Goal: Task Accomplishment & Management: Use online tool/utility

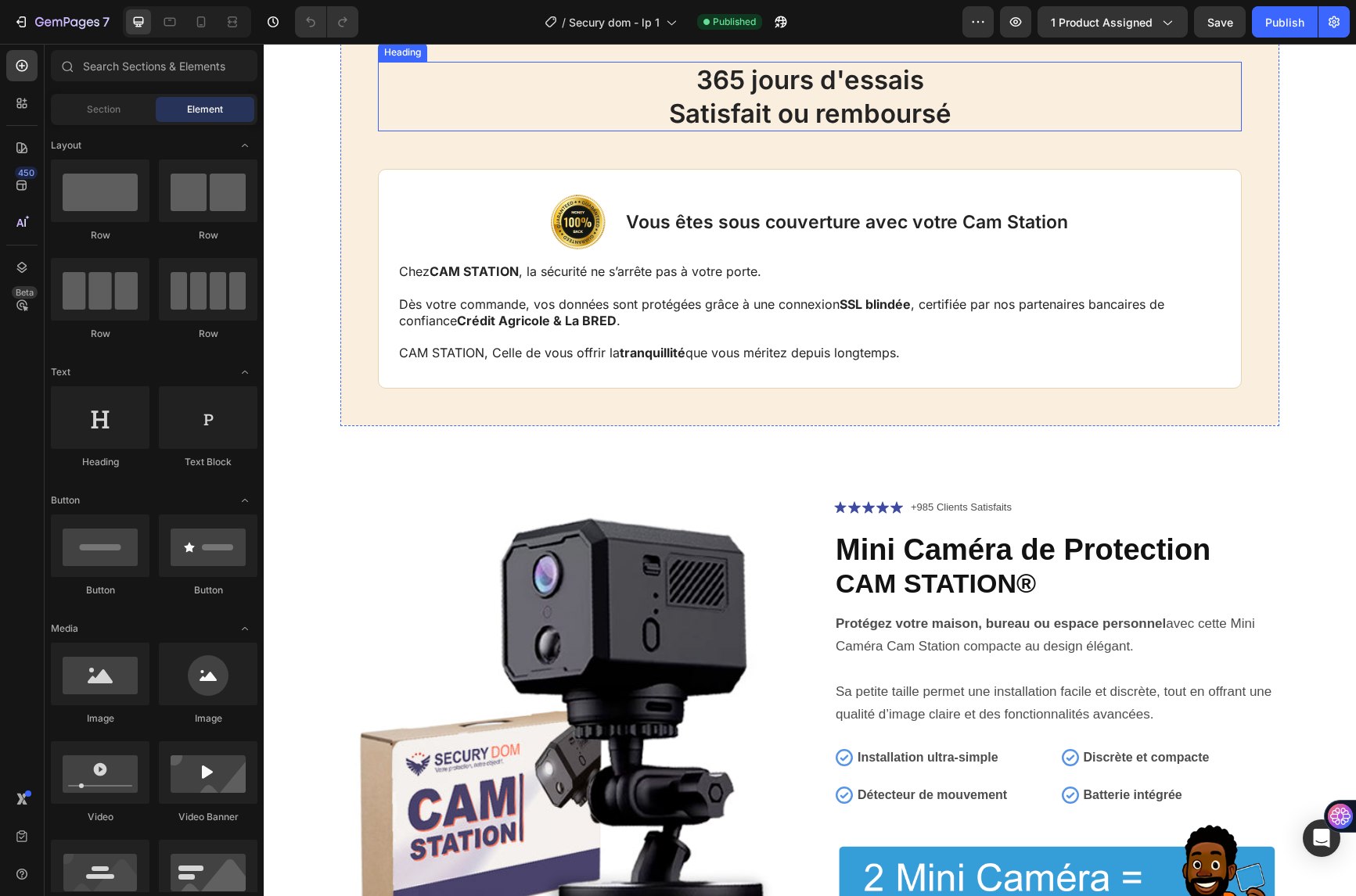
scroll to position [4380, 0]
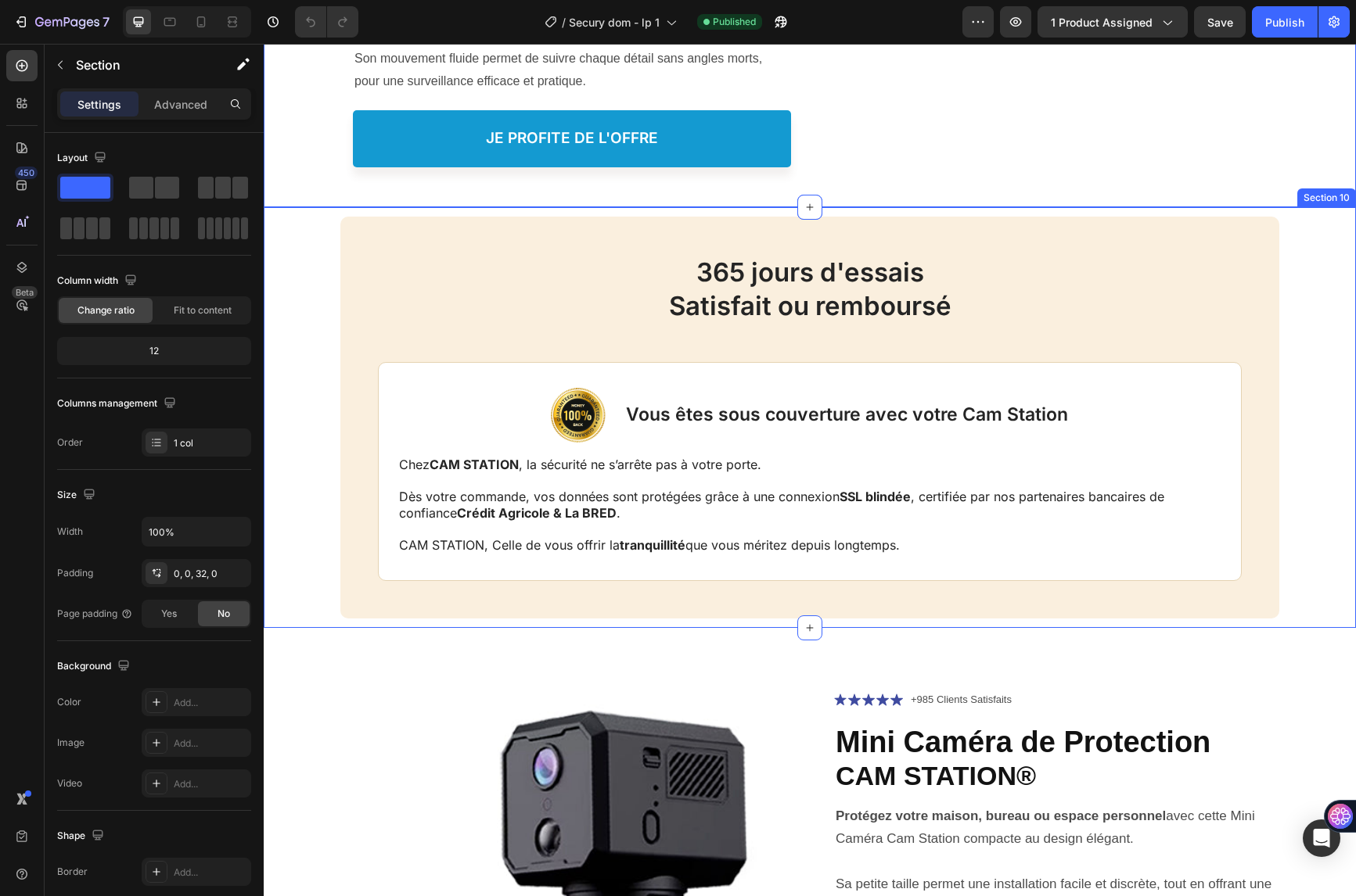
click at [327, 354] on div "365 jours d'essais Satisfait ou remboursé Heading Image Vous êtes sous couvertu…" at bounding box center [810, 417] width 1061 height 402
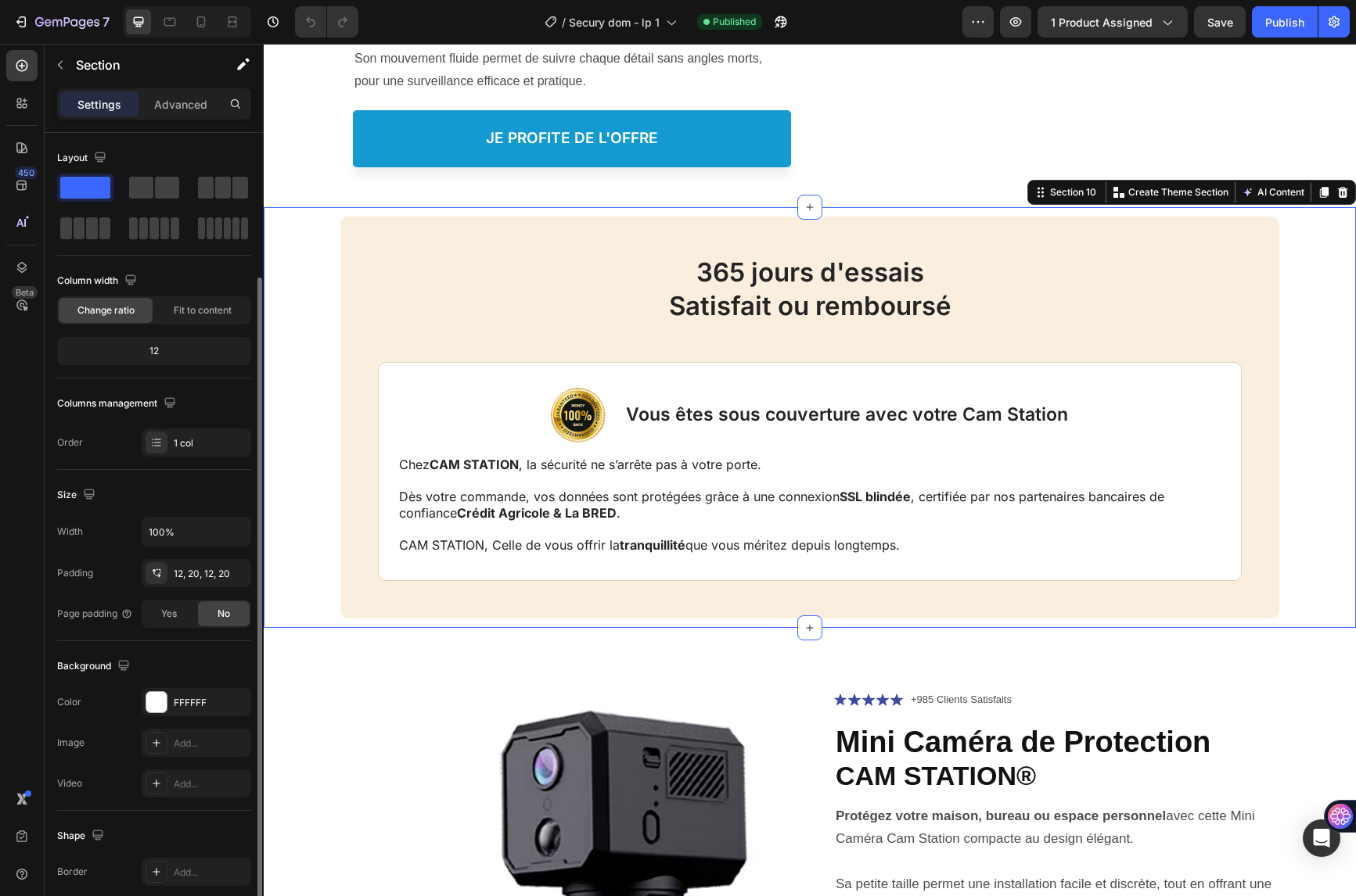
scroll to position [146, 0]
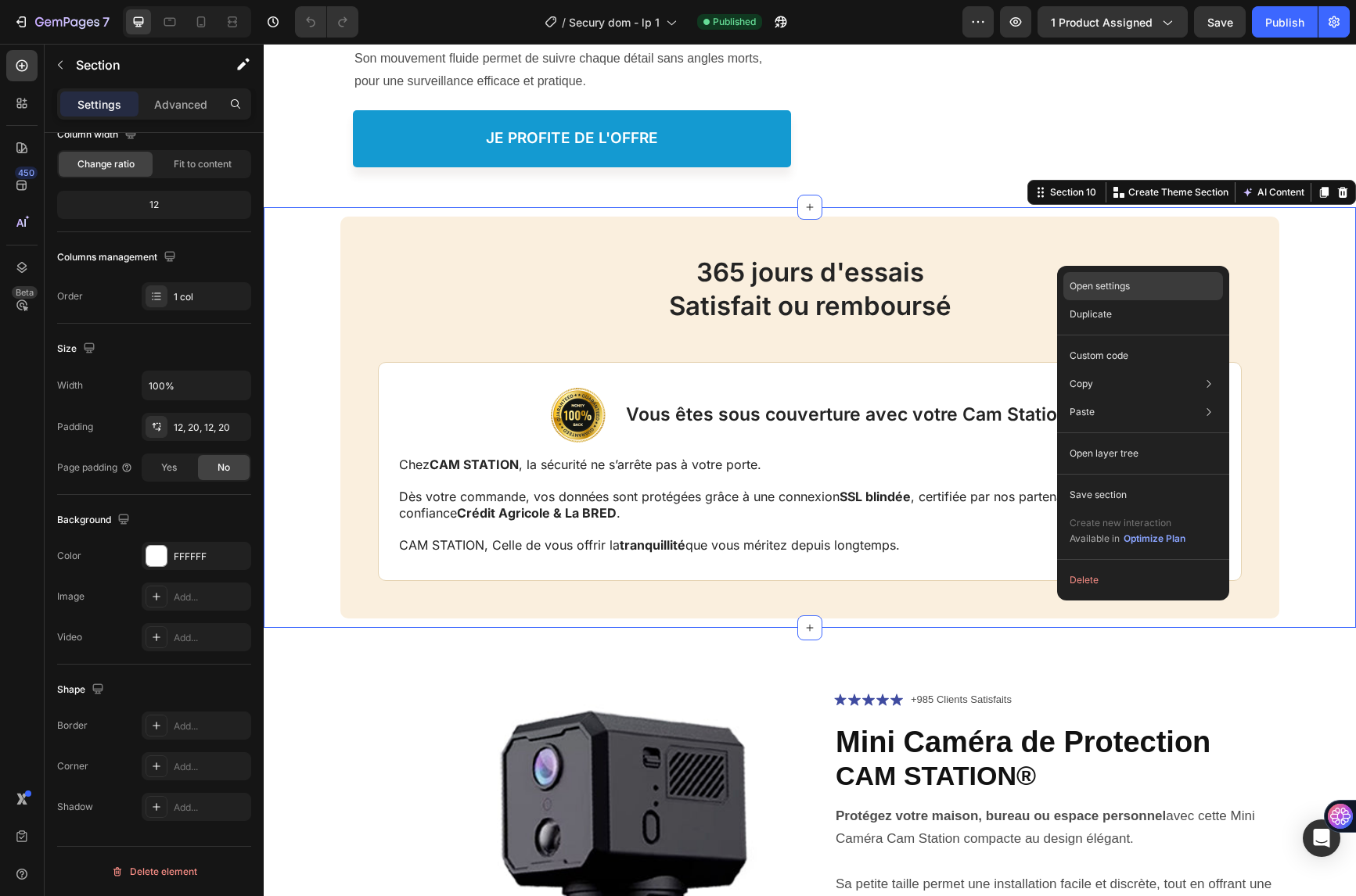
click at [1112, 286] on p "Open settings" at bounding box center [1100, 286] width 60 height 14
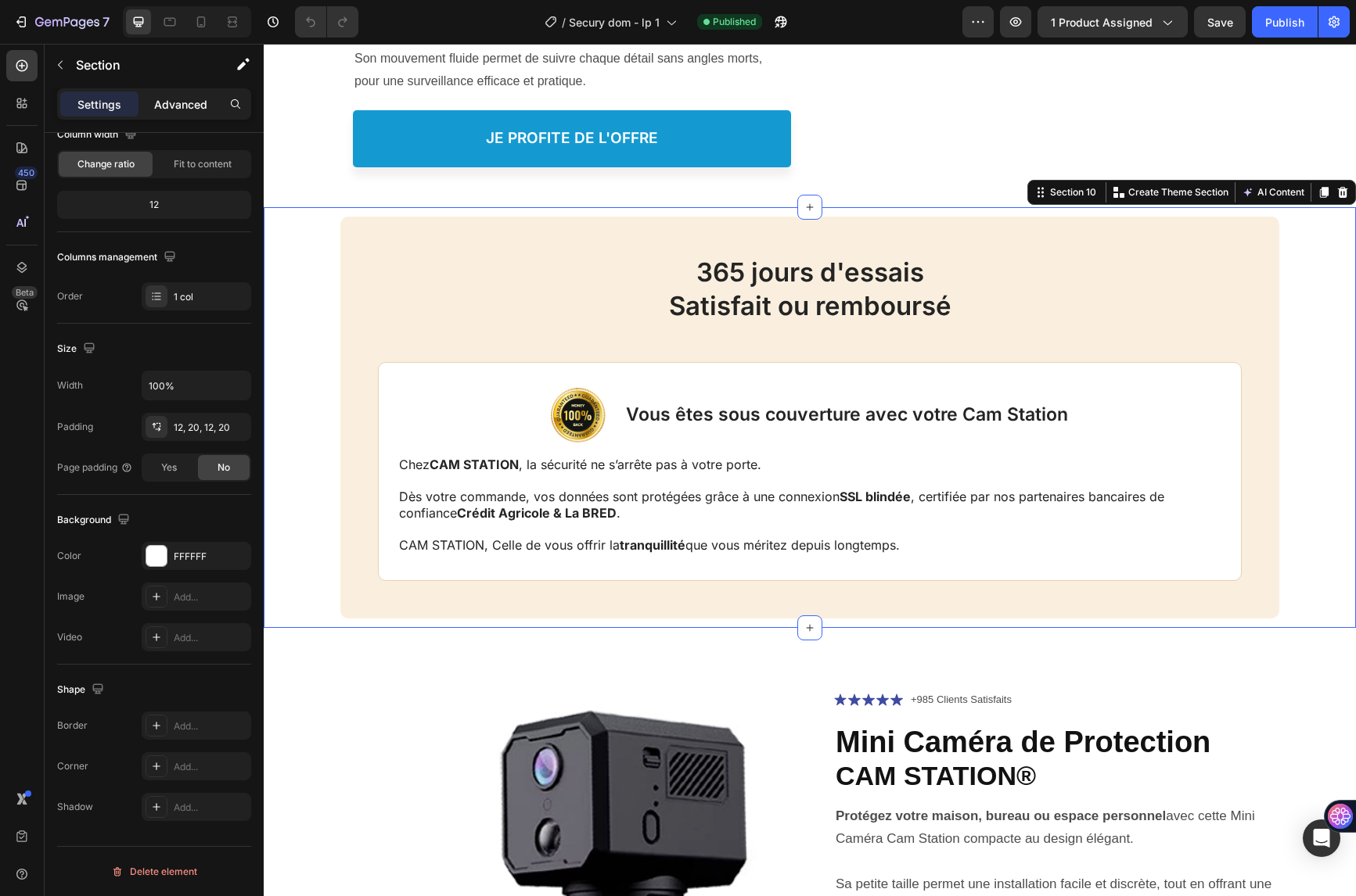
click at [186, 102] on p "Advanced" at bounding box center [181, 105] width 54 height 17
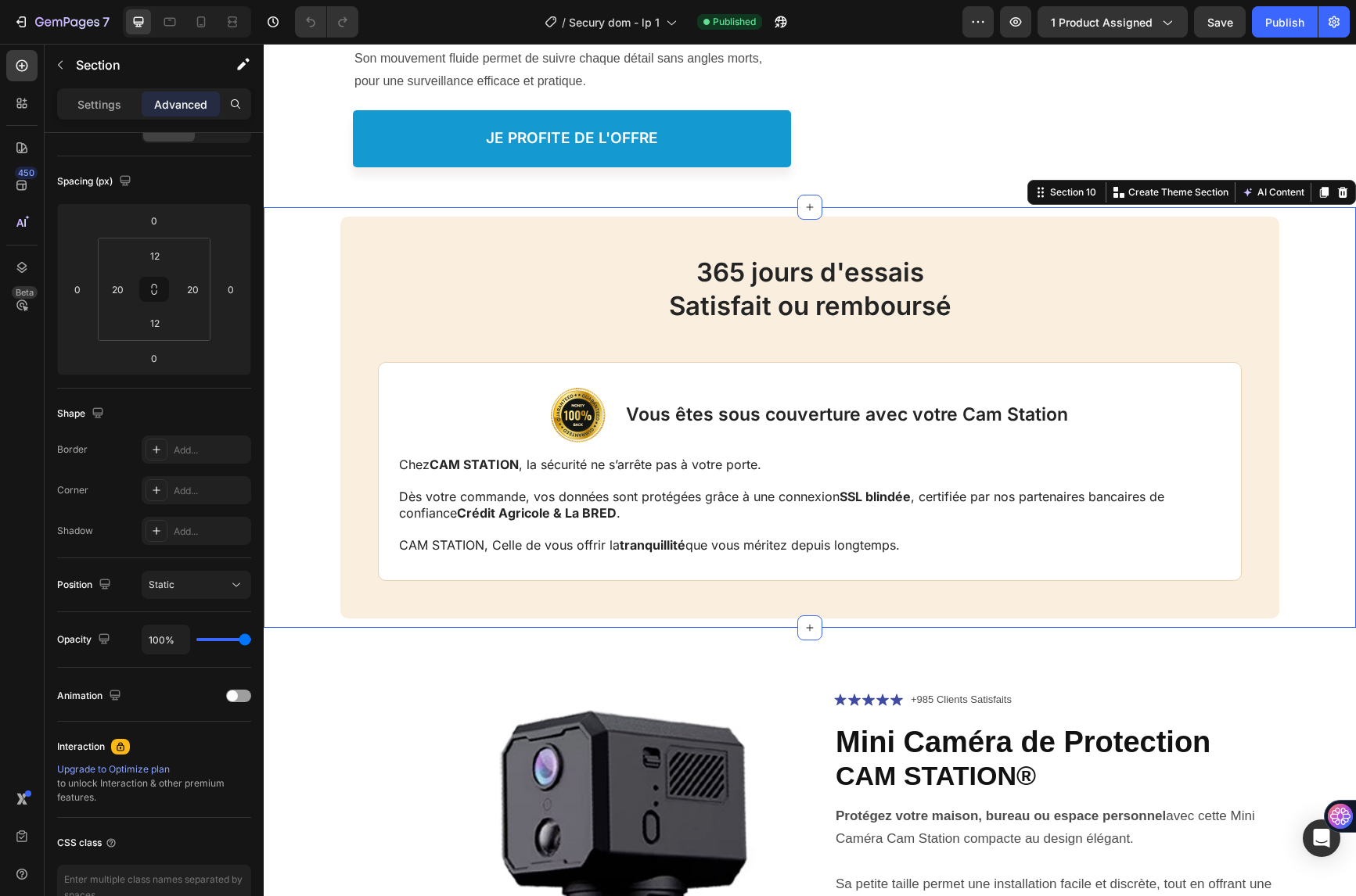
drag, startPoint x: 105, startPoint y: 107, endPoint x: 131, endPoint y: 123, distance: 30.5
click at [105, 105] on p "Settings" at bounding box center [100, 105] width 44 height 17
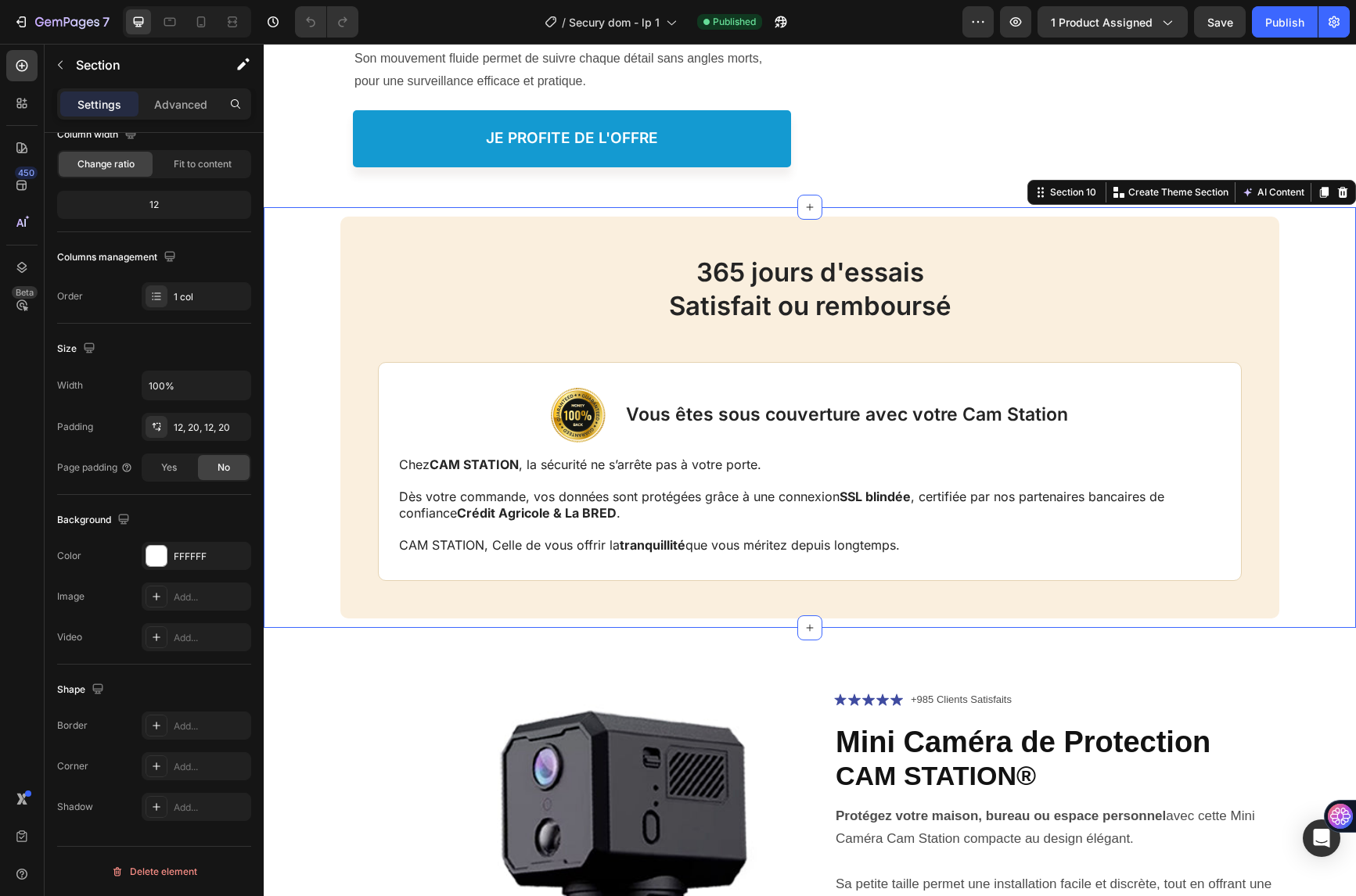
click at [383, 306] on div "365 jours d'essais Satisfait ou remboursé Heading Image Vous êtes sous couvertu…" at bounding box center [810, 417] width 939 height 402
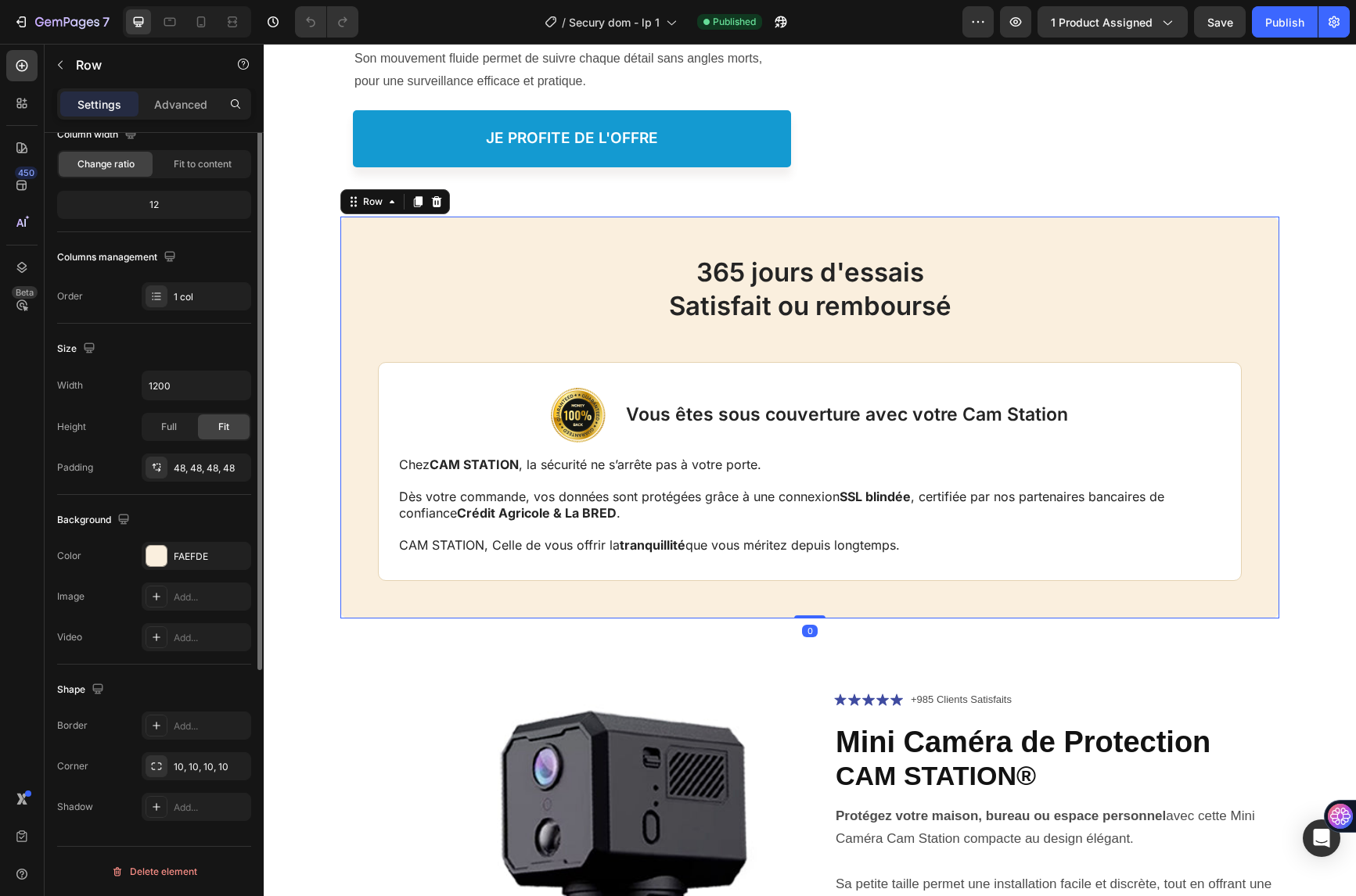
scroll to position [0, 0]
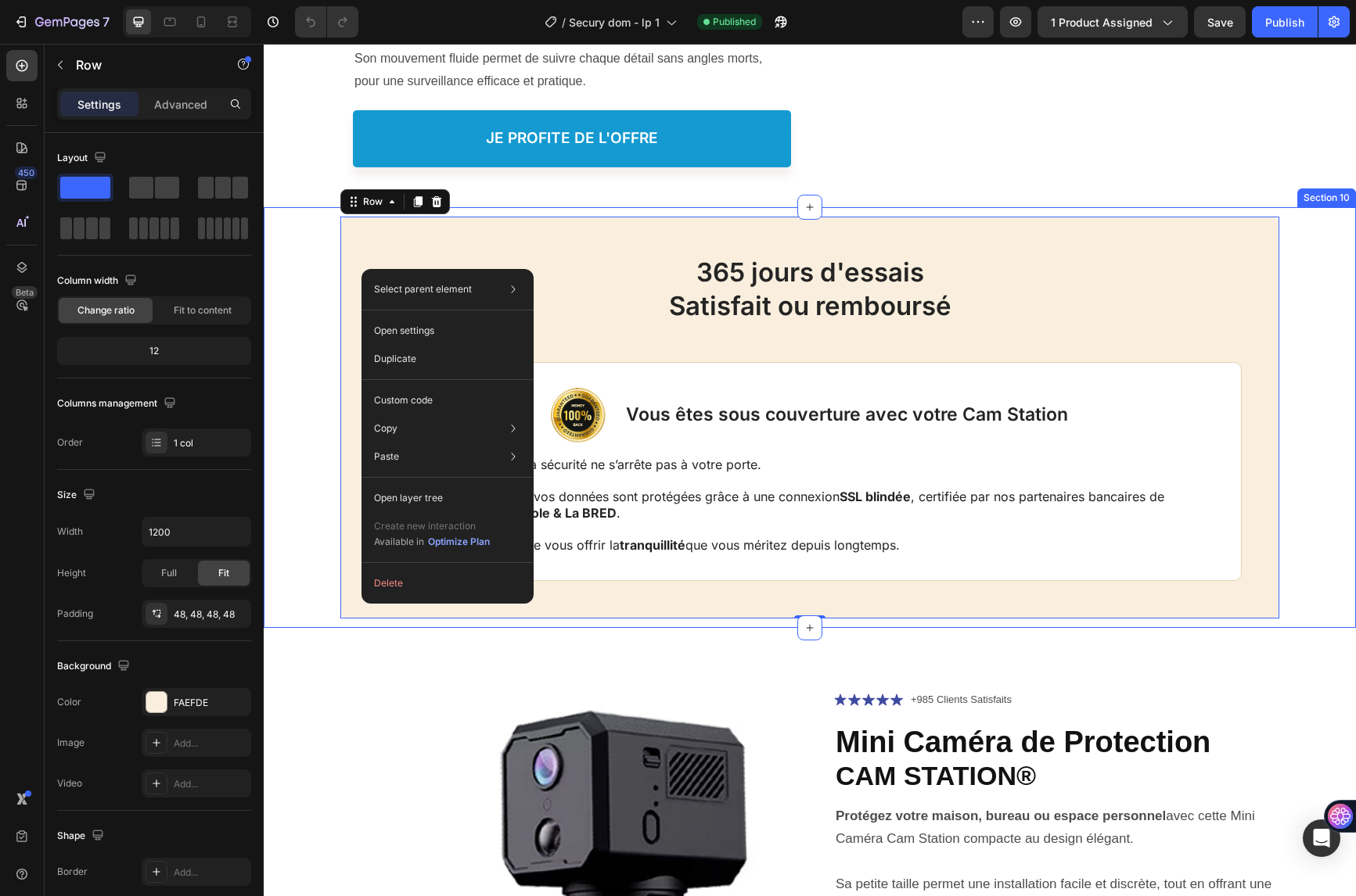
click at [306, 333] on div "365 jours d'essais Satisfait ou remboursé Heading Image Vous êtes sous couvertu…" at bounding box center [810, 417] width 1061 height 402
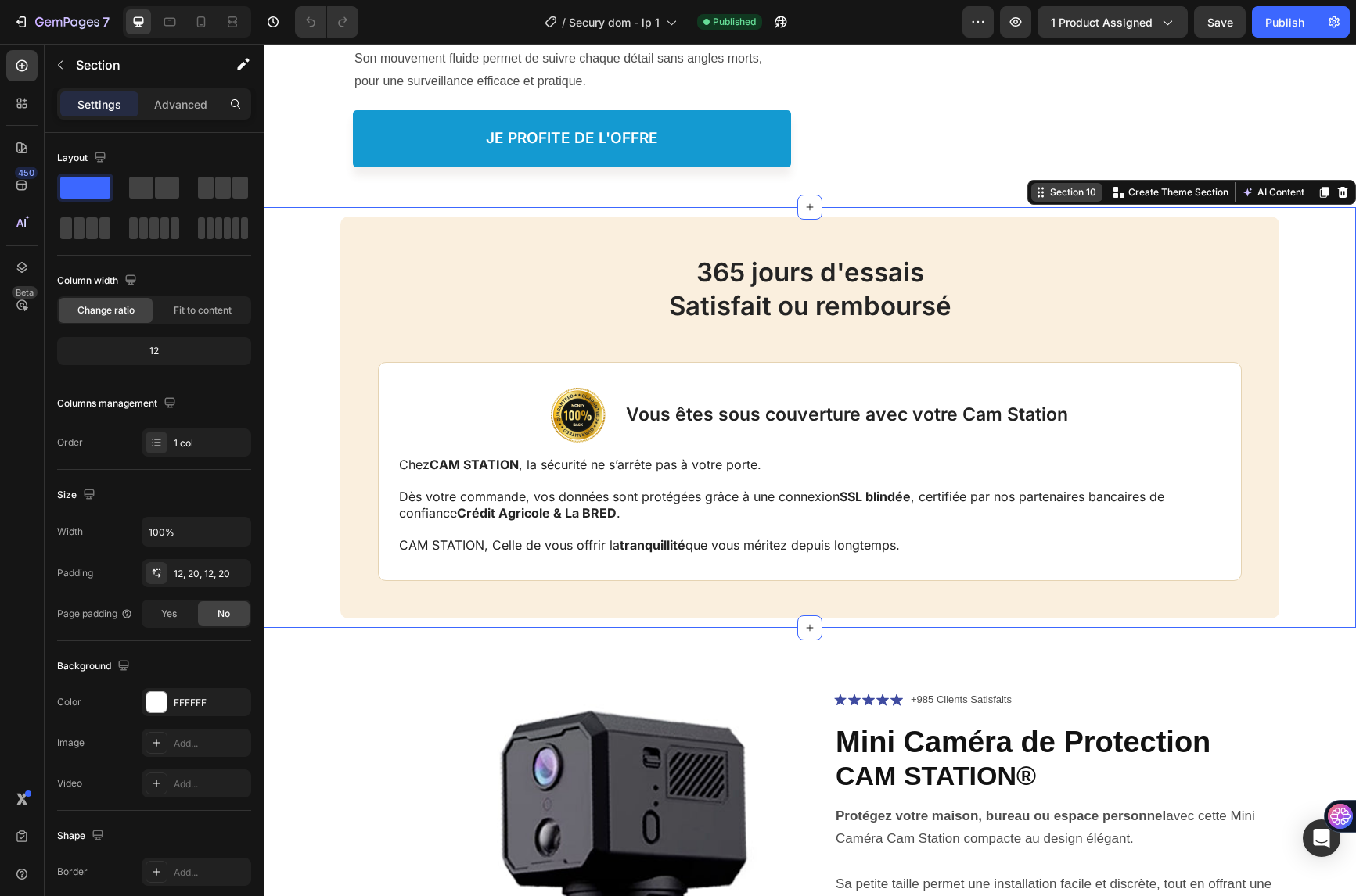
click at [1065, 199] on div "Section 10" at bounding box center [1073, 192] width 53 height 14
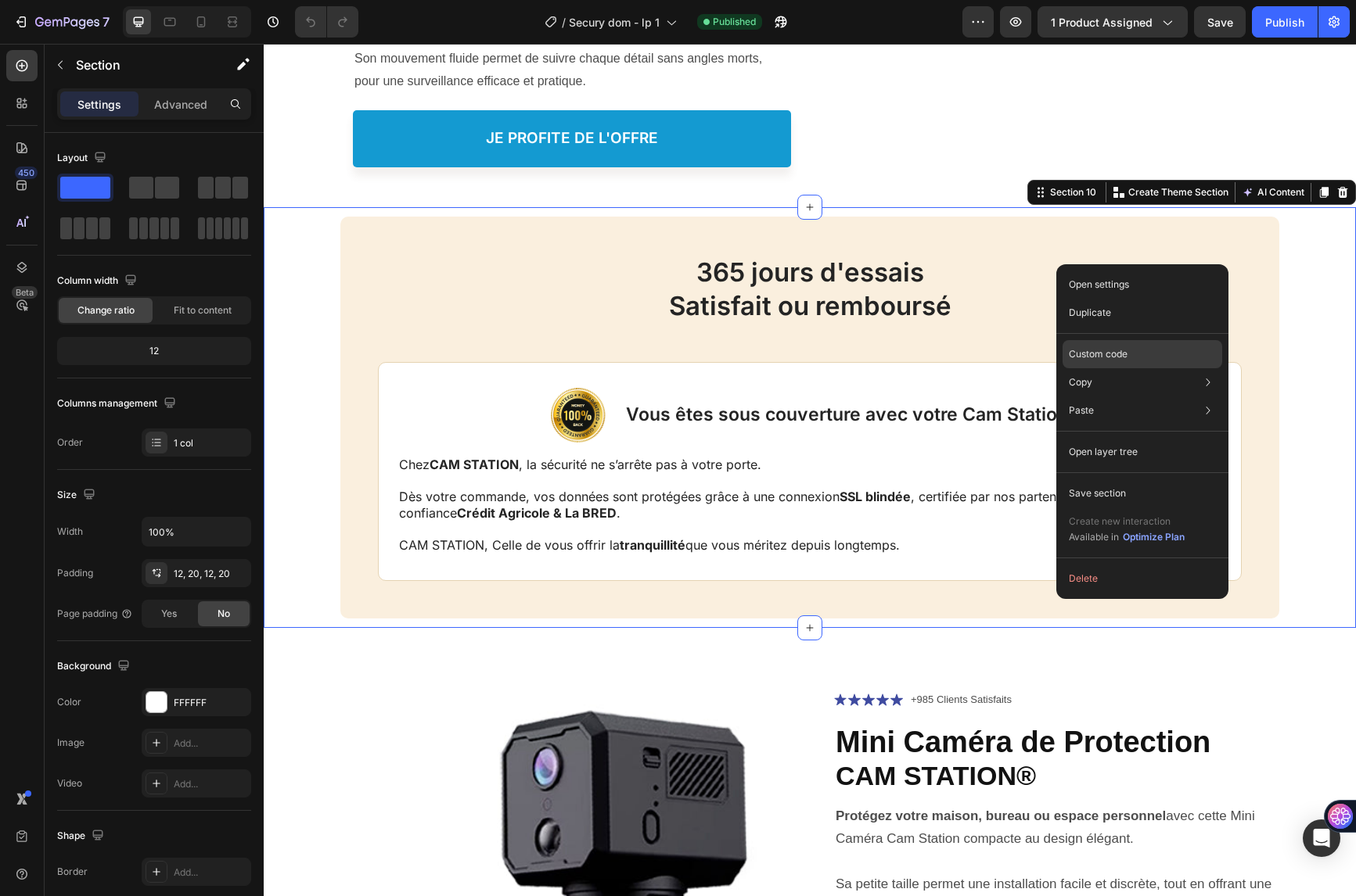
click at [1130, 356] on div "Custom code" at bounding box center [1142, 355] width 160 height 28
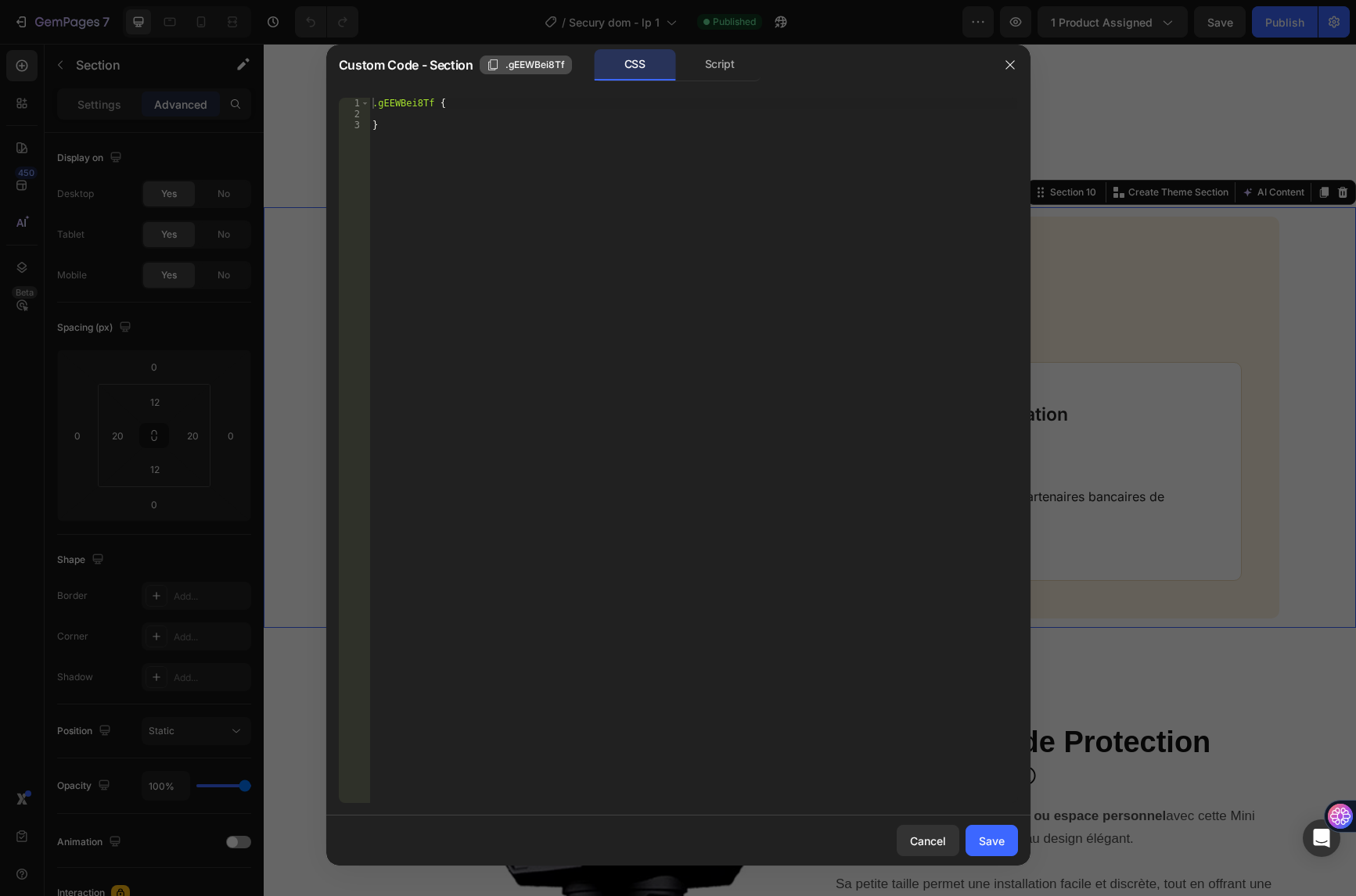
click at [508, 63] on span ".gEEWBei8Tf" at bounding box center [535, 64] width 59 height 14
drag, startPoint x: 1006, startPoint y: 62, endPoint x: 456, endPoint y: 173, distance: 561.1
click at [1006, 62] on icon "button" at bounding box center [1009, 65] width 8 height 8
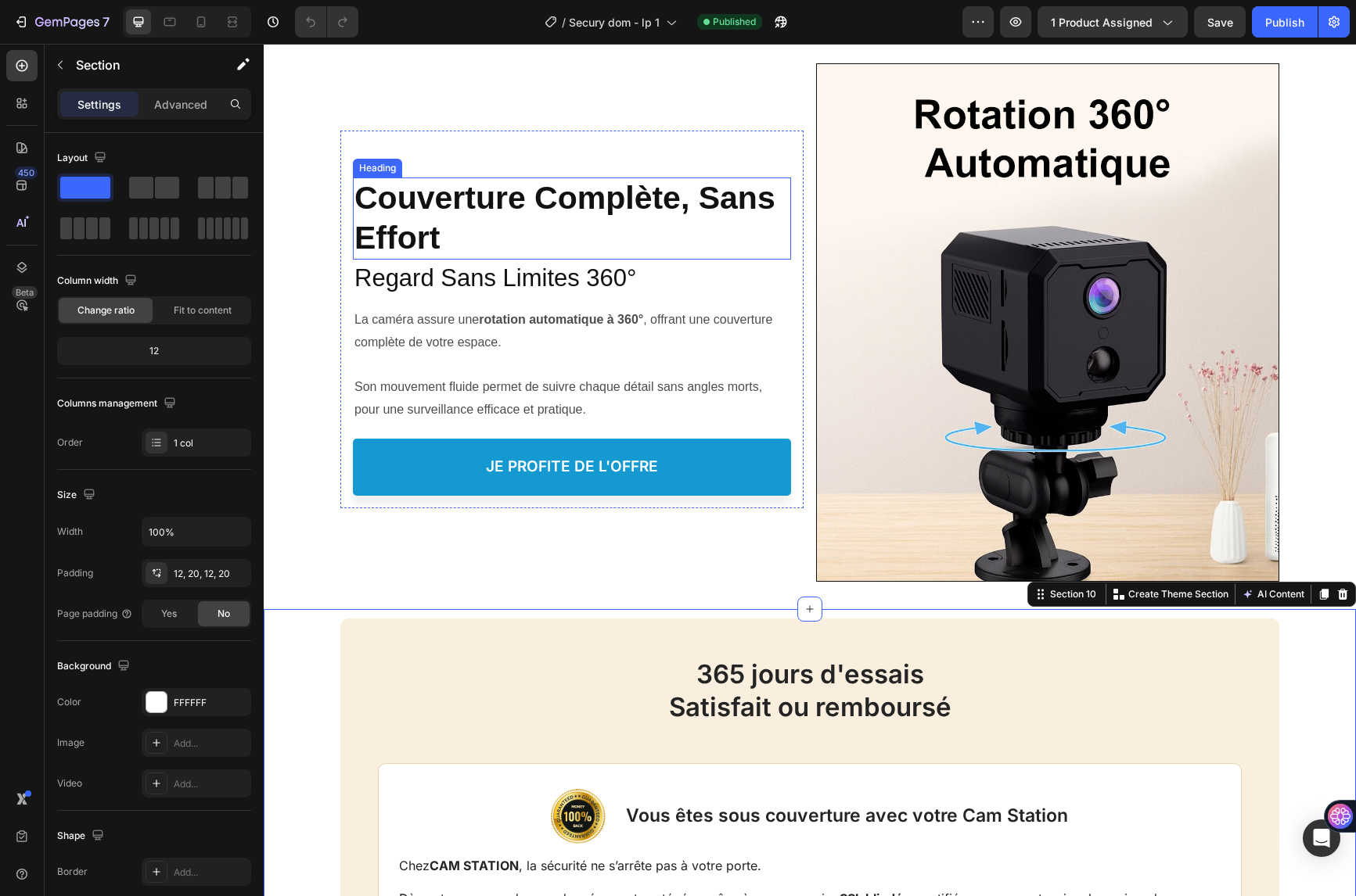
scroll to position [3988, 0]
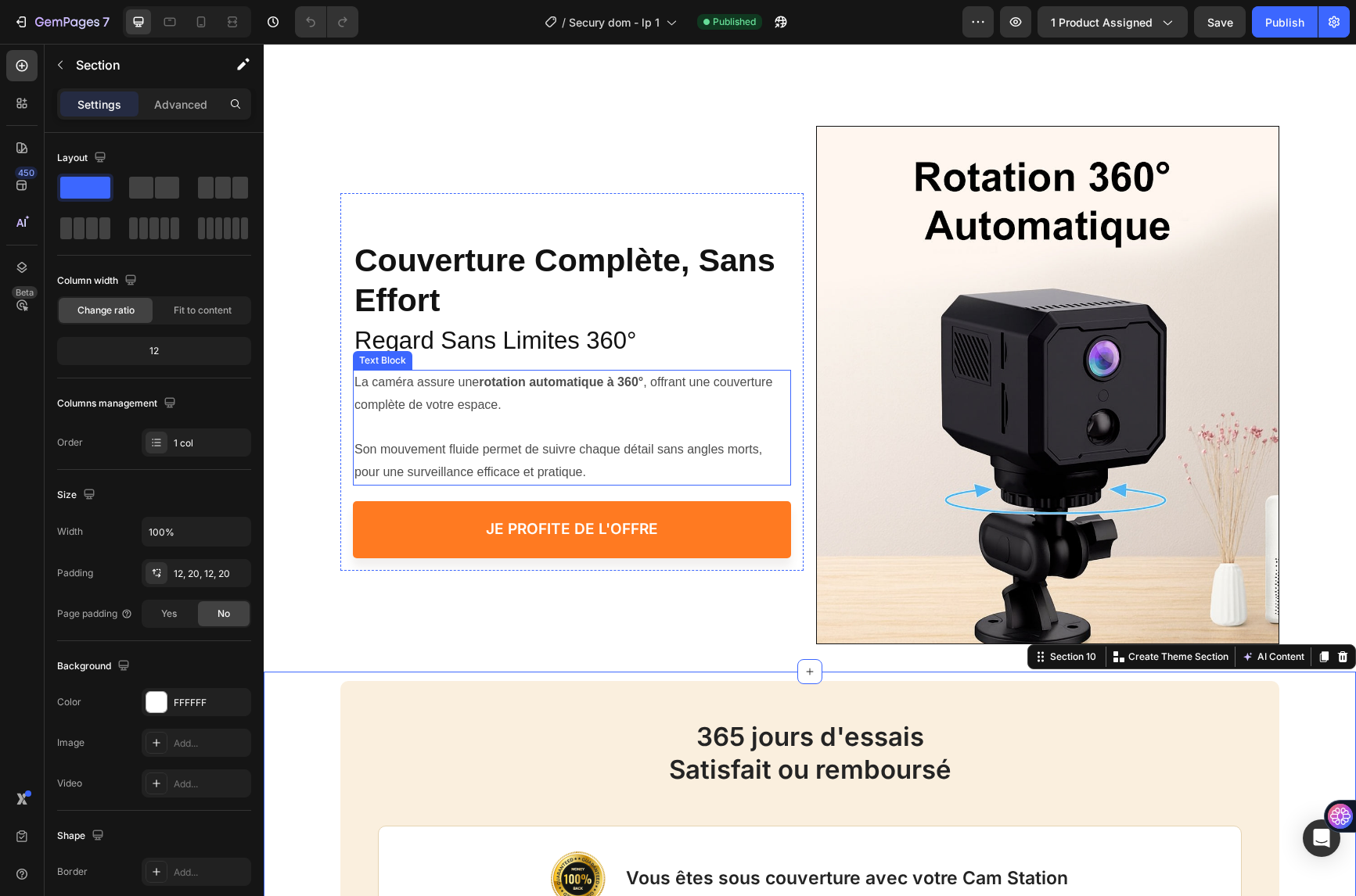
click at [420, 516] on link "je profite de l'offre" at bounding box center [572, 530] width 438 height 57
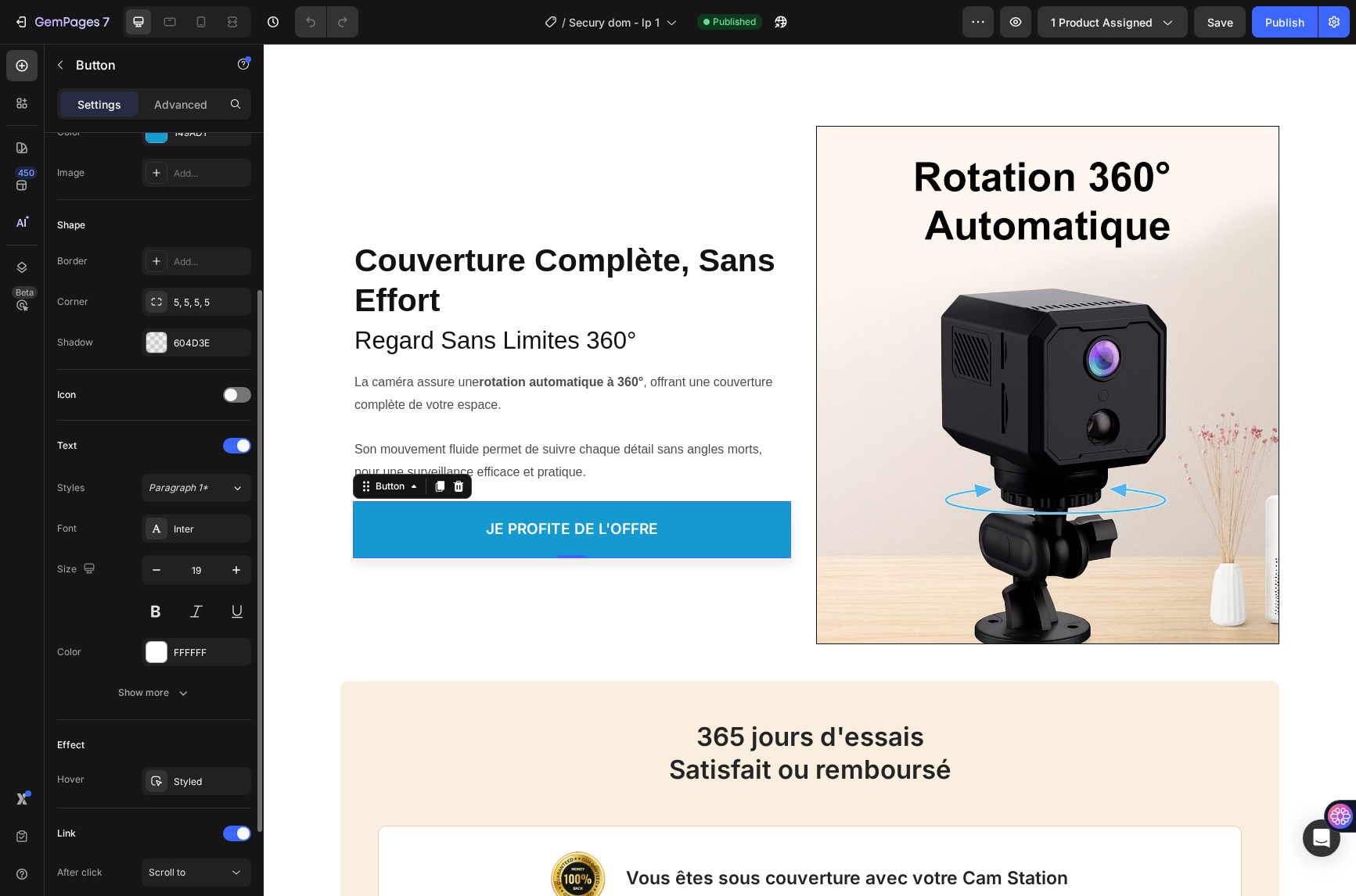
scroll to position [395, 0]
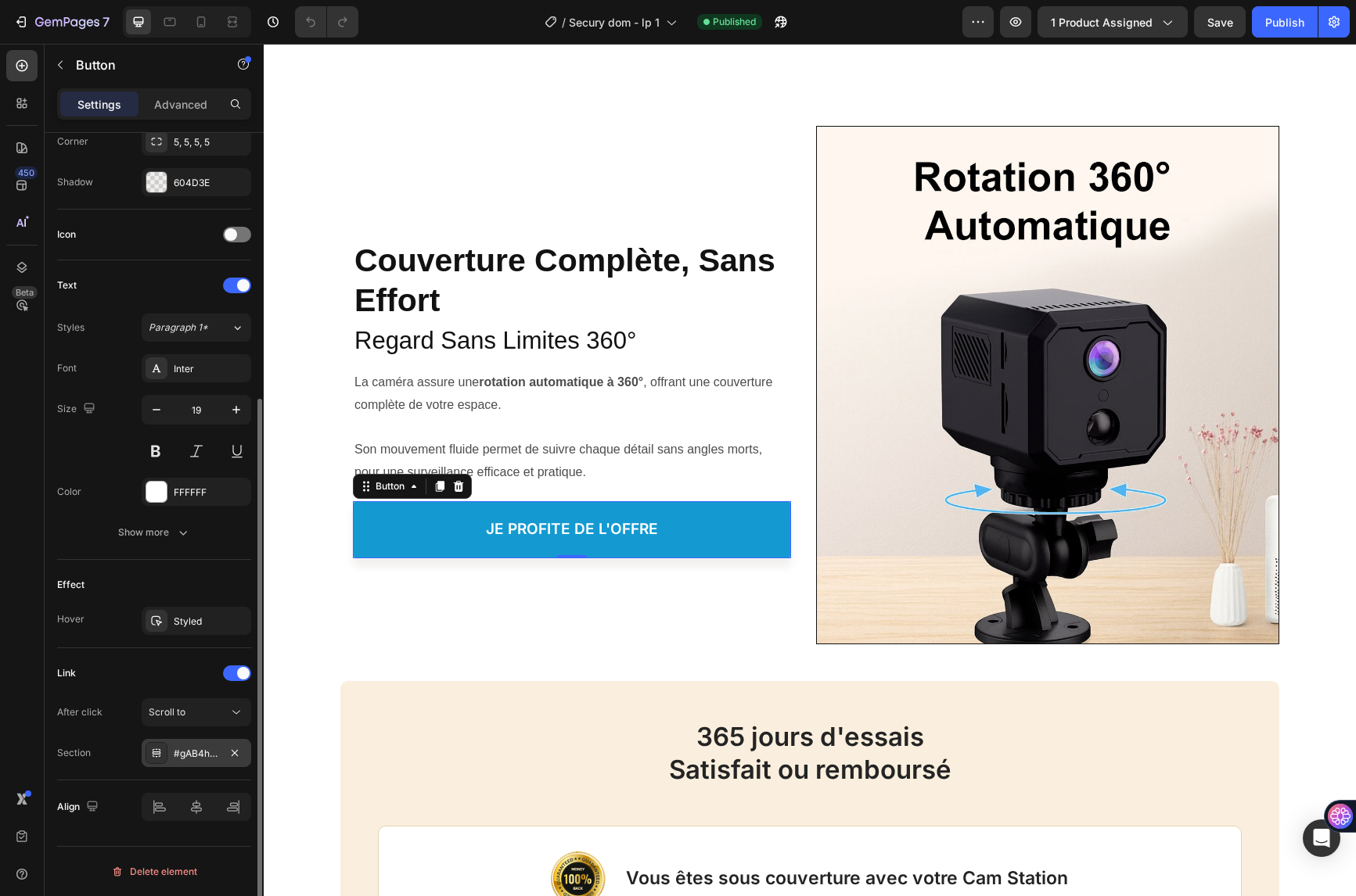
click at [205, 752] on div "#gAB4hwEOR4" at bounding box center [197, 754] width 45 height 14
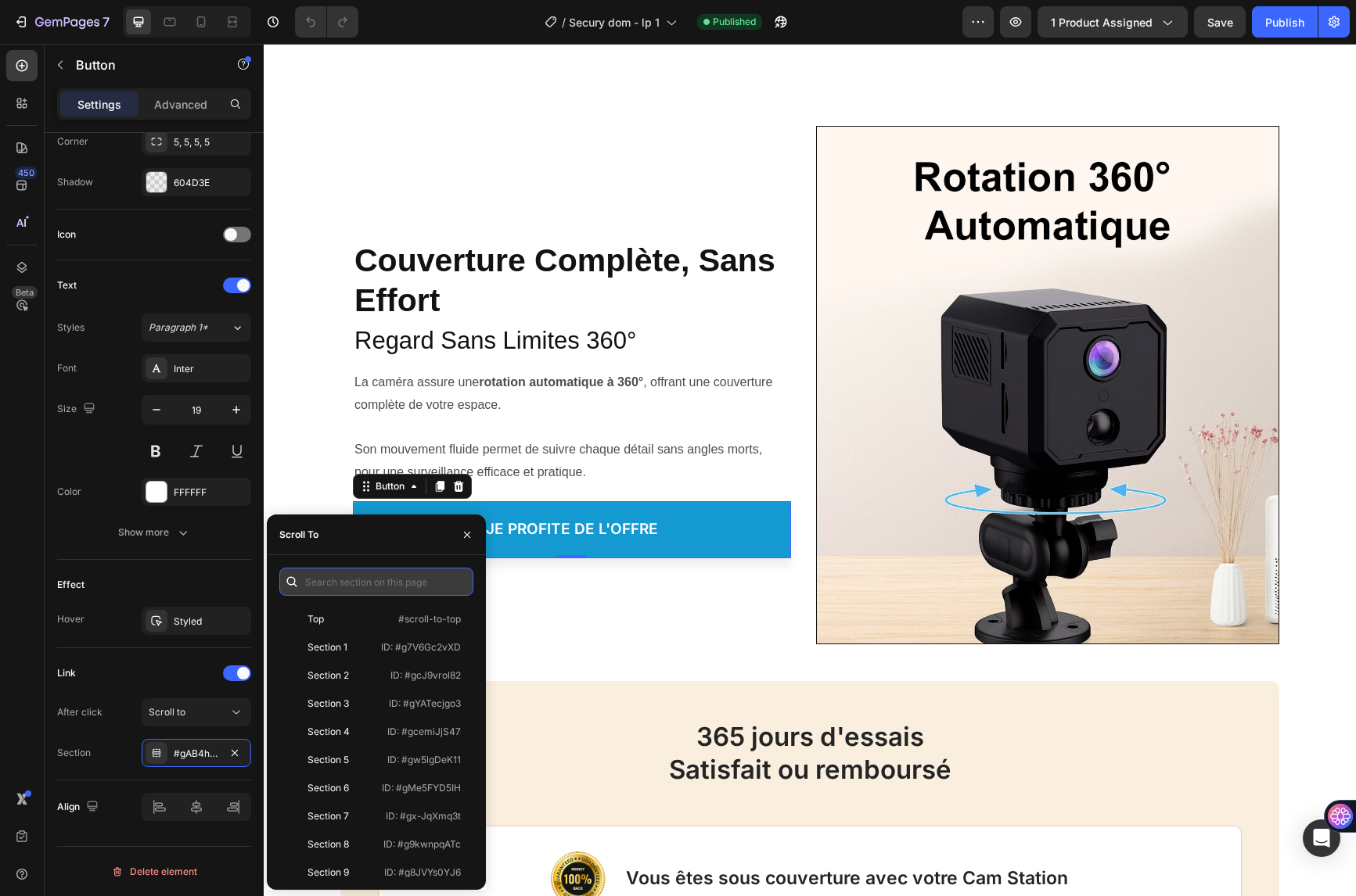
click at [333, 581] on input "text" at bounding box center [377, 582] width 194 height 28
paste input ".gEEWBei8Tf"
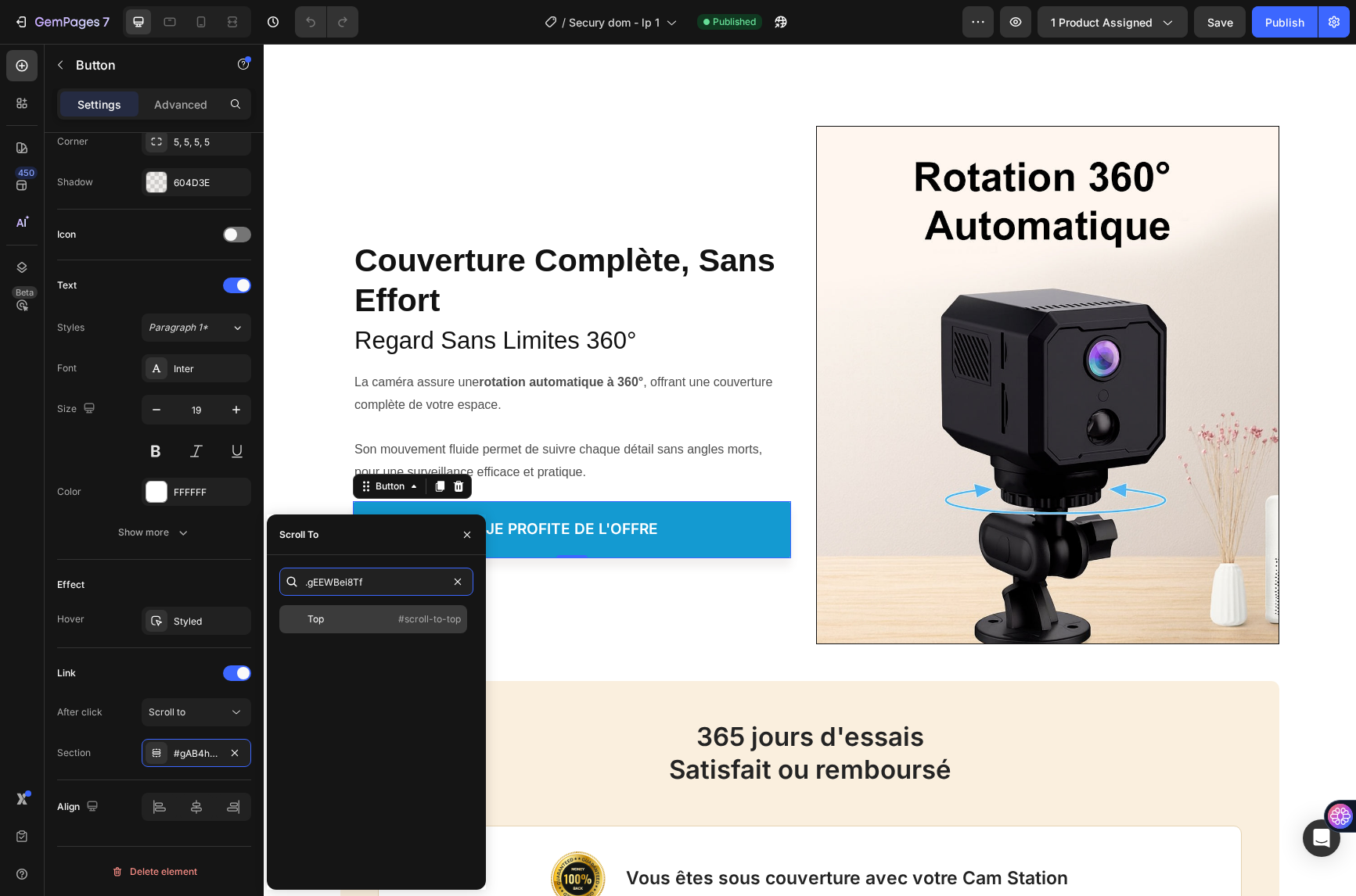
type input ".gEEWBei8Tf"
click at [367, 627] on div "Top #scroll-to-top" at bounding box center [373, 620] width 187 height 28
drag, startPoint x: 414, startPoint y: 585, endPoint x: 312, endPoint y: 588, distance: 102.0
click at [312, 588] on input ".gEEWBei8Tf" at bounding box center [377, 582] width 194 height 28
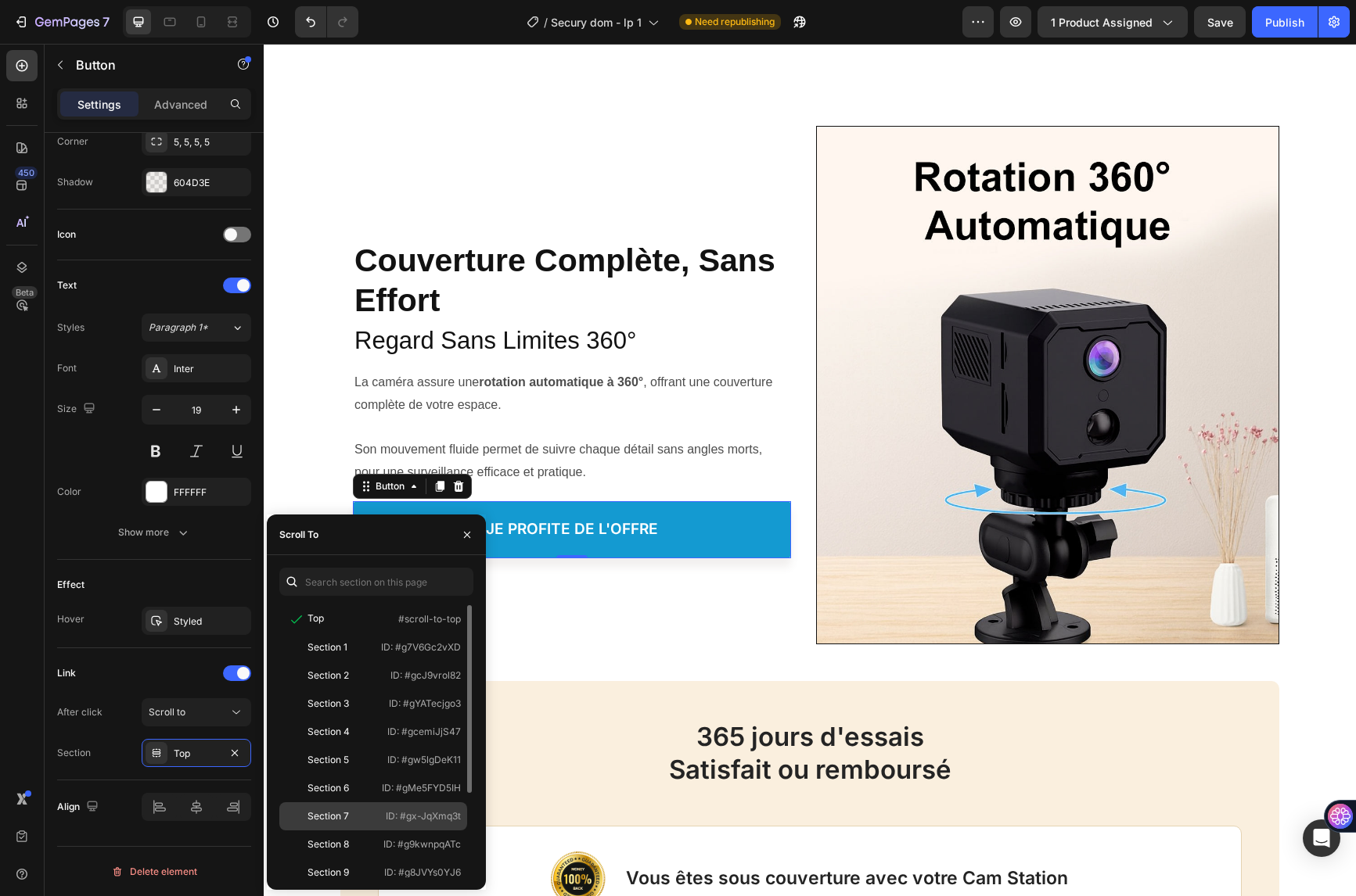
scroll to position [122, 0]
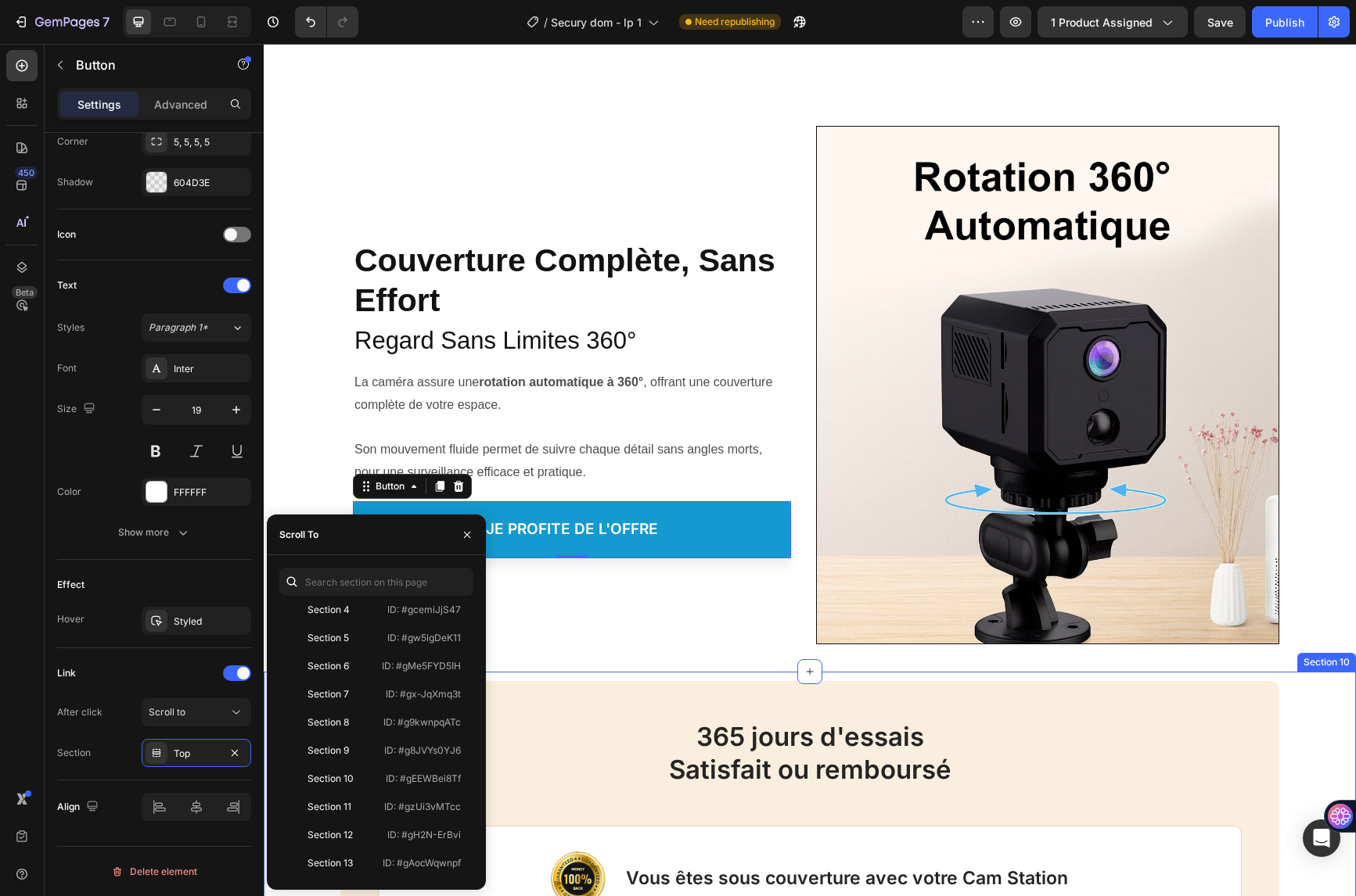
click at [552, 676] on div "365 jours d'essais Satisfait ou remboursé Heading Image Vous êtes sous couvertu…" at bounding box center [809, 883] width 1092 height 422
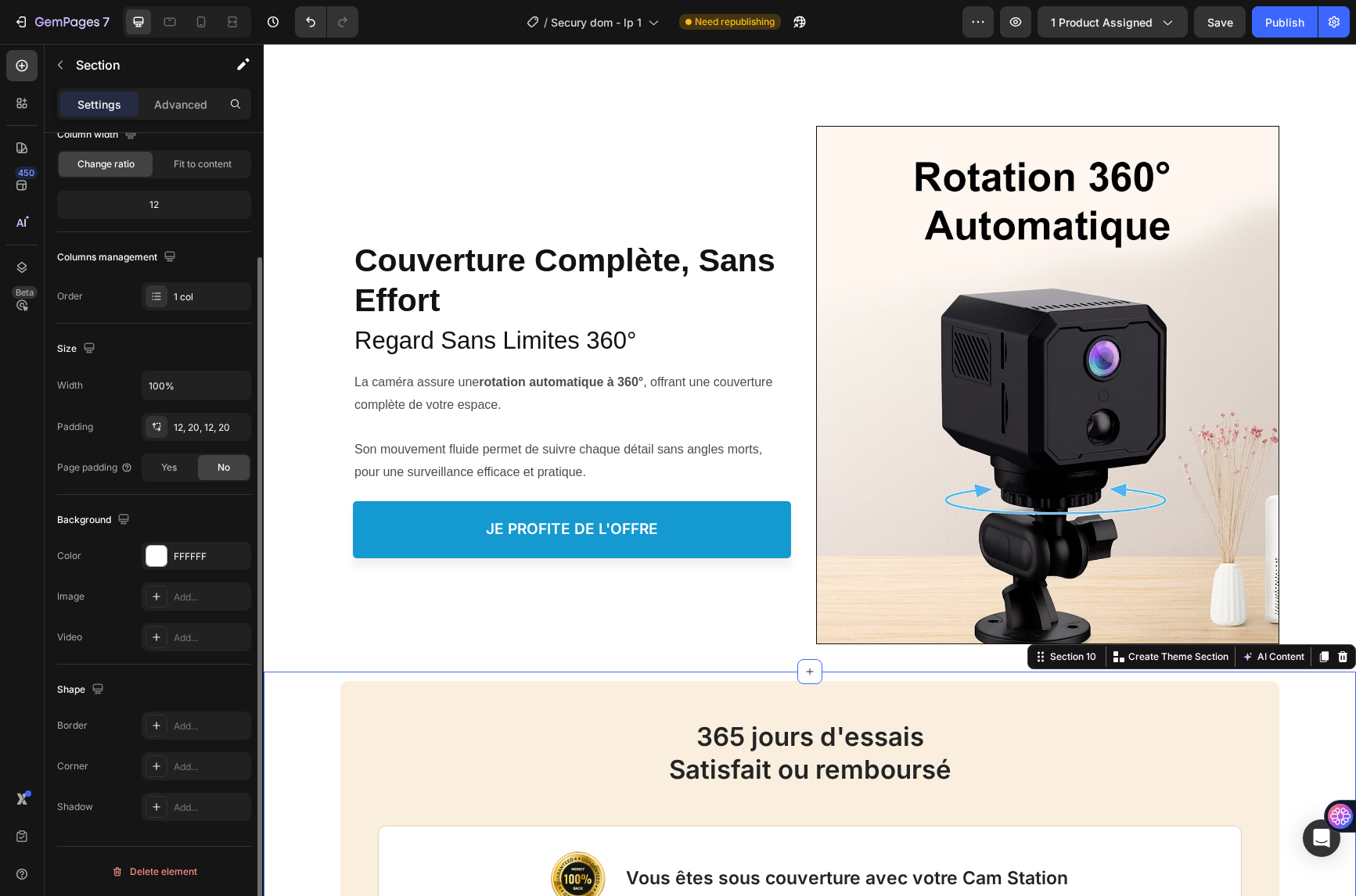
scroll to position [0, 0]
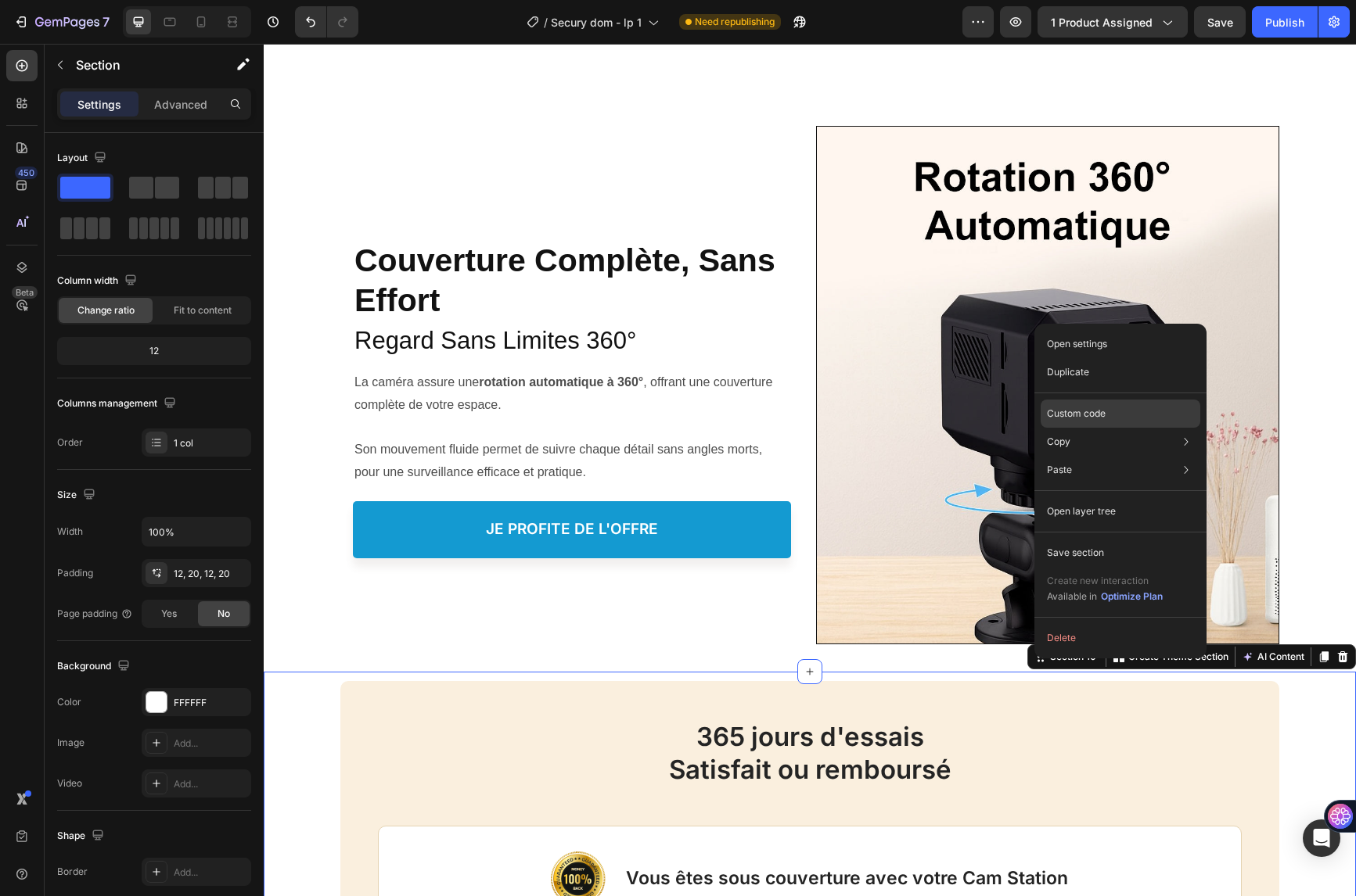
click at [1110, 411] on div "Custom code" at bounding box center [1120, 414] width 160 height 28
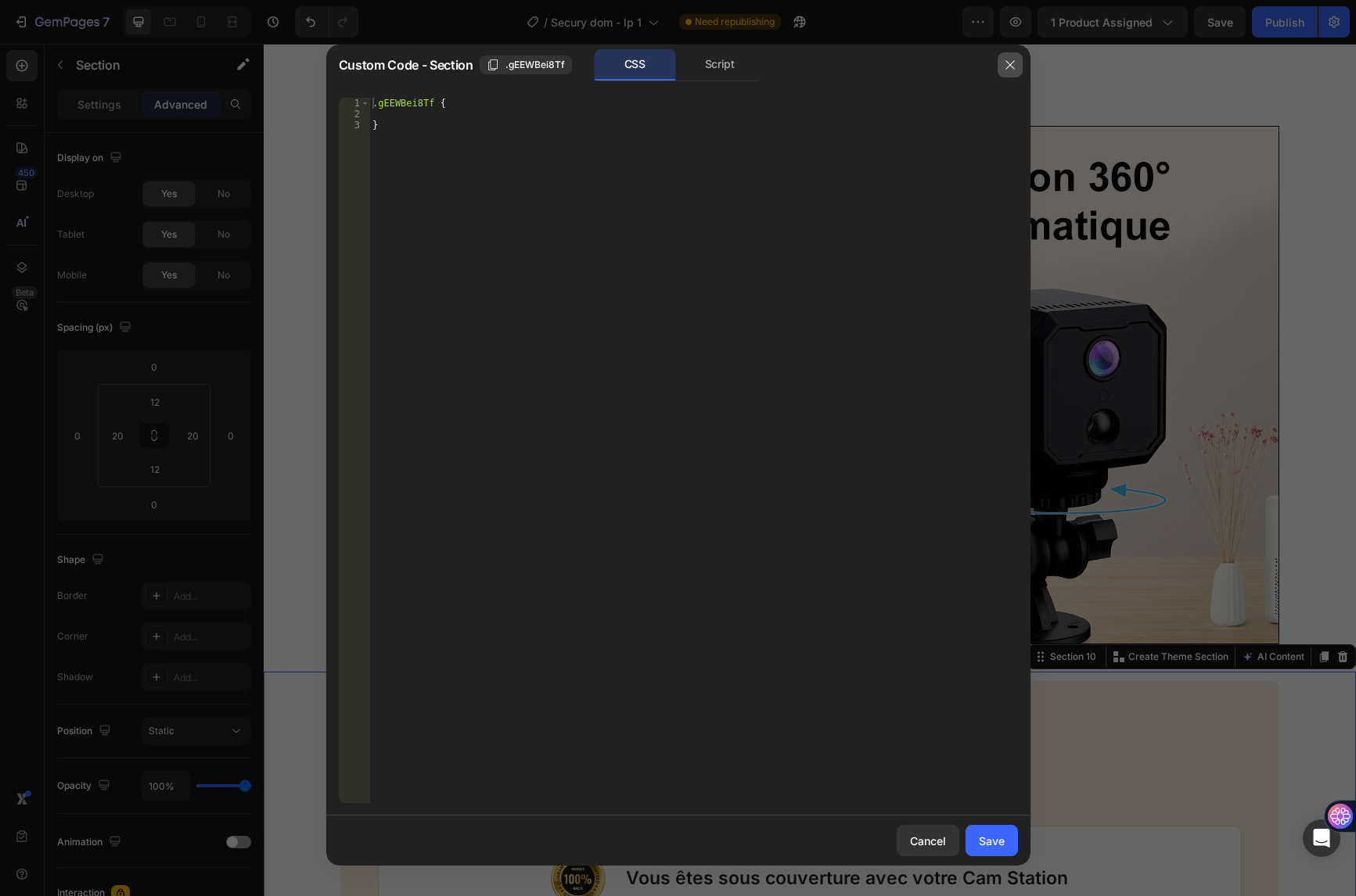
click at [1011, 67] on icon "button" at bounding box center [1009, 64] width 13 height 13
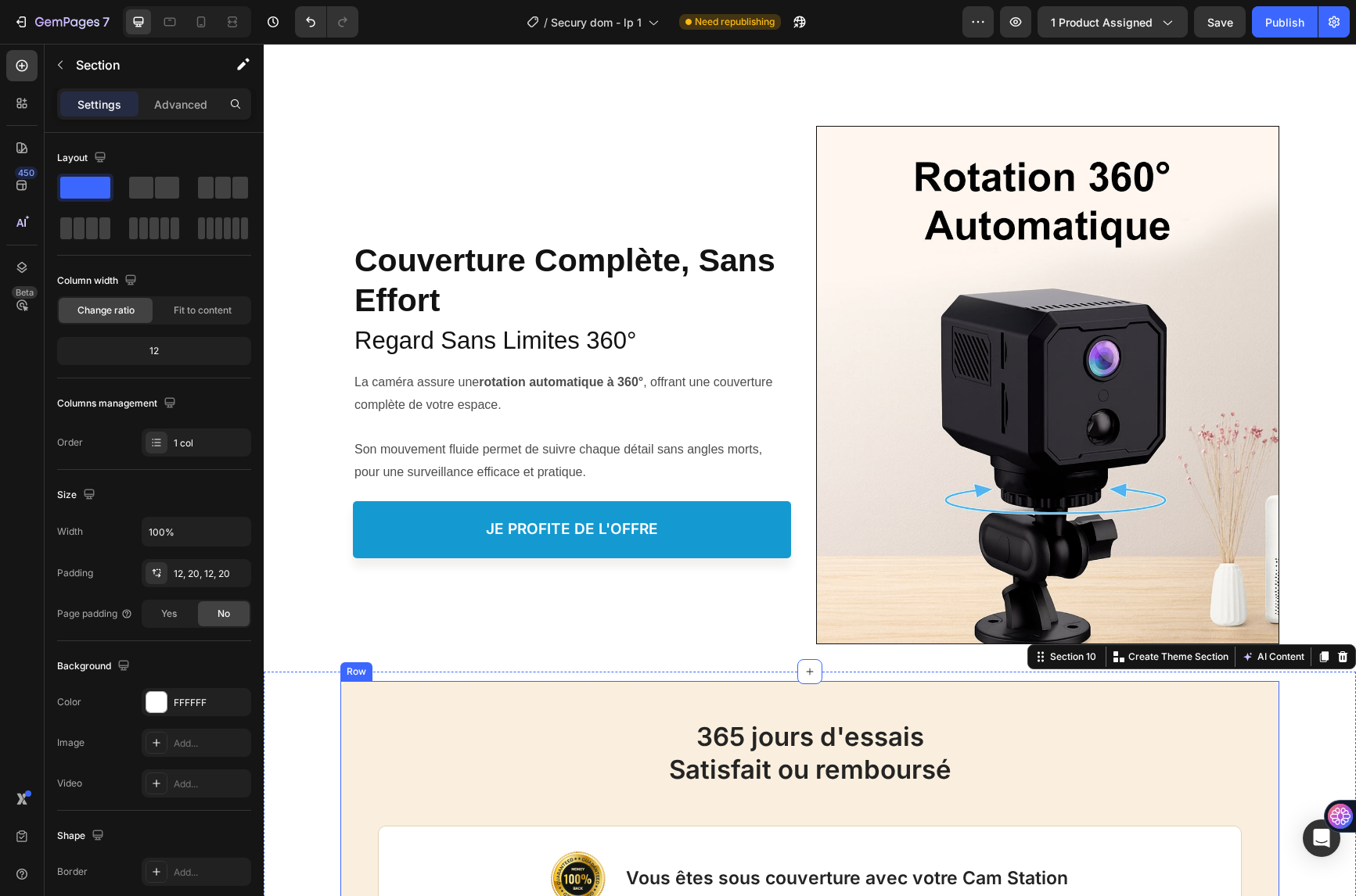
click at [450, 707] on div "365 jours d'essais Satisfait ou remboursé Heading Image Vous êtes sous couvertu…" at bounding box center [810, 882] width 939 height 402
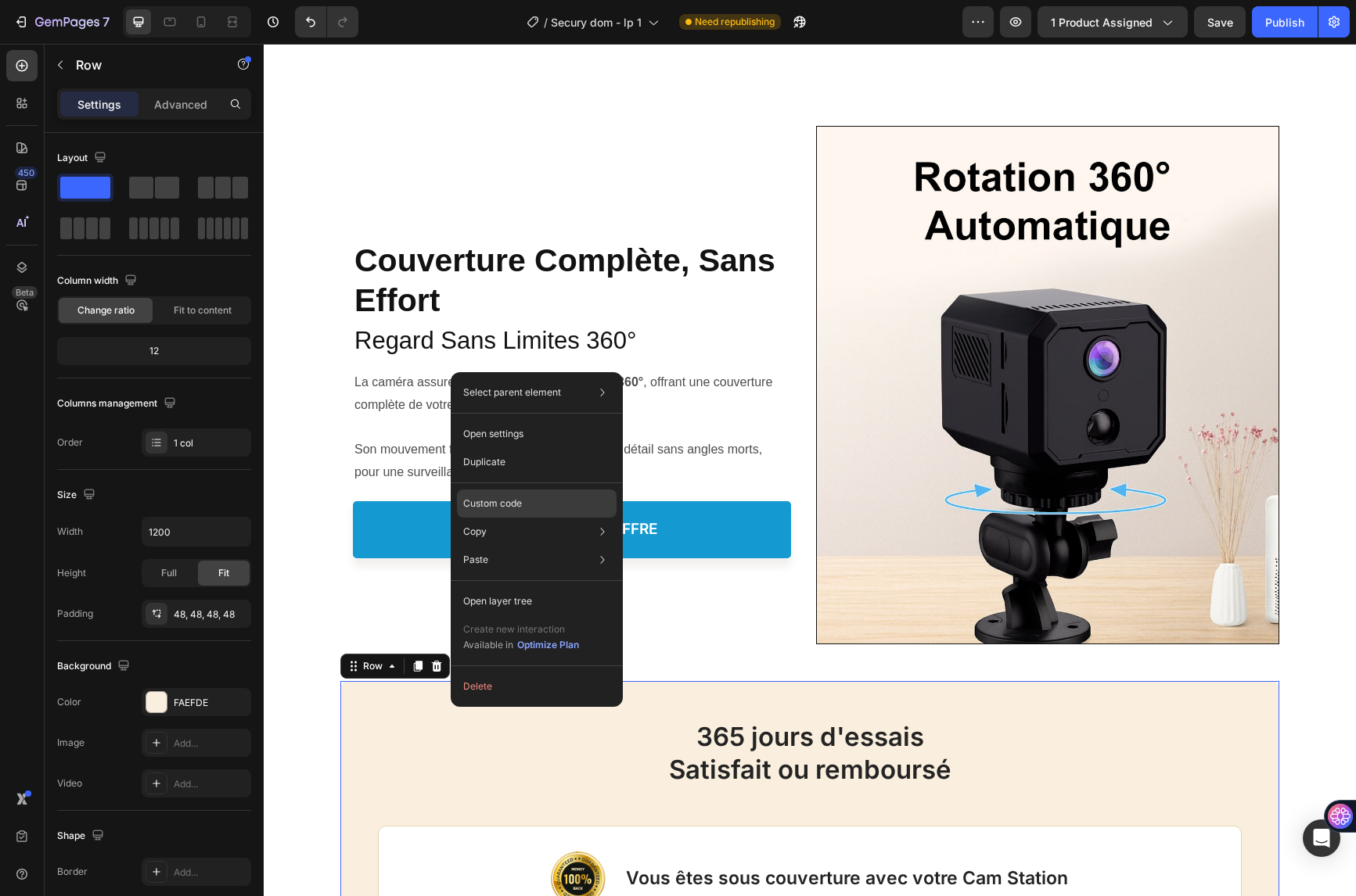
click at [551, 497] on div "Custom code" at bounding box center [537, 504] width 160 height 28
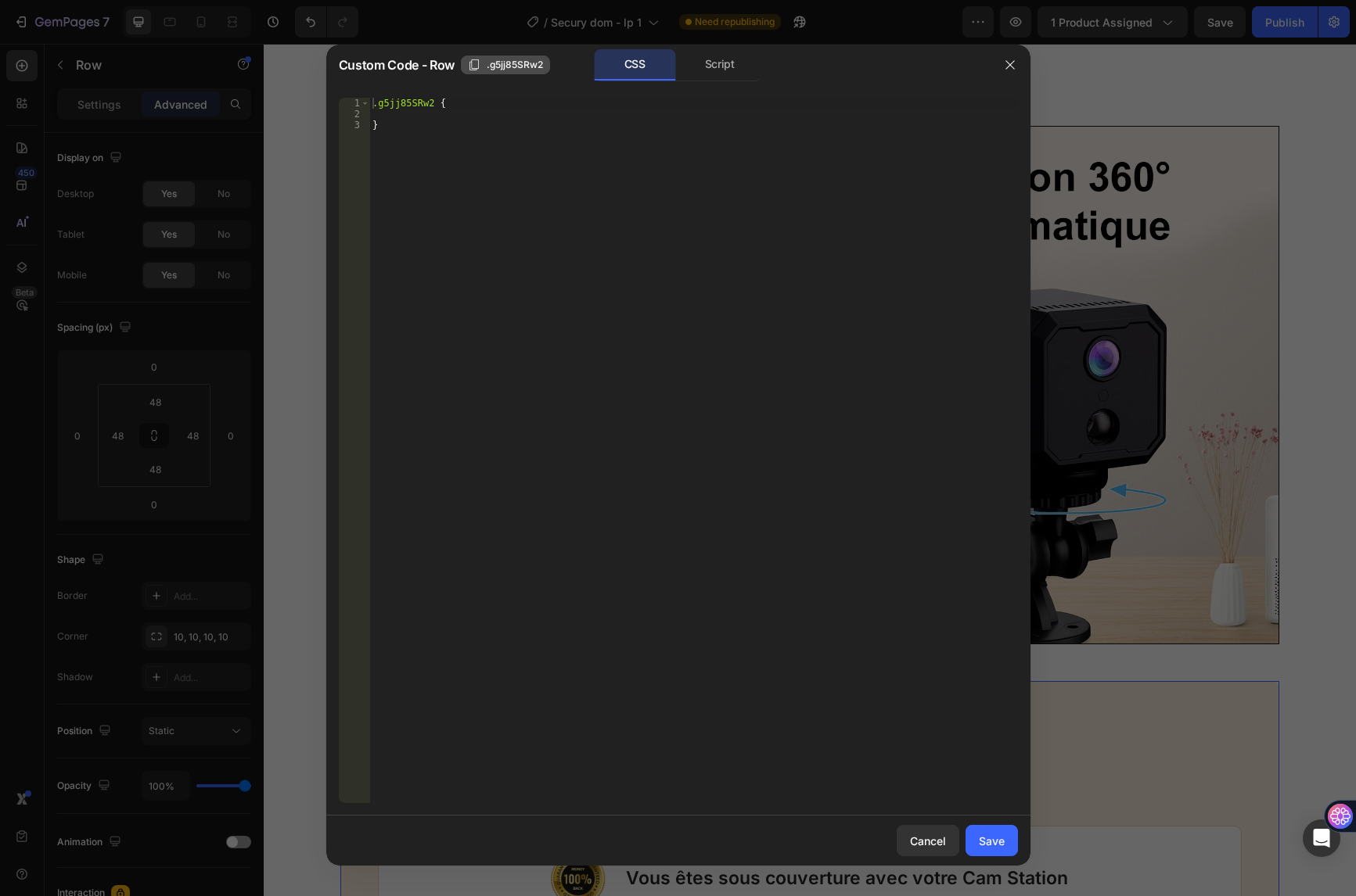
click at [501, 64] on span ".g5jj85SRw2" at bounding box center [514, 64] width 56 height 14
click at [1013, 64] on icon "button" at bounding box center [1009, 64] width 13 height 13
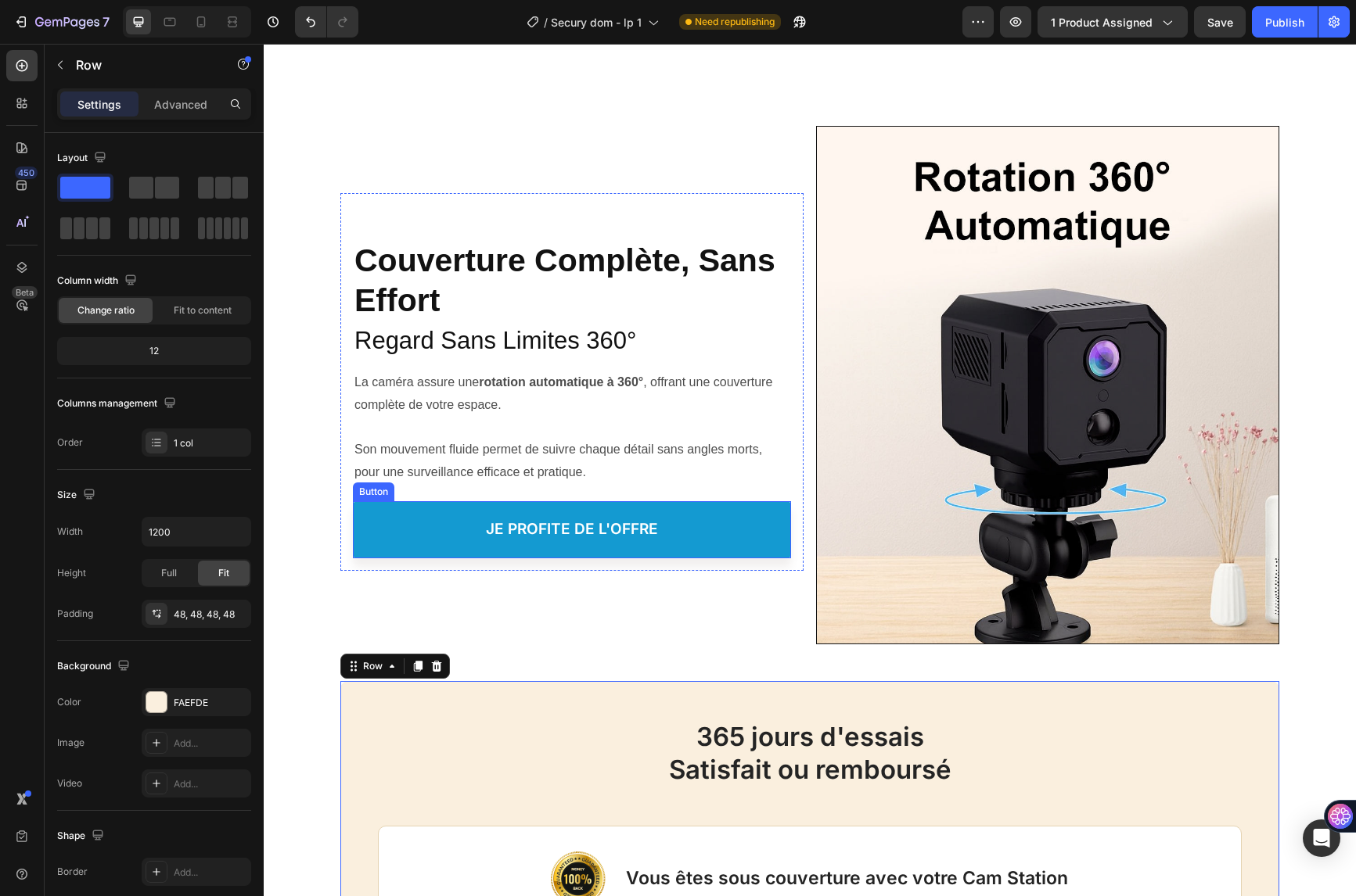
click at [403, 519] on button "je profite de l'offre" at bounding box center [572, 530] width 438 height 57
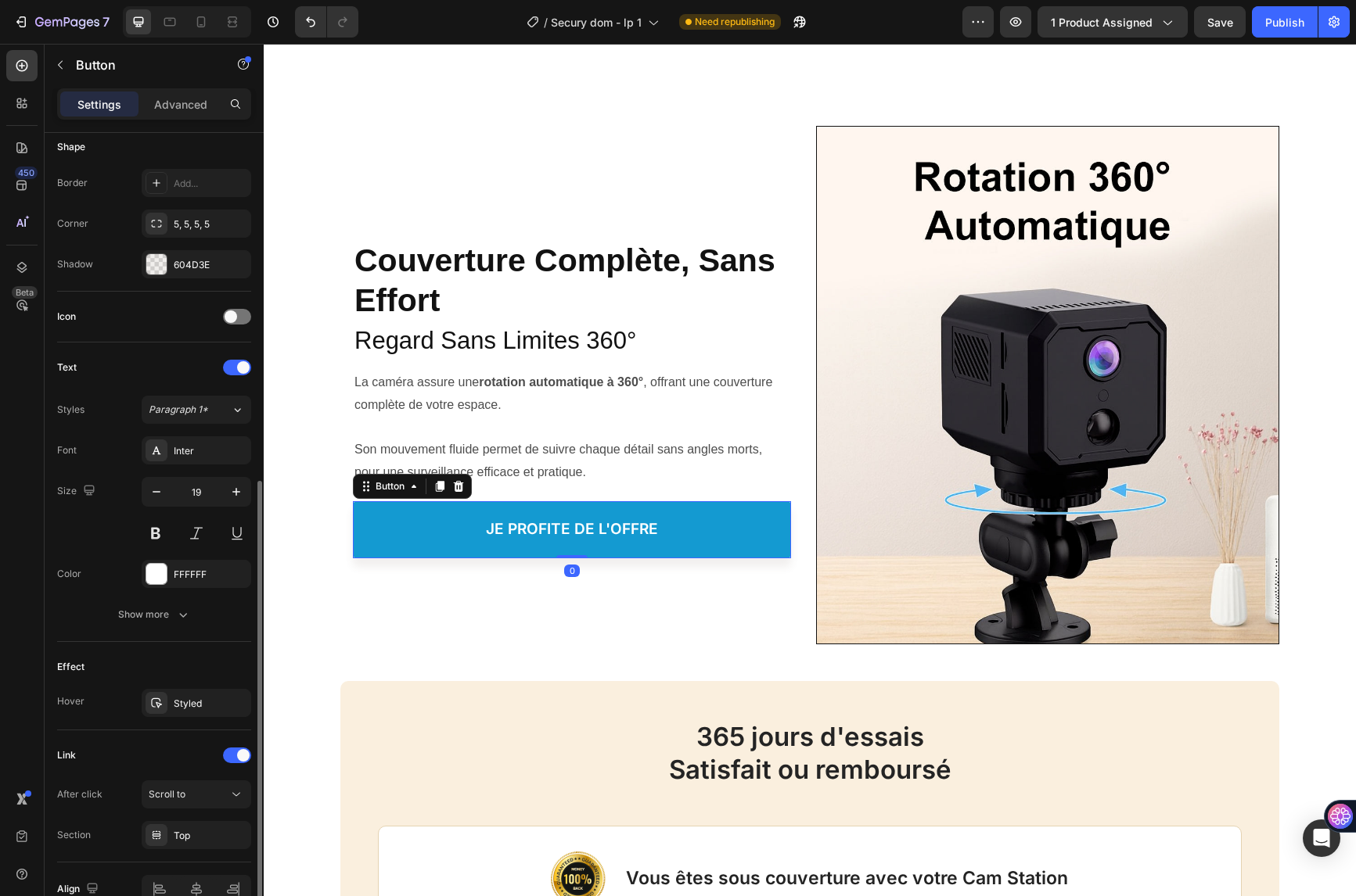
scroll to position [395, 0]
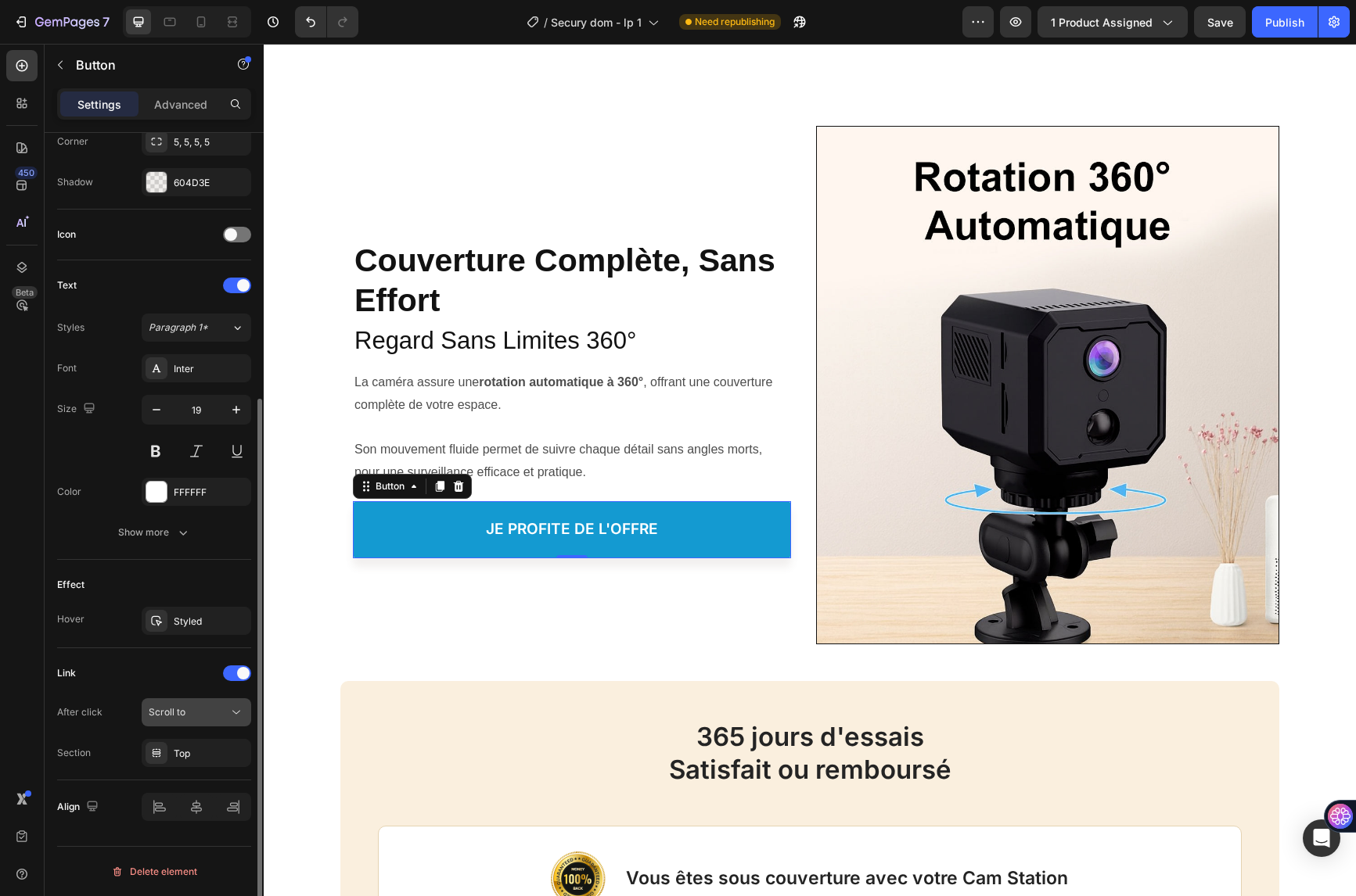
click at [179, 714] on span "Scroll to" at bounding box center [167, 712] width 37 height 12
click at [204, 745] on div "Top" at bounding box center [196, 753] width 110 height 28
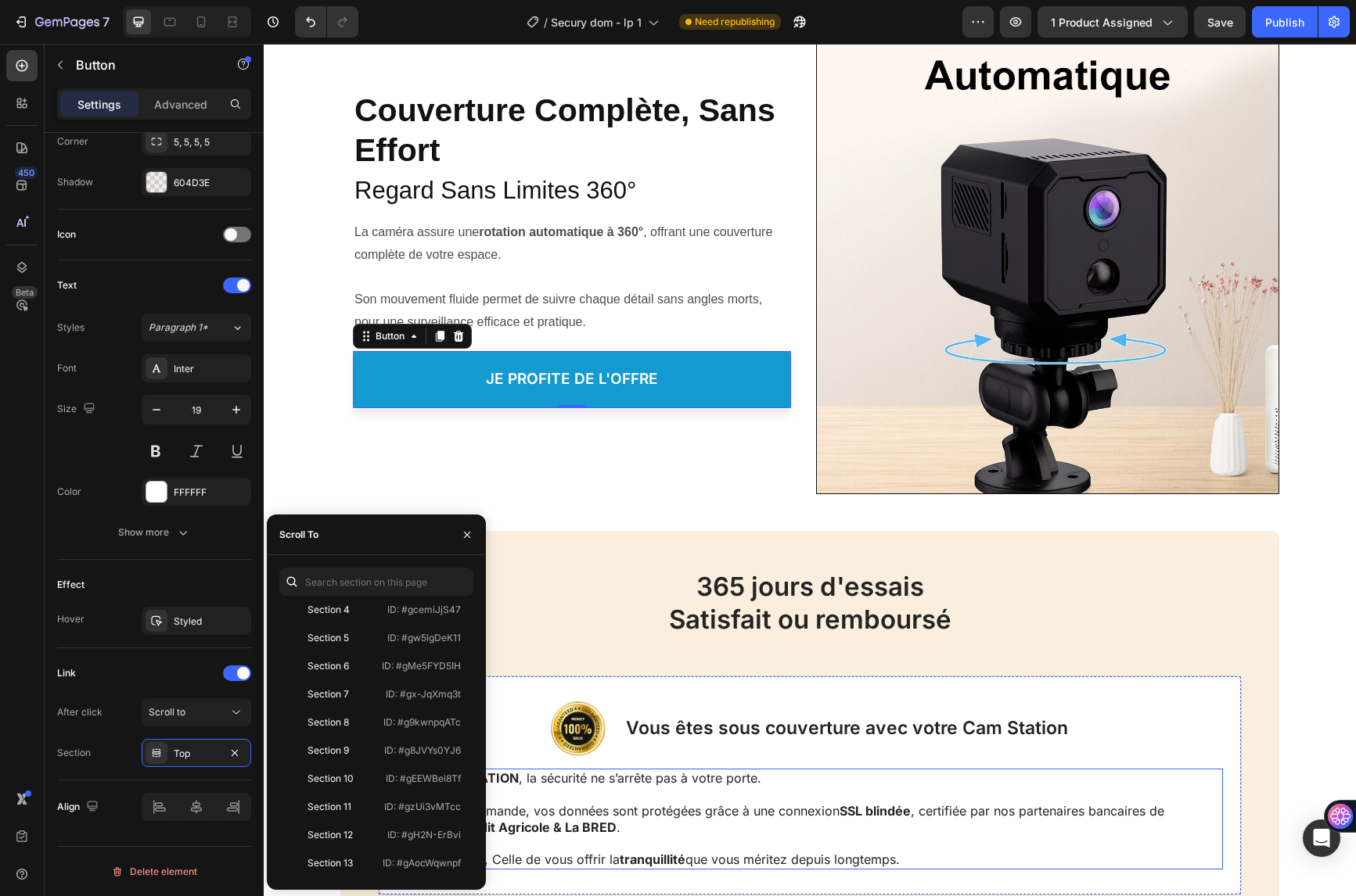
scroll to position [4301, 0]
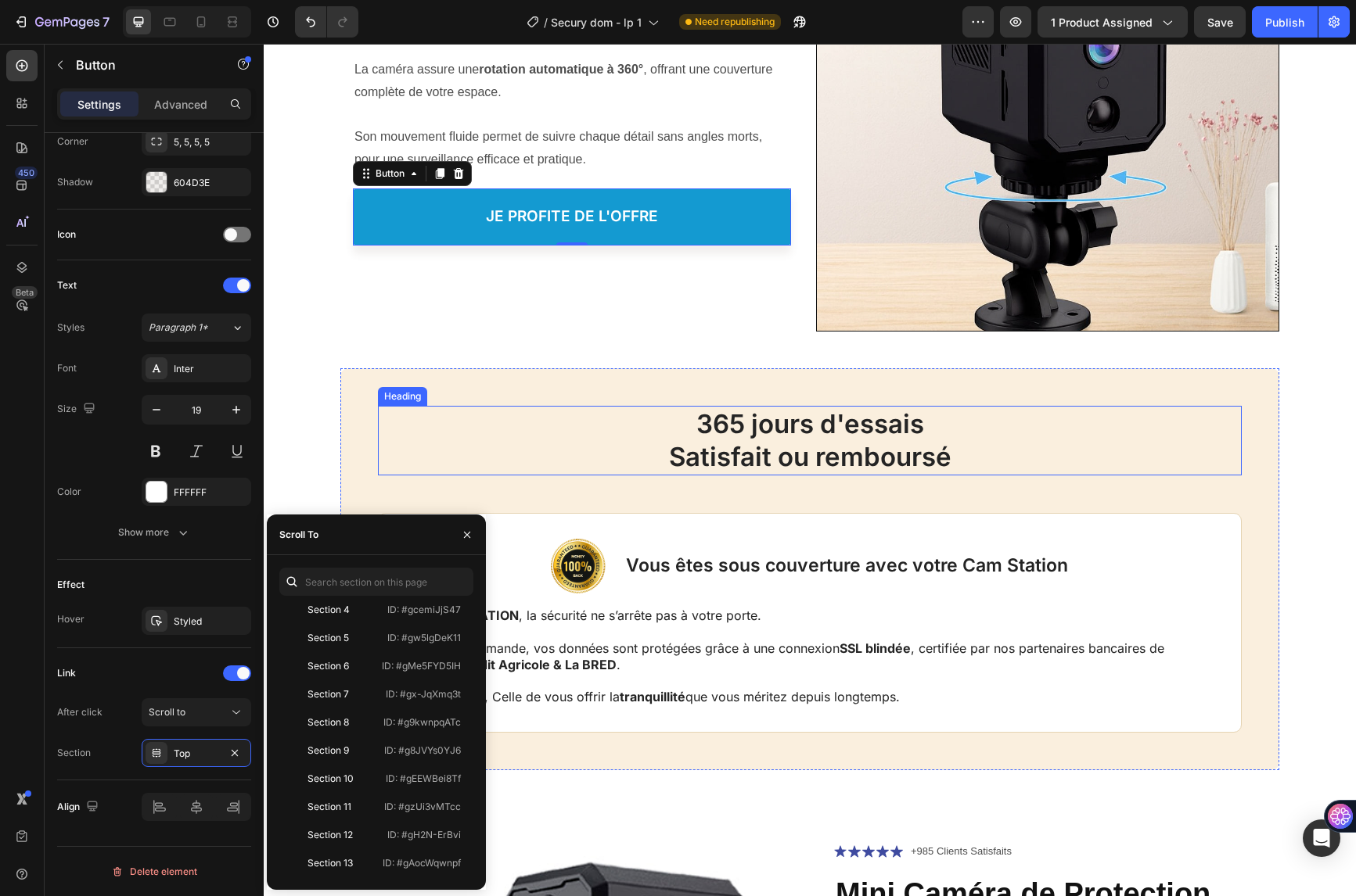
click at [592, 454] on h2 "365 jours d'essais Satisfait ou remboursé" at bounding box center [810, 441] width 864 height 70
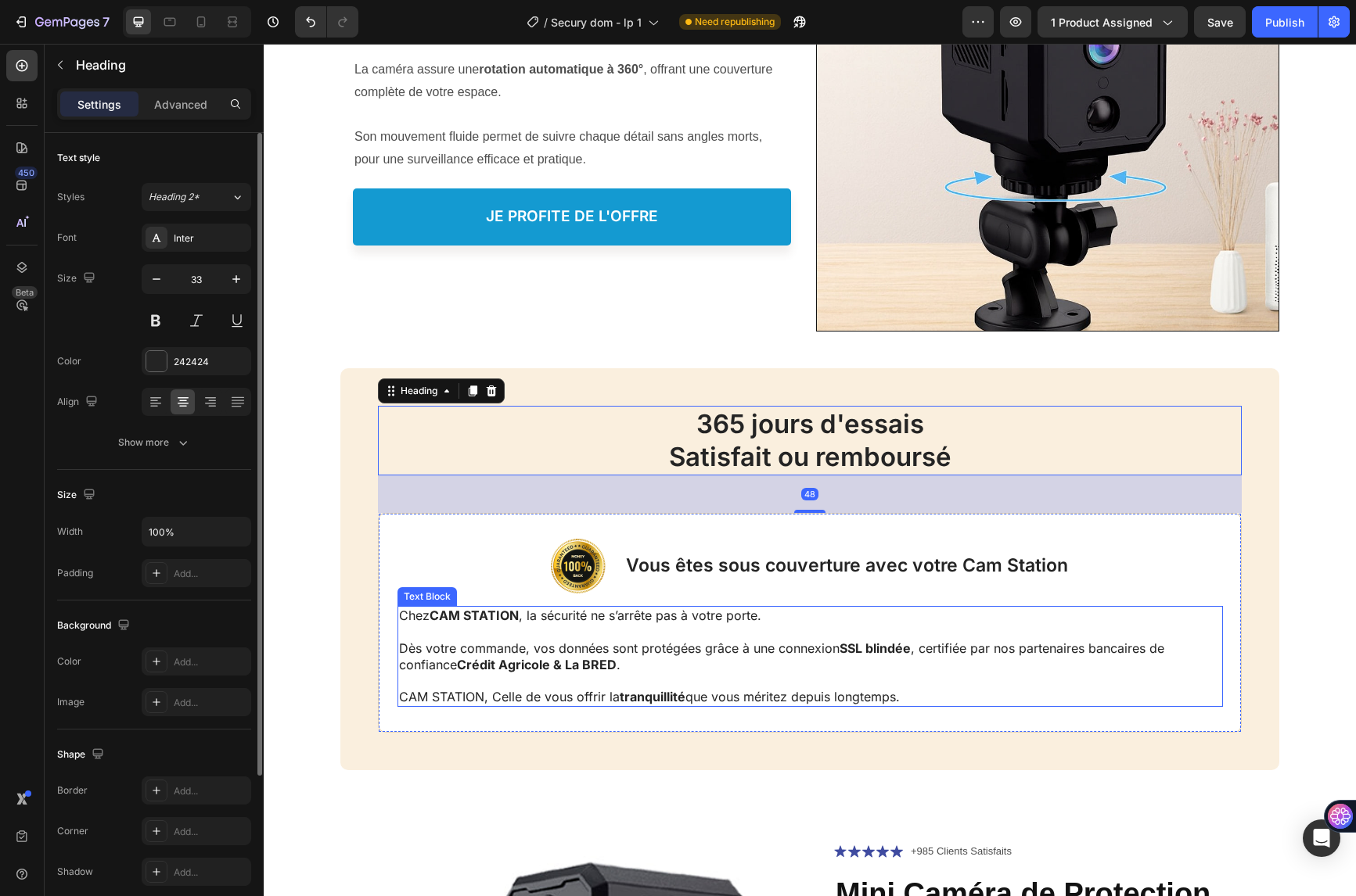
scroll to position [4692, 0]
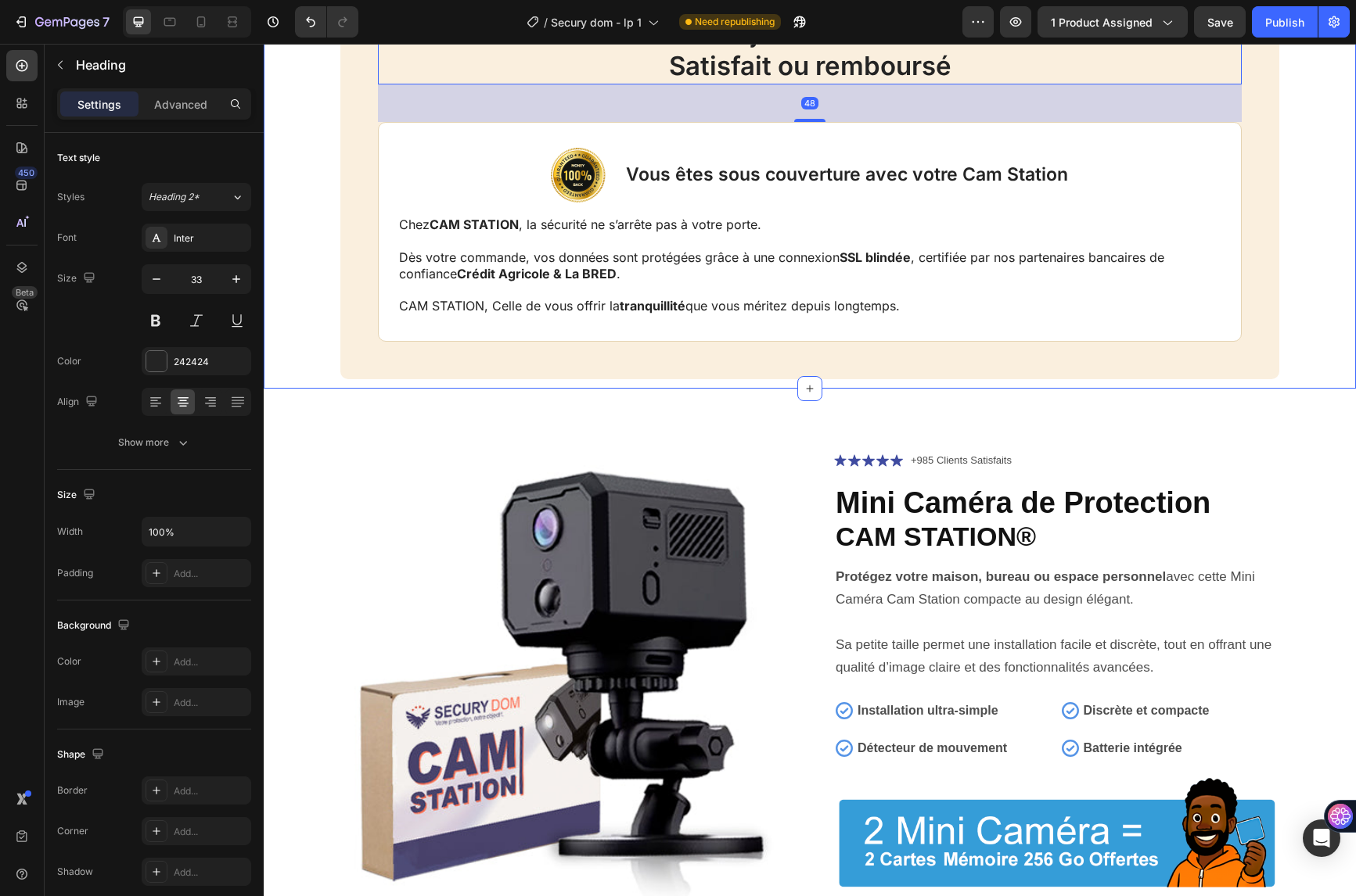
click at [306, 314] on div "365 jours d'essais Satisfait ou remboursé Heading 48 Image Vous êtes sous couve…" at bounding box center [810, 178] width 1061 height 402
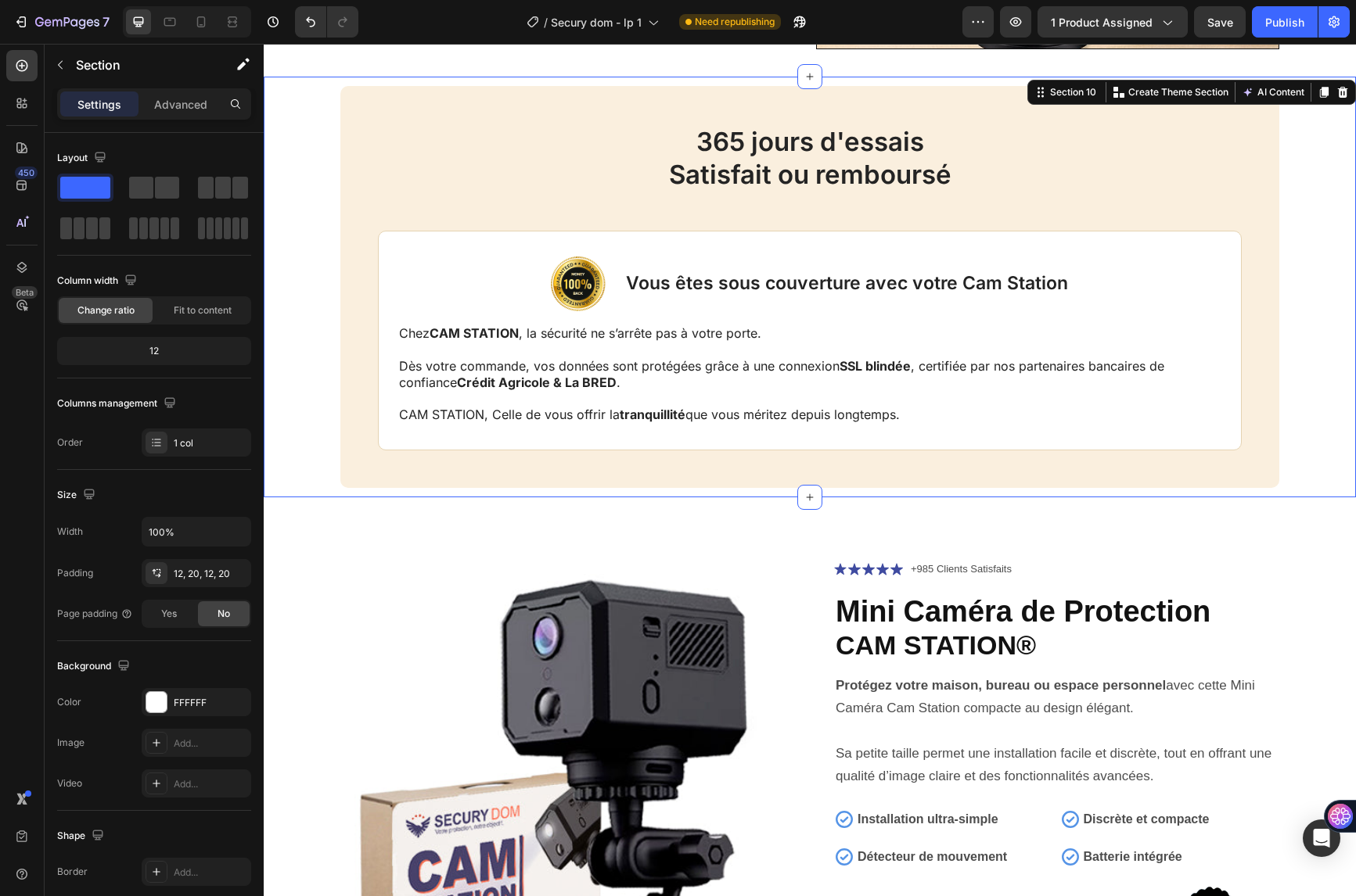
scroll to position [4457, 0]
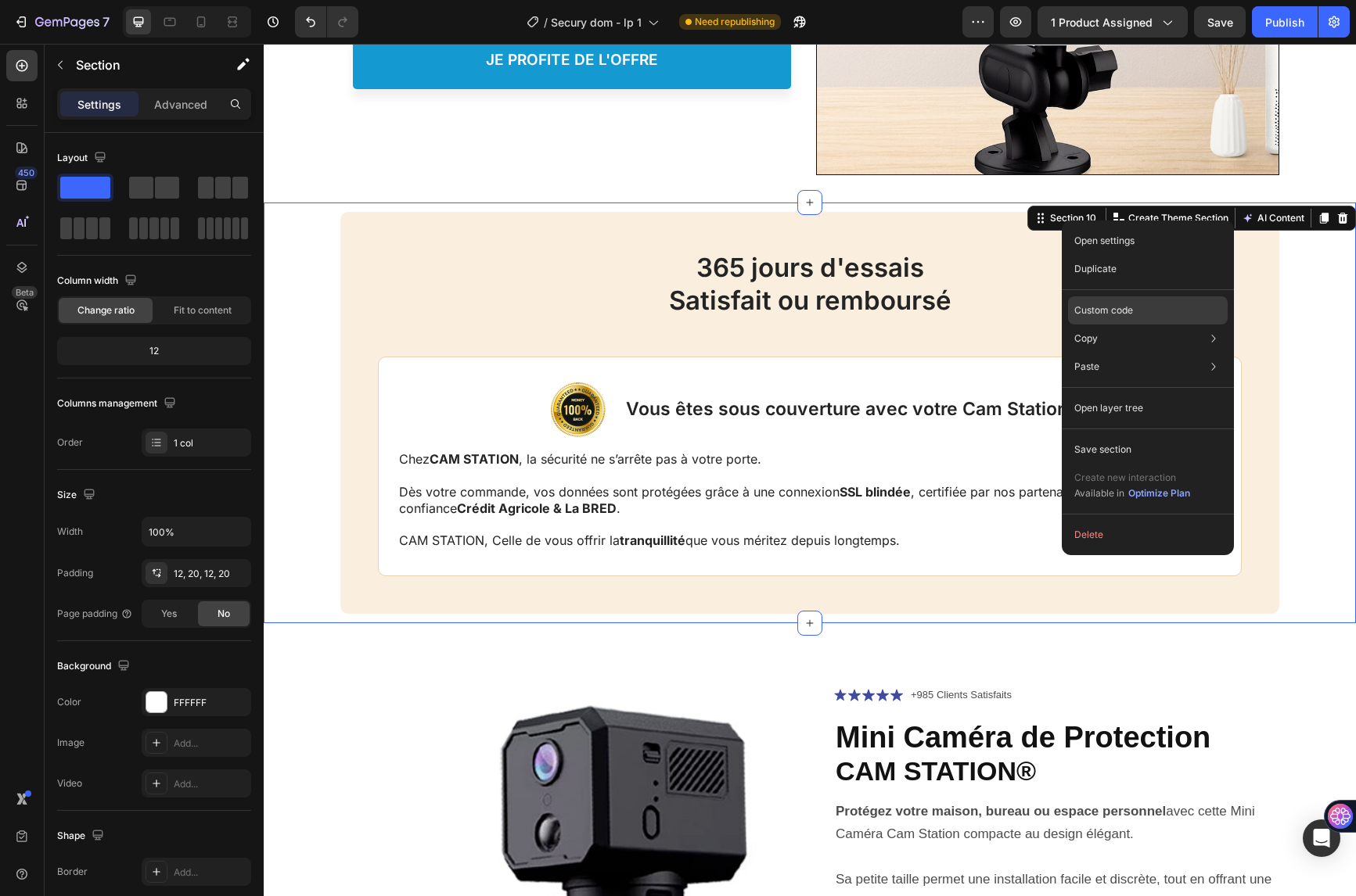
click at [1115, 308] on p "Custom code" at bounding box center [1103, 310] width 59 height 14
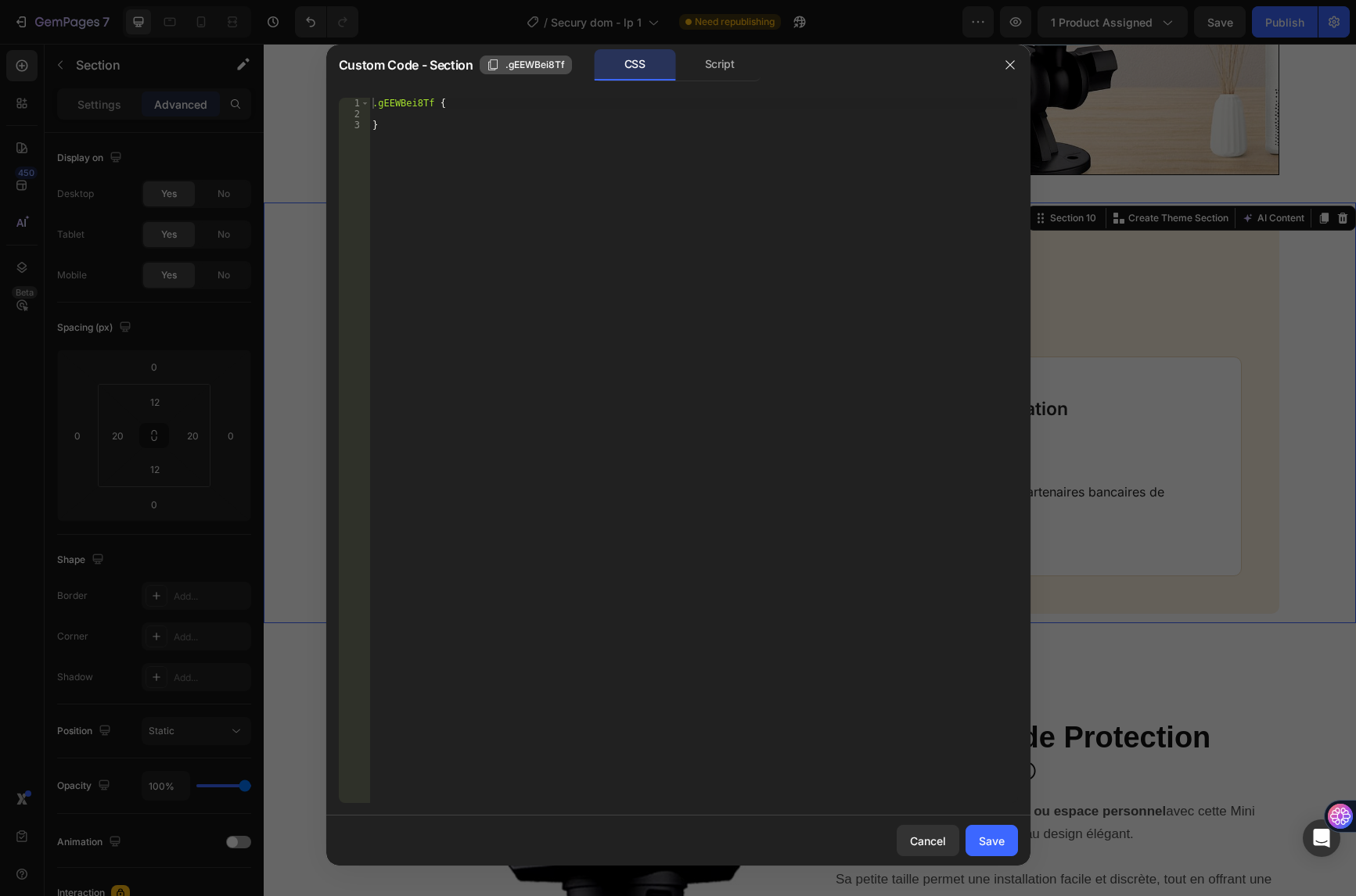
click at [506, 67] on span ".gEEWBei8Tf" at bounding box center [535, 64] width 59 height 14
click at [285, 211] on div at bounding box center [678, 448] width 1356 height 896
click at [285, 212] on div "365 jours d'essais Satisfait ou remboursé Heading Image Vous êtes sous couvertu…" at bounding box center [810, 412] width 1061 height 402
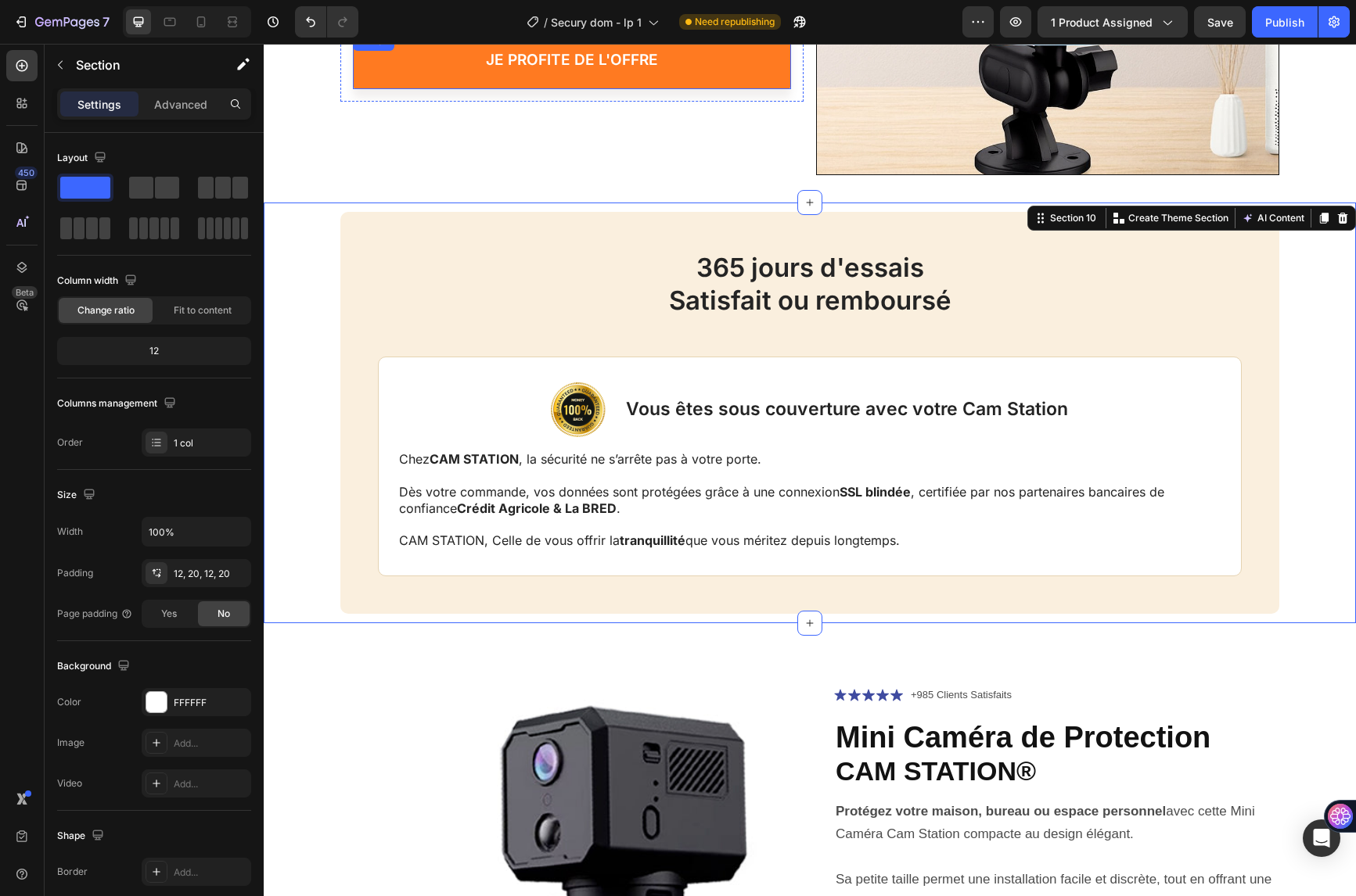
click at [378, 87] on button "je profite de l'offre" at bounding box center [572, 60] width 438 height 57
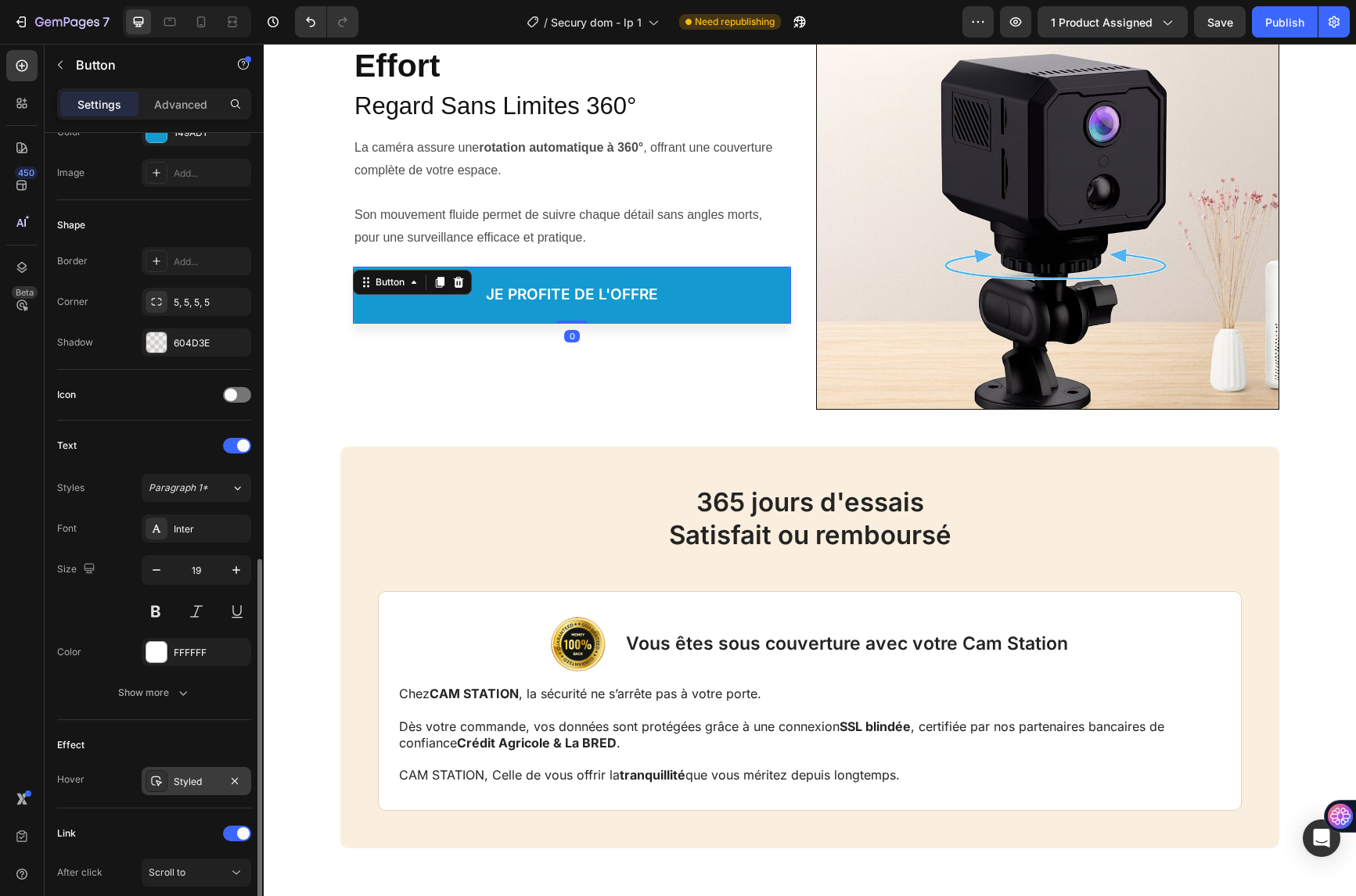
scroll to position [395, 0]
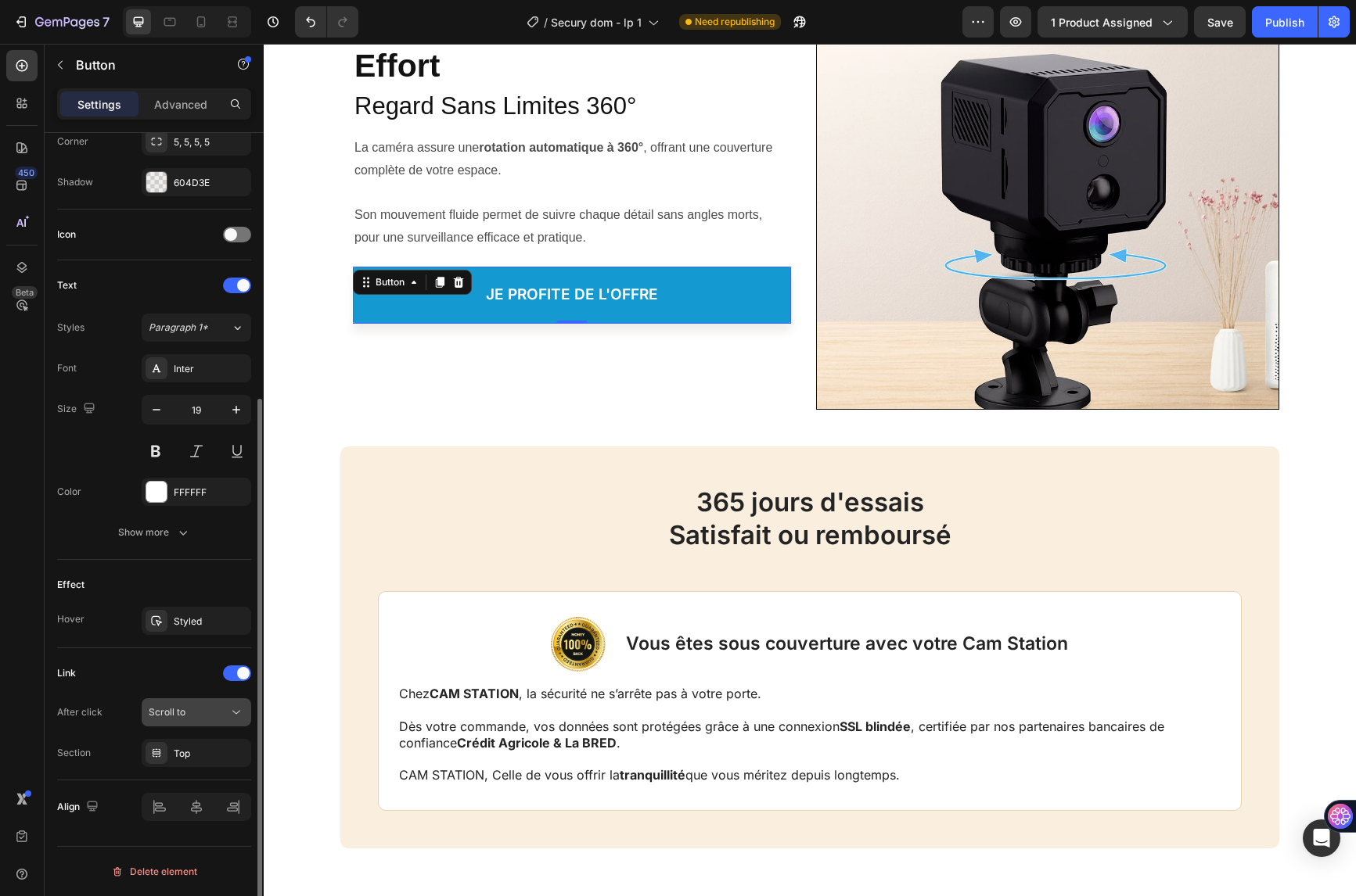
click at [189, 707] on div "Scroll to" at bounding box center [188, 712] width 80 height 14
click at [193, 714] on div "Scroll to" at bounding box center [188, 712] width 80 height 14
click at [195, 750] on div "Top" at bounding box center [197, 754] width 45 height 14
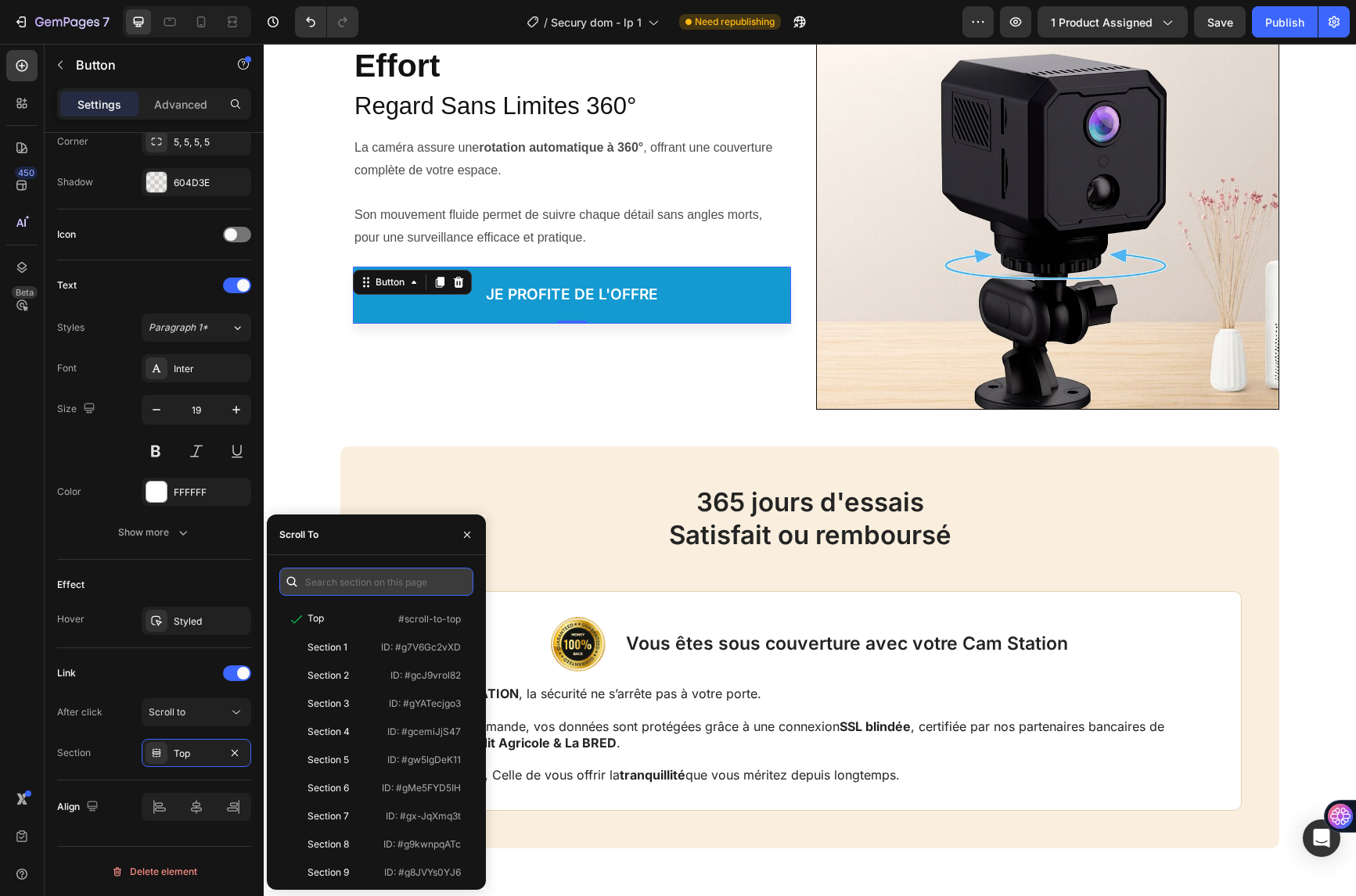
click at [367, 581] on input "text" at bounding box center [377, 582] width 194 height 28
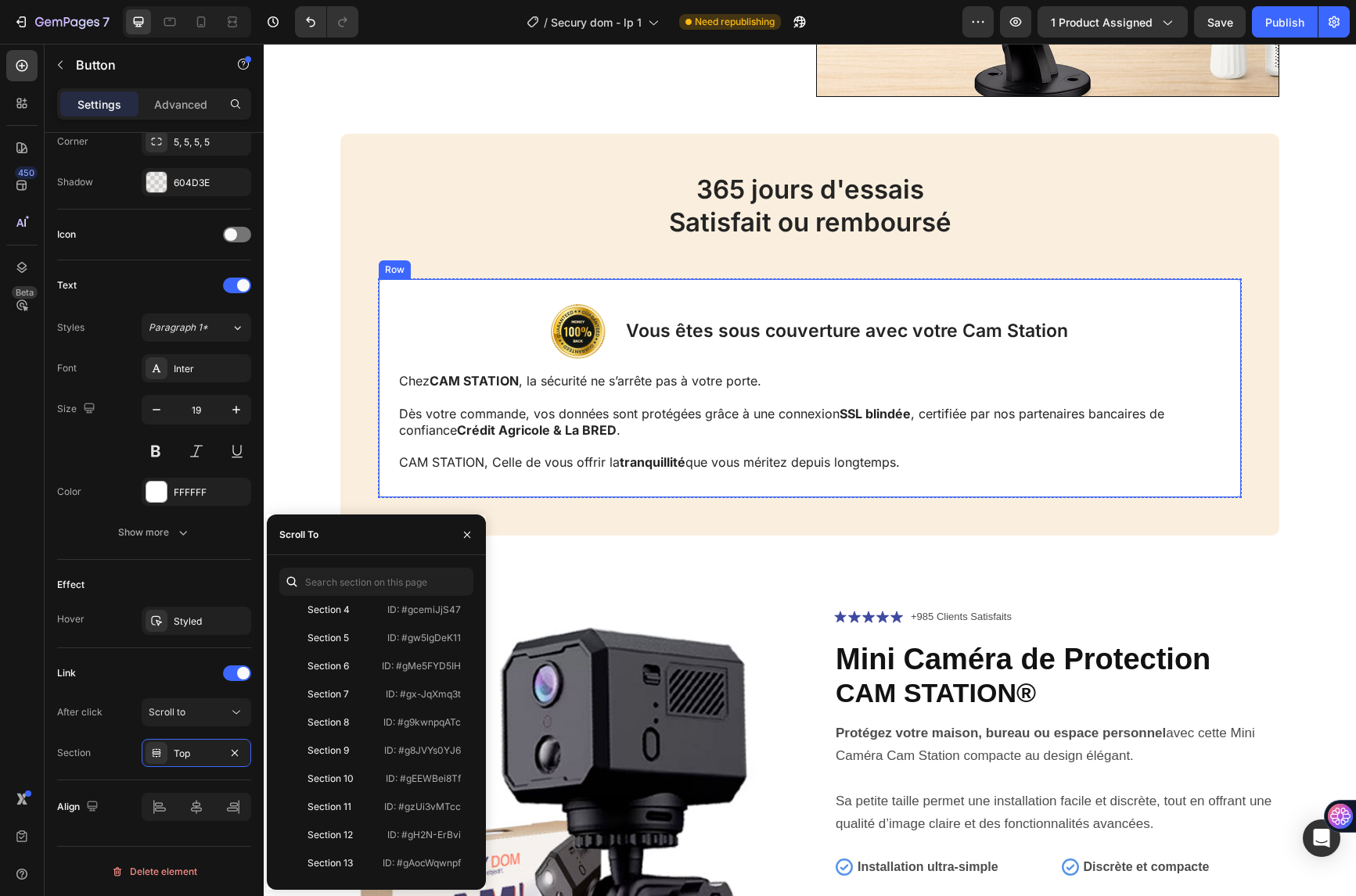
scroll to position [4849, 0]
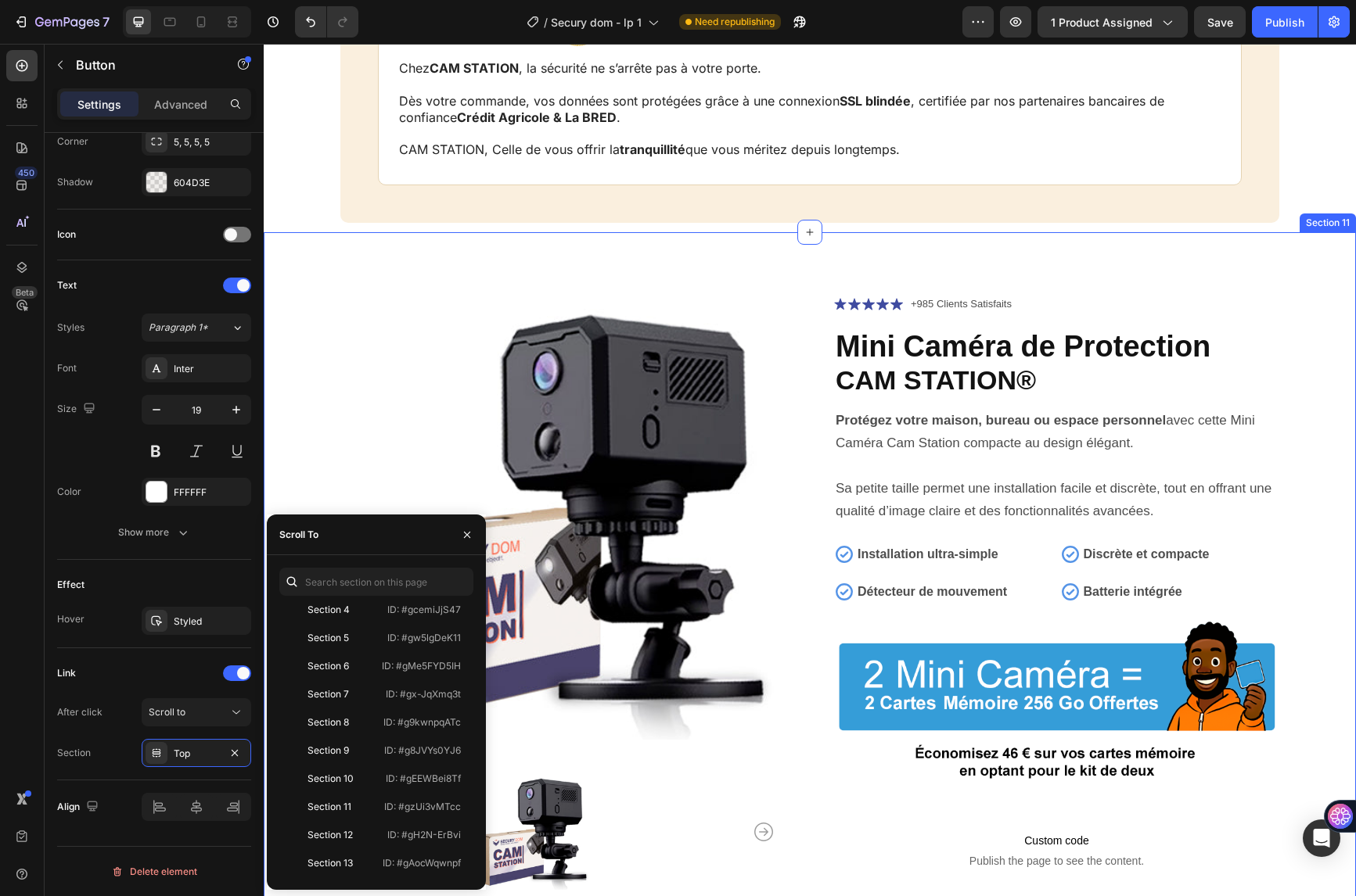
click at [1169, 252] on div "Product Images Icon Icon Icon Icon Icon Icon List +985 Clients Satisfaits Text …" at bounding box center [809, 731] width 1092 height 997
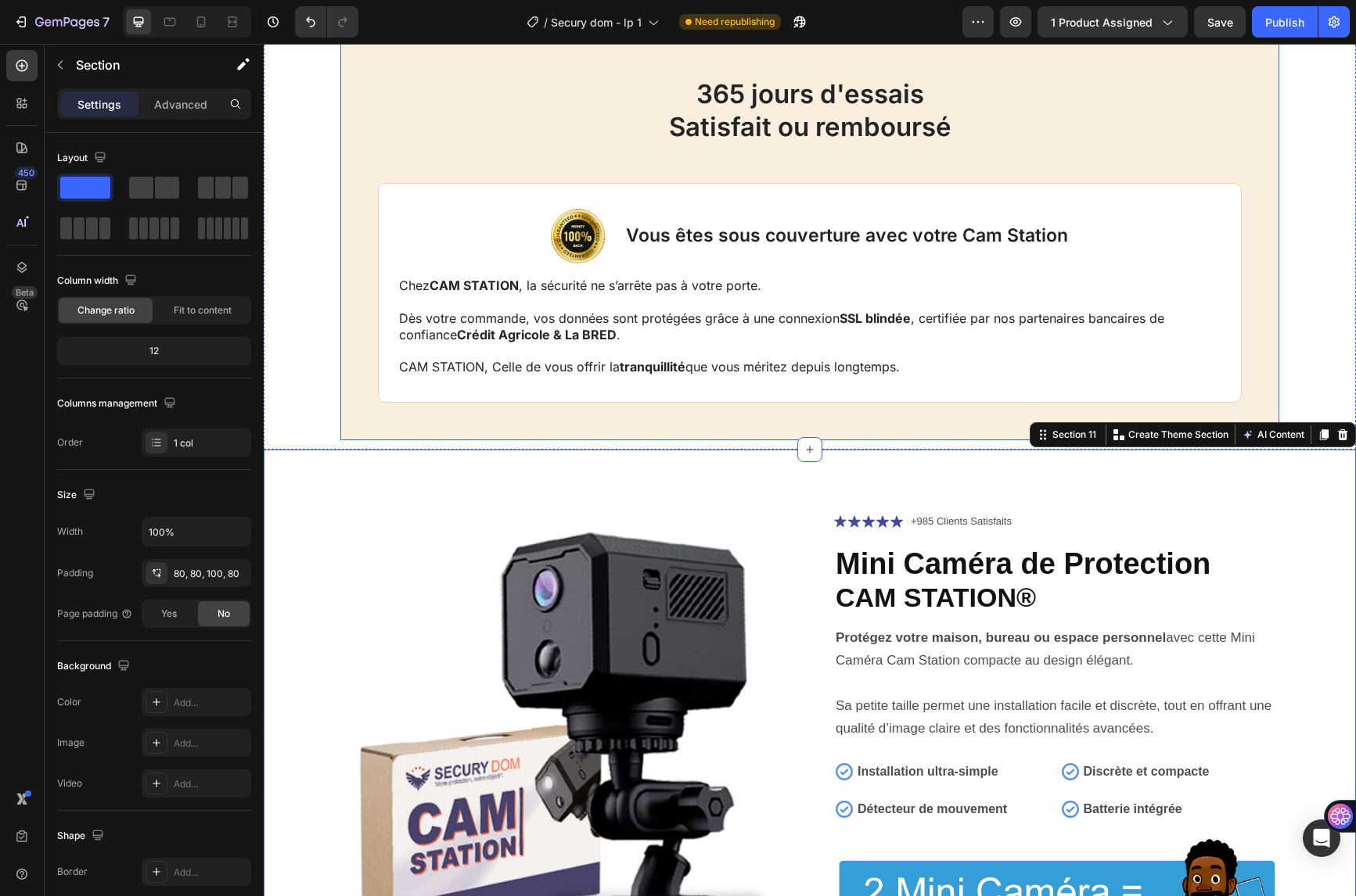
scroll to position [4536, 0]
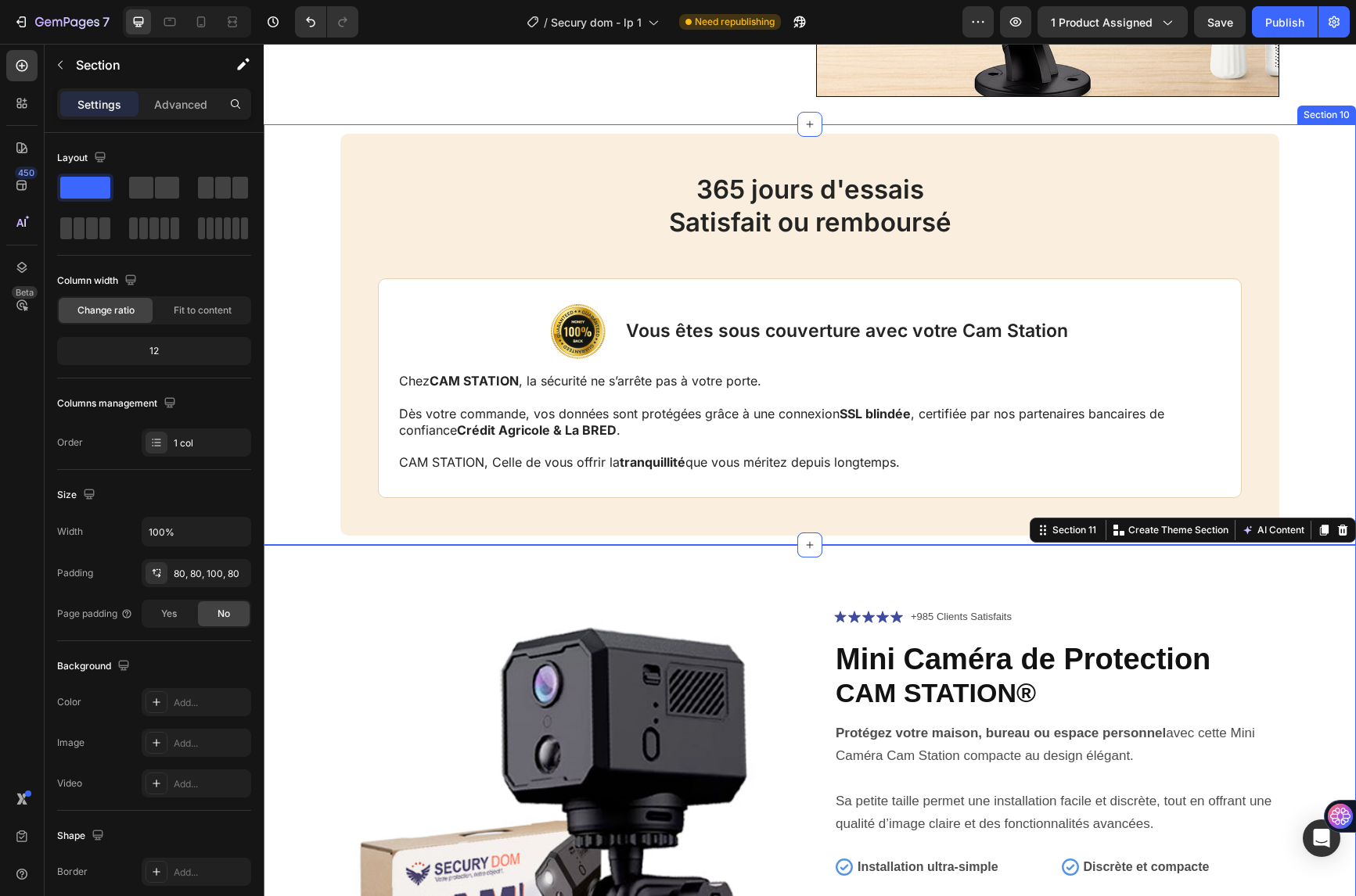
click at [285, 228] on div "365 jours d'essais Satisfait ou remboursé Heading Image Vous êtes sous couvertu…" at bounding box center [810, 335] width 1061 height 402
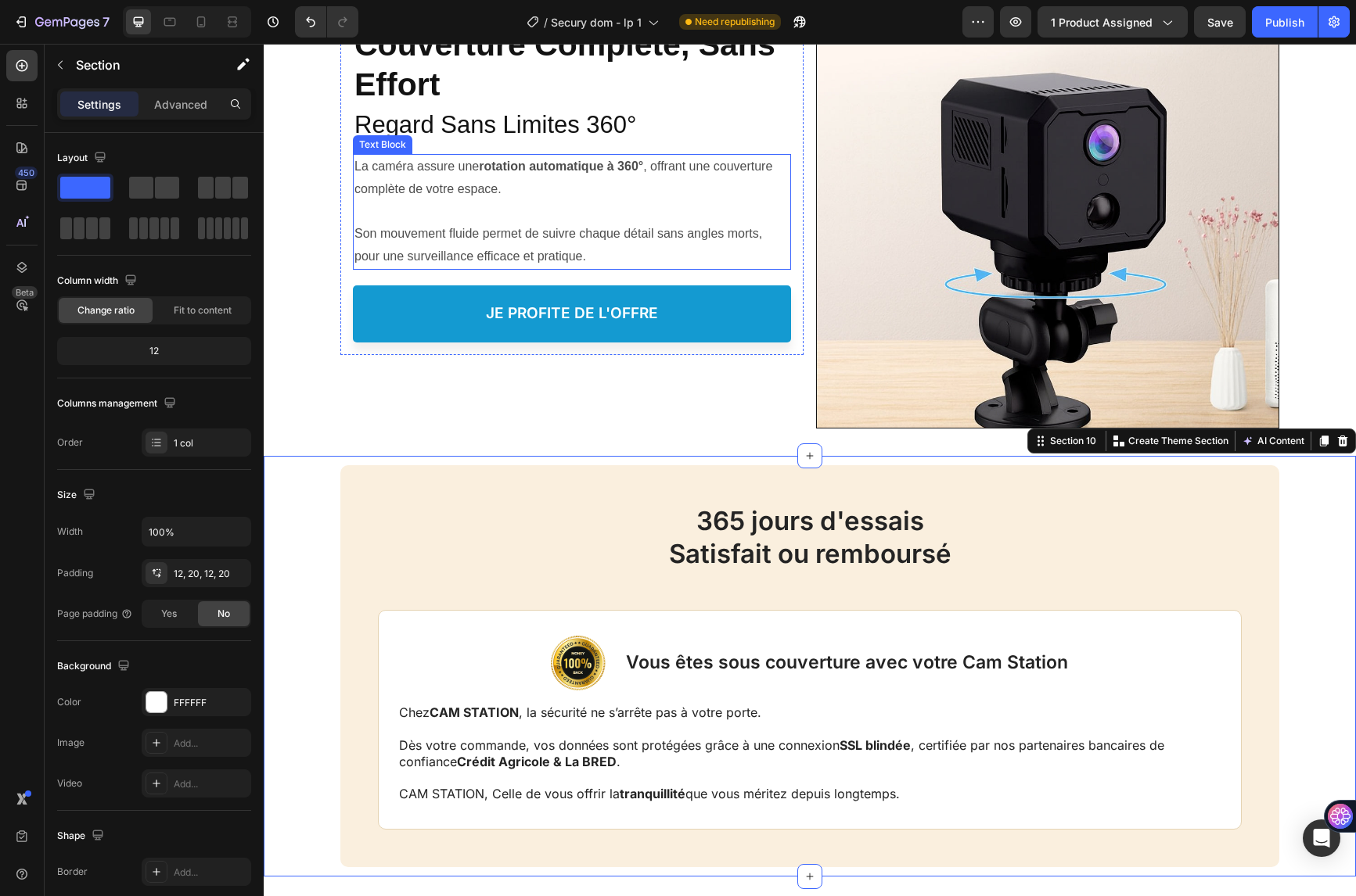
scroll to position [4145, 0]
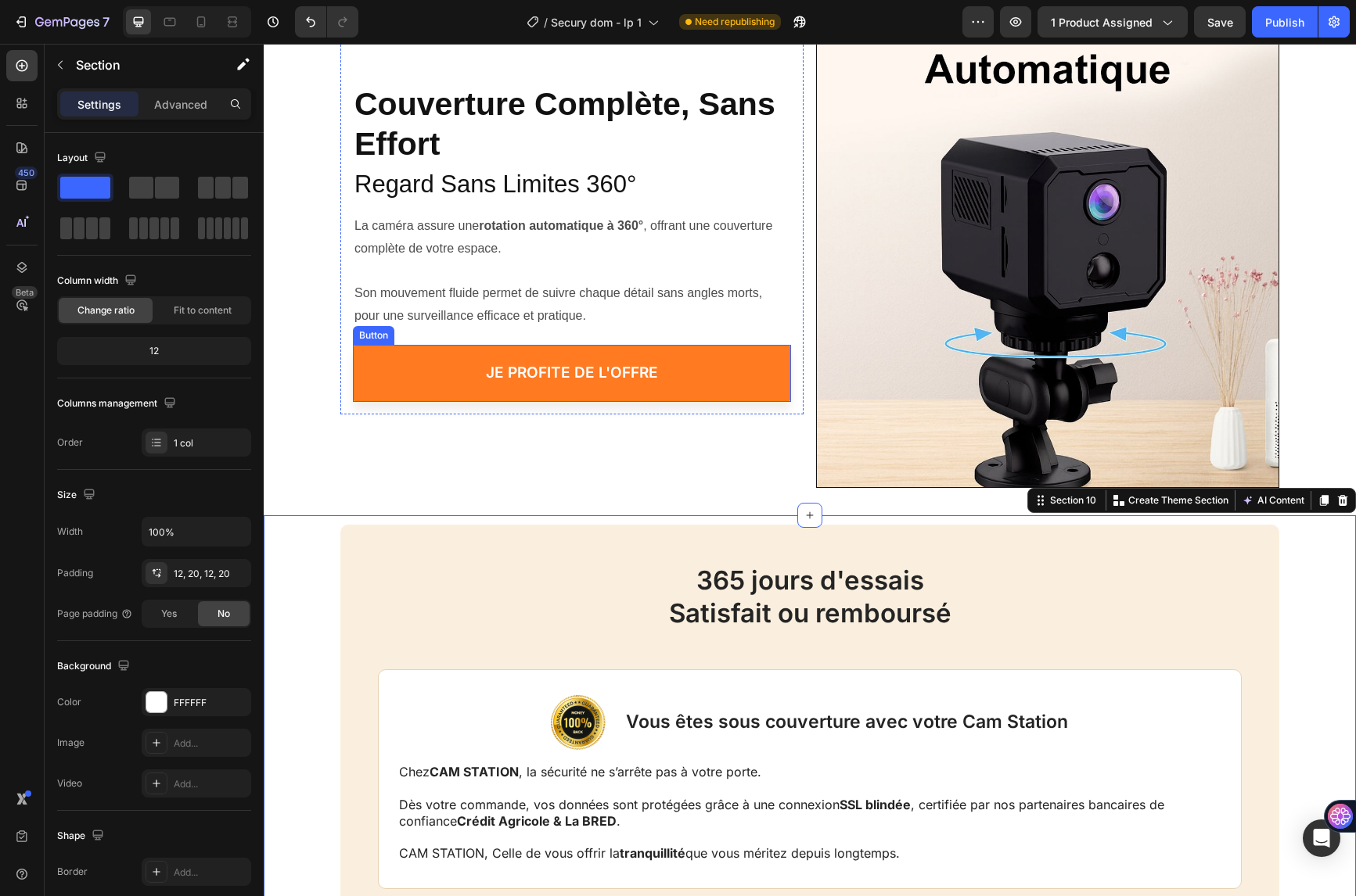
click at [383, 361] on button "je profite de l'offre" at bounding box center [572, 373] width 438 height 57
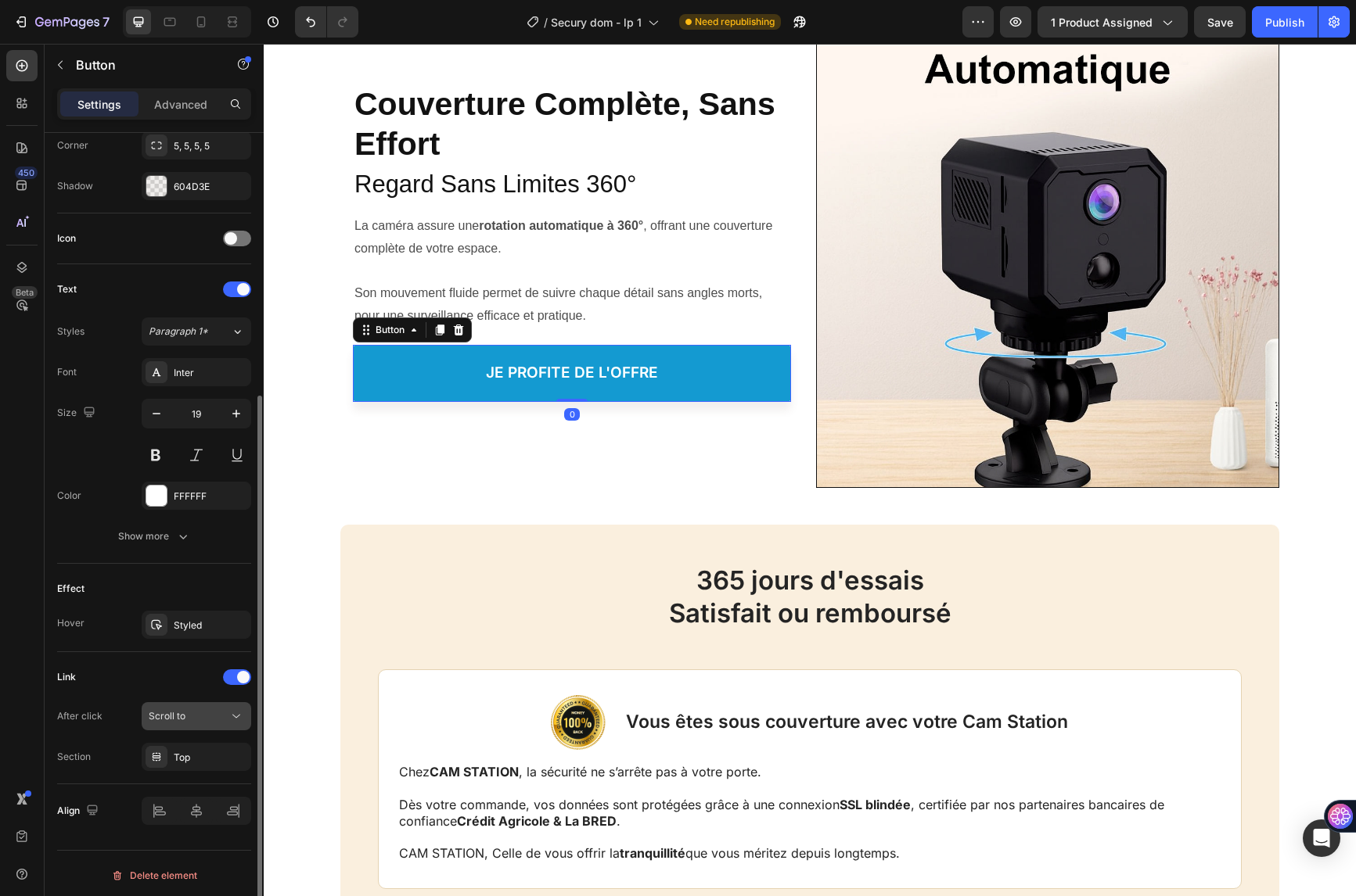
scroll to position [395, 0]
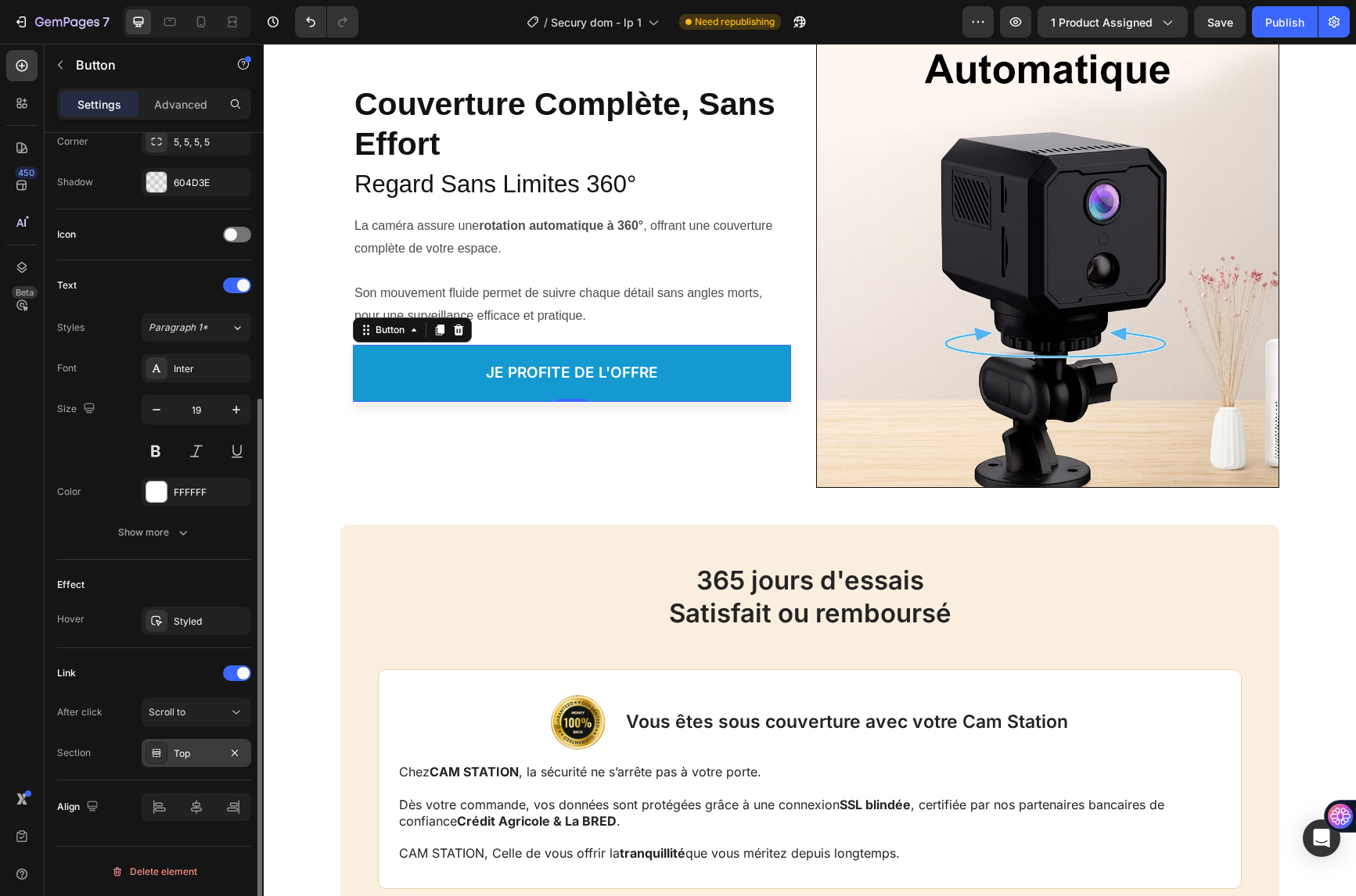
click at [199, 748] on div "Top" at bounding box center [197, 754] width 45 height 14
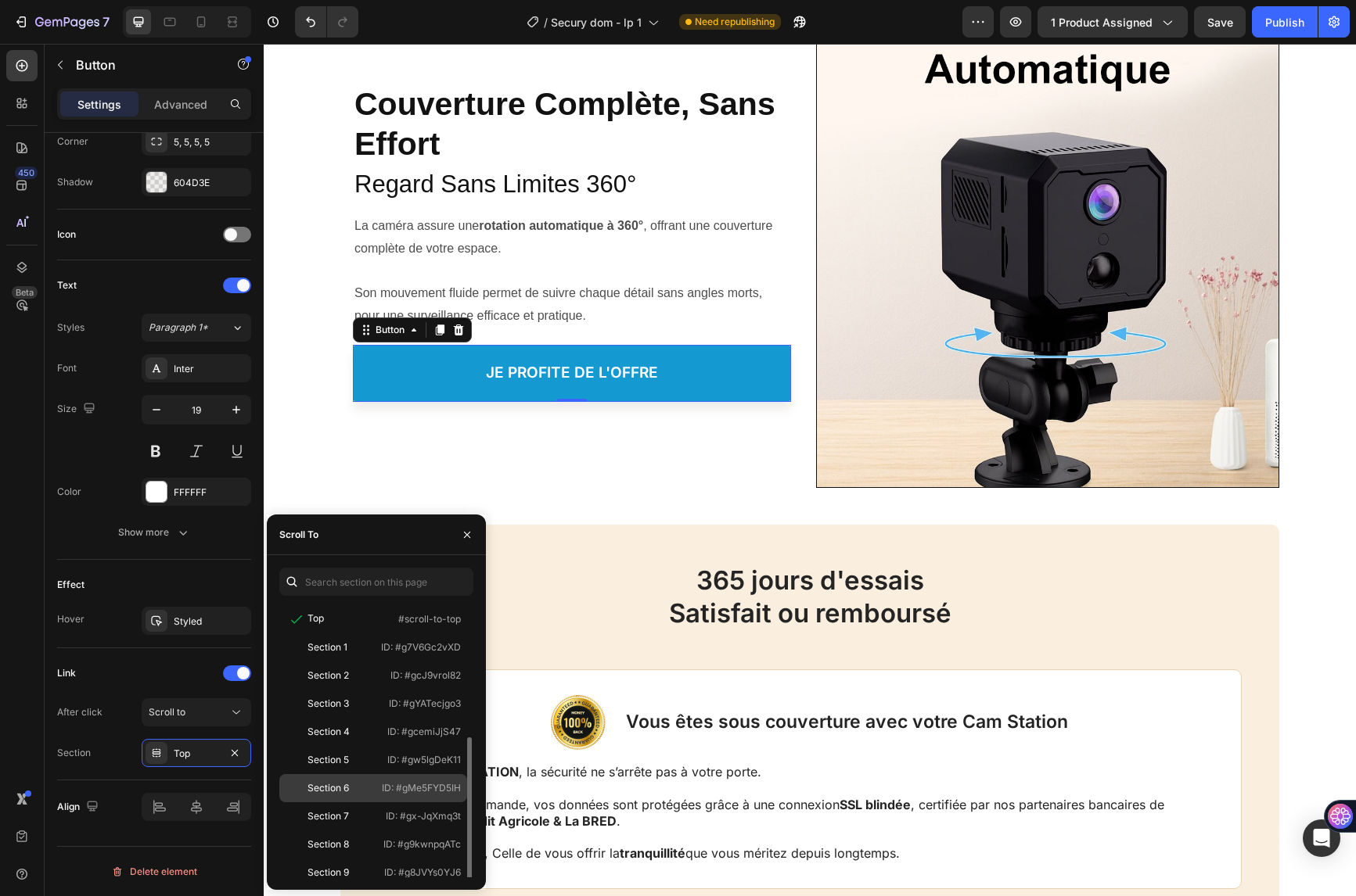
scroll to position [122, 0]
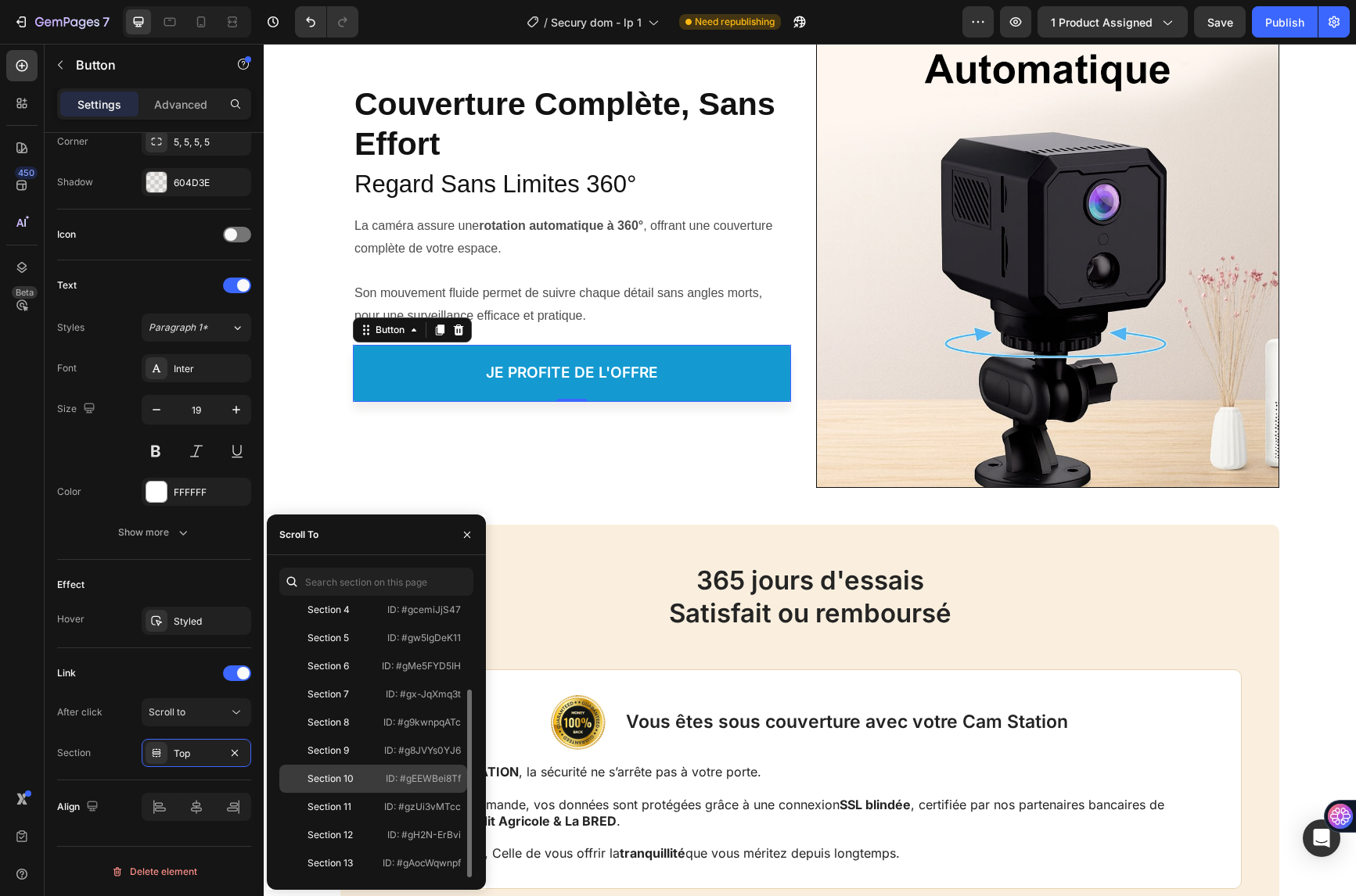
click at [347, 778] on div "Section 10" at bounding box center [330, 779] width 46 height 14
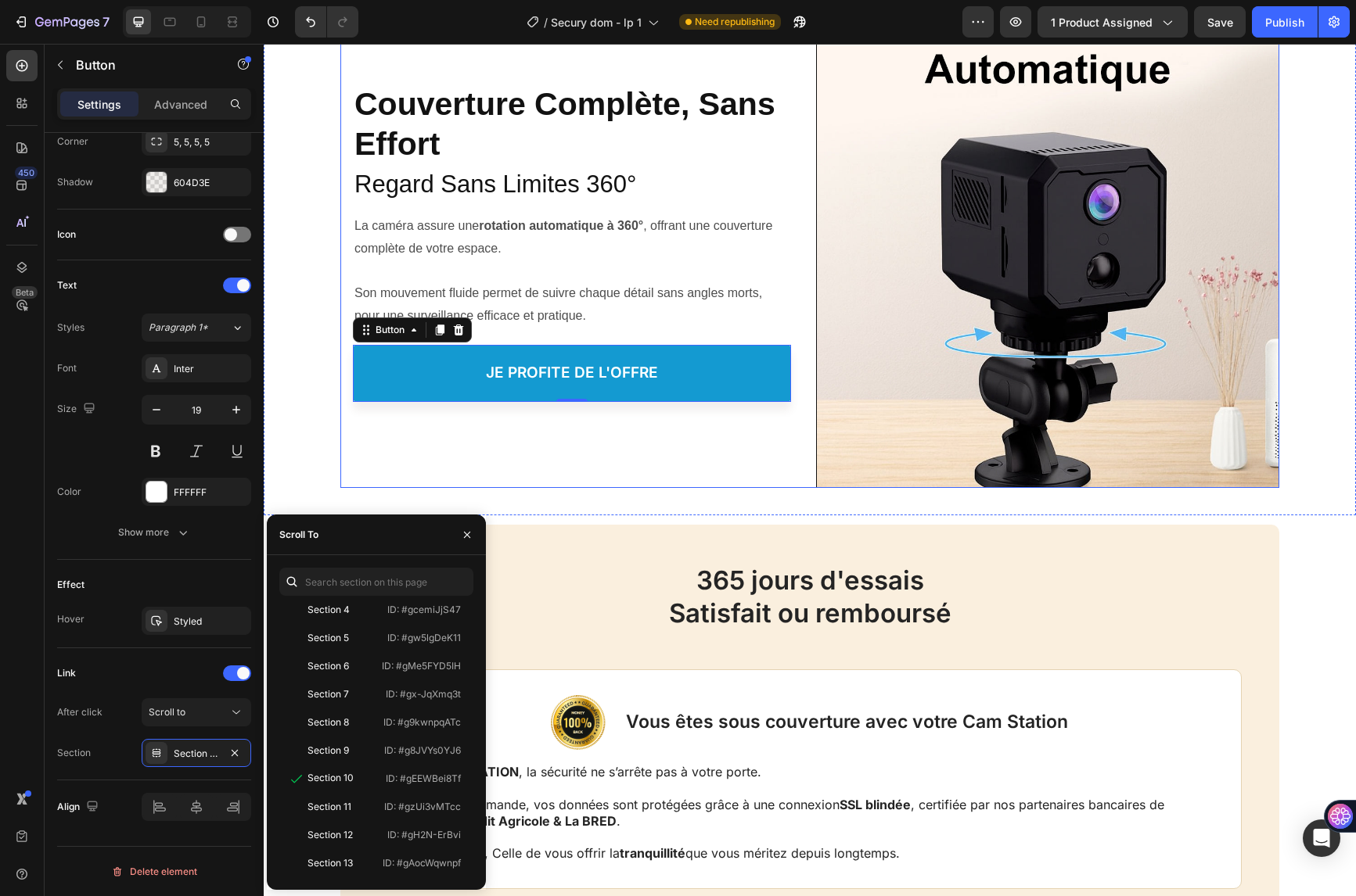
click at [577, 470] on div "Couverture Complète, Sans Effort Heading Couverture Complète, Sans Effort Headi…" at bounding box center [572, 228] width 463 height 518
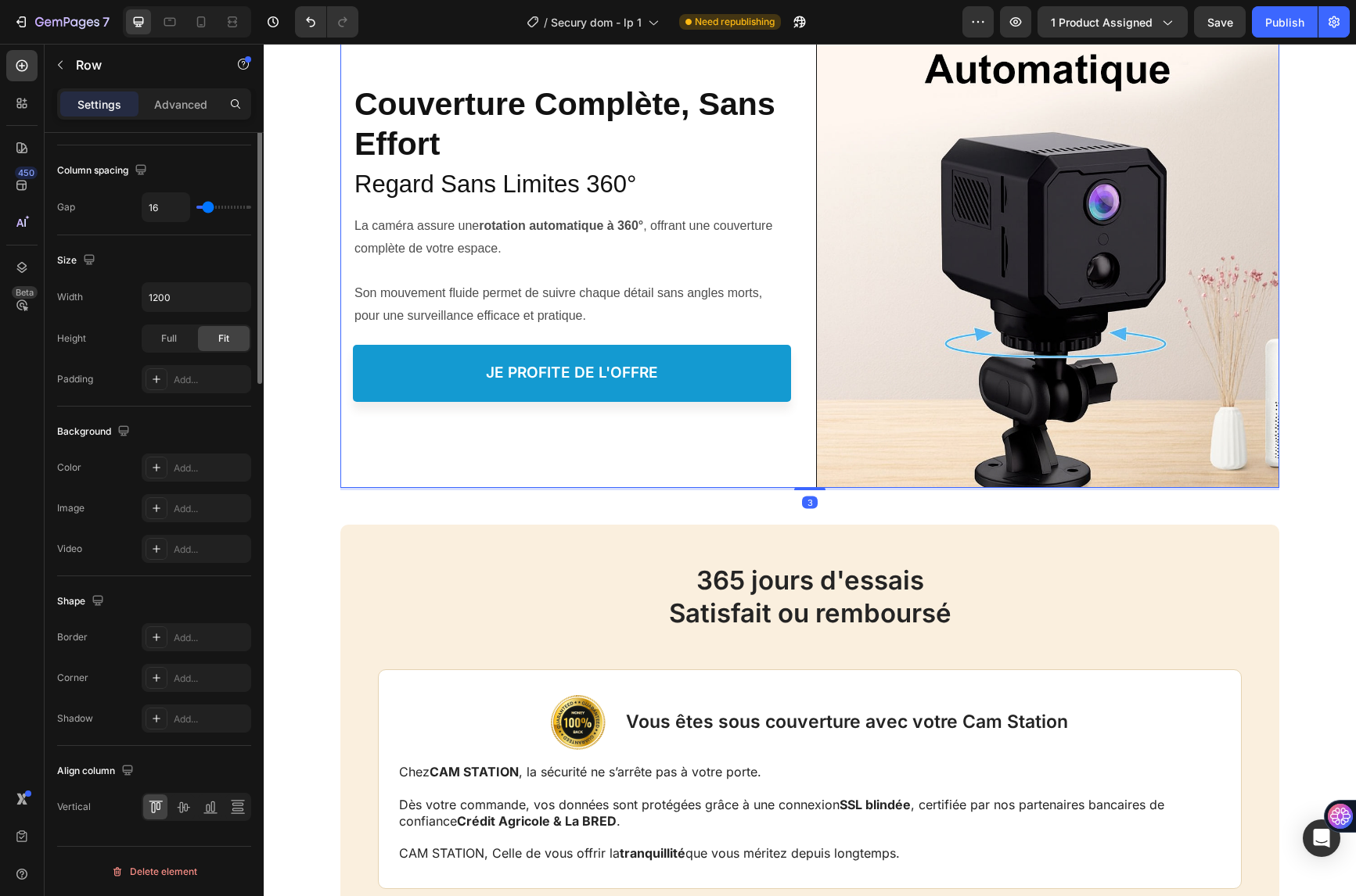
scroll to position [0, 0]
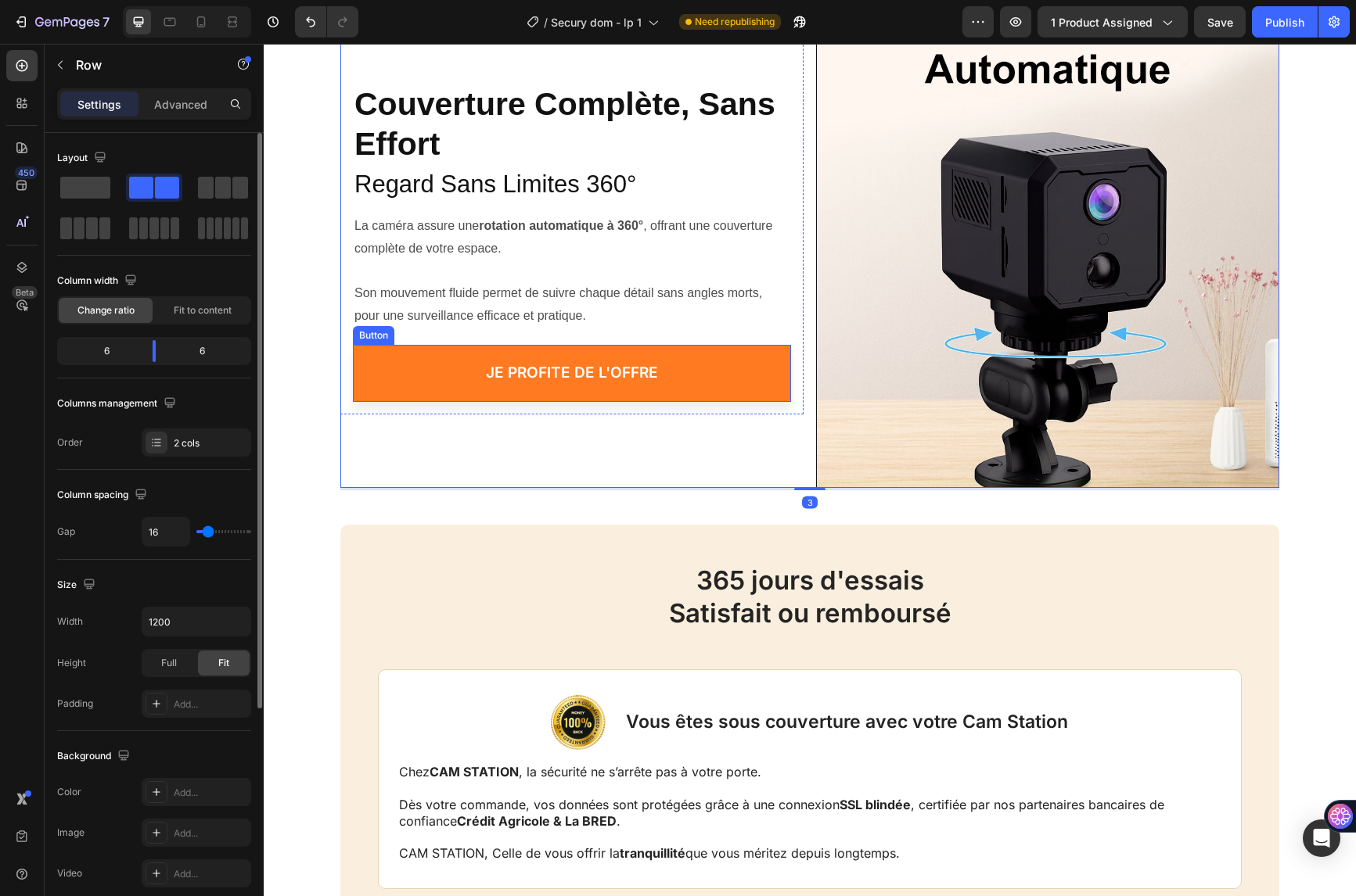
click at [410, 361] on link "je profite de l'offre" at bounding box center [572, 373] width 438 height 57
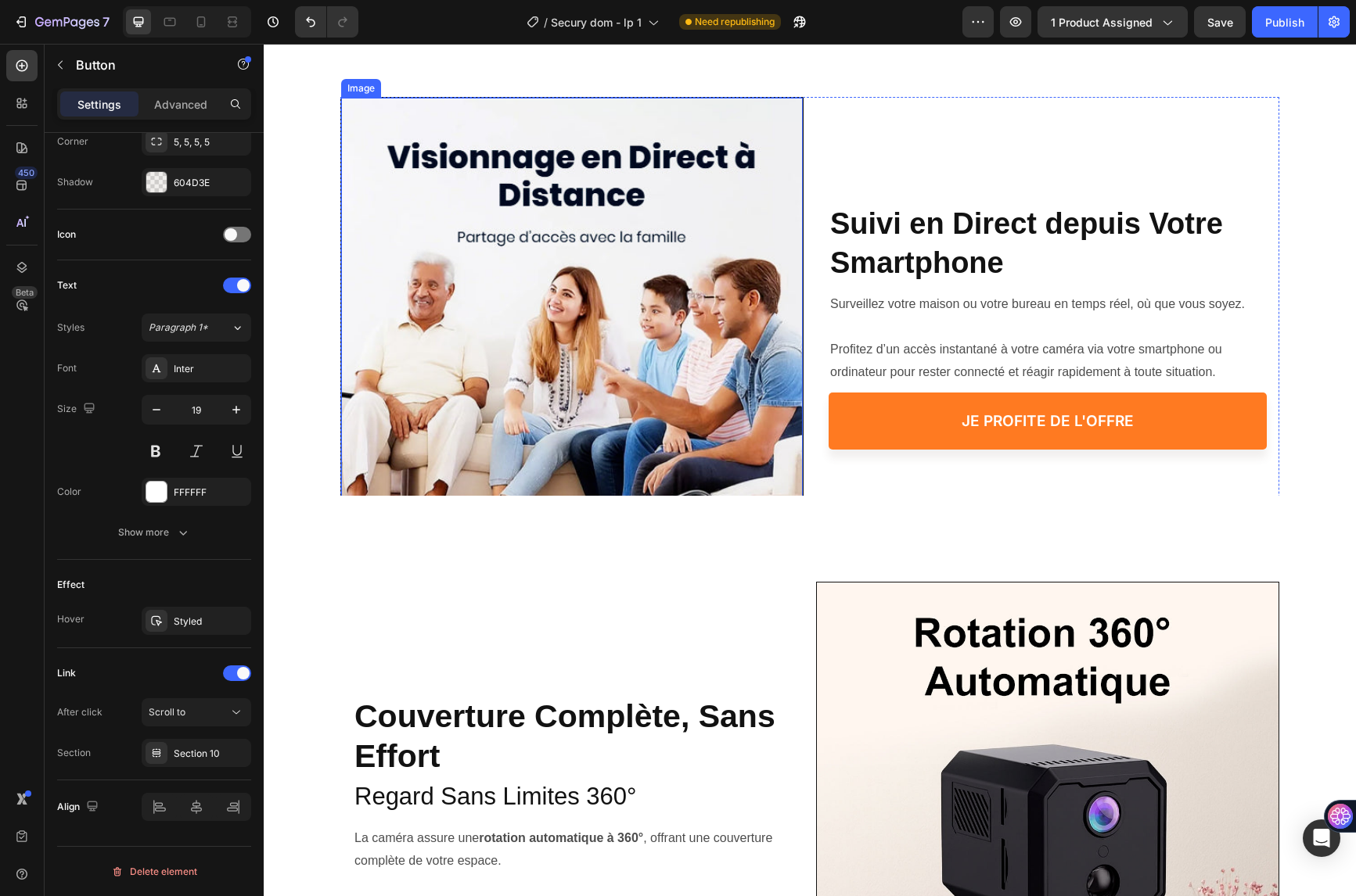
scroll to position [3520, 0]
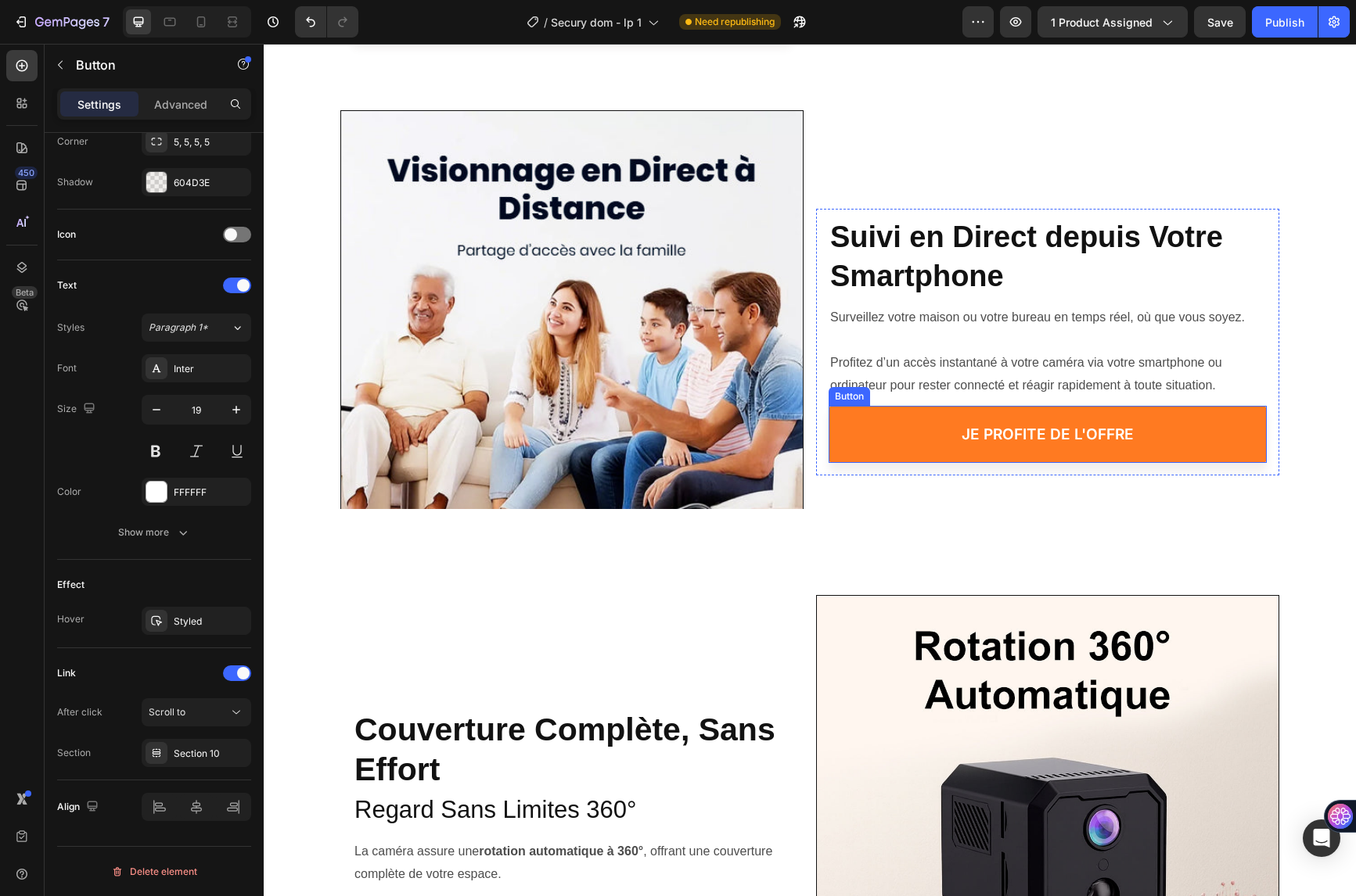
click at [890, 429] on link "je profite de l'offre" at bounding box center [1047, 434] width 438 height 57
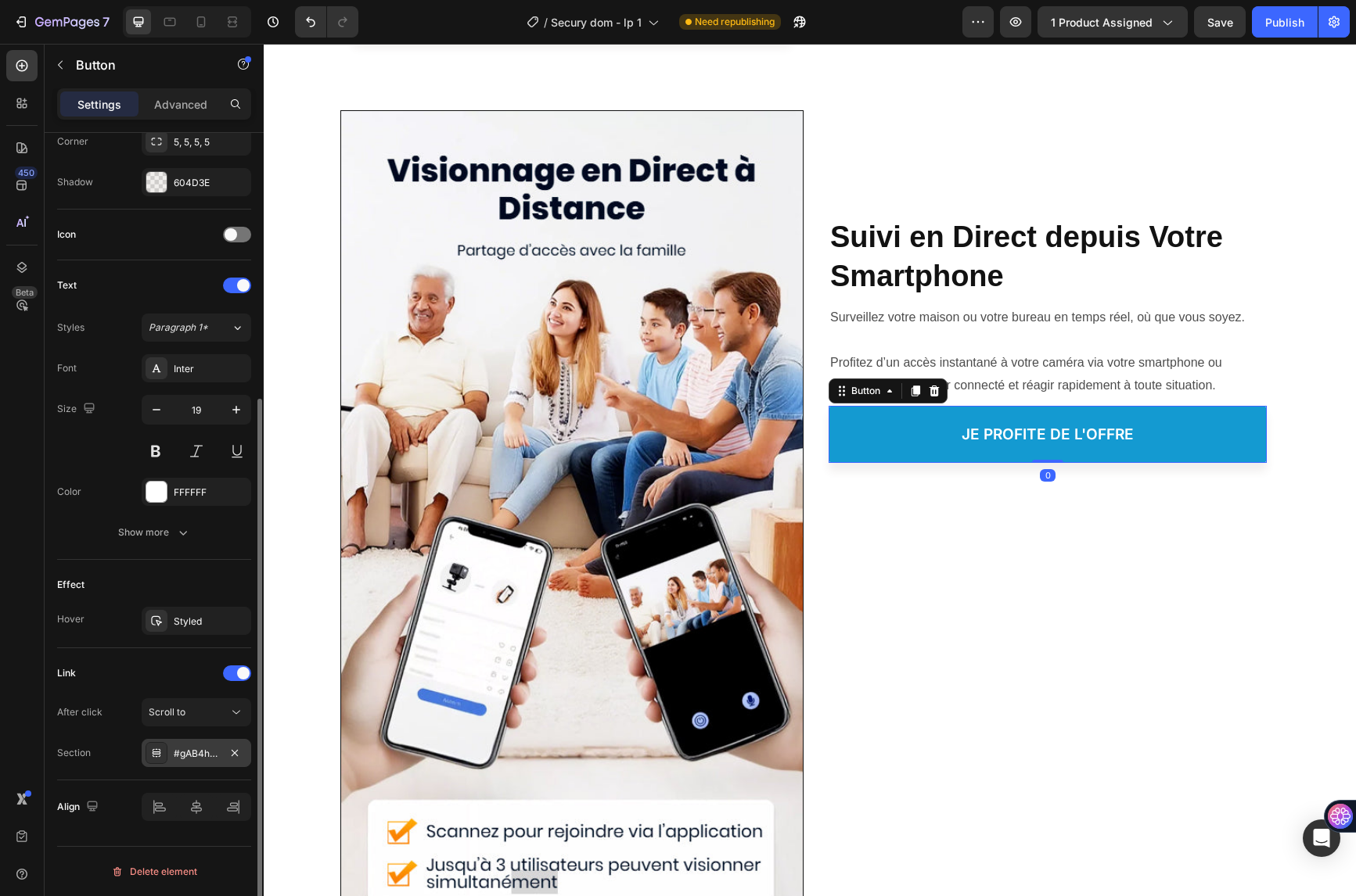
click at [187, 748] on div "#gAB4hwEOR4" at bounding box center [197, 754] width 45 height 14
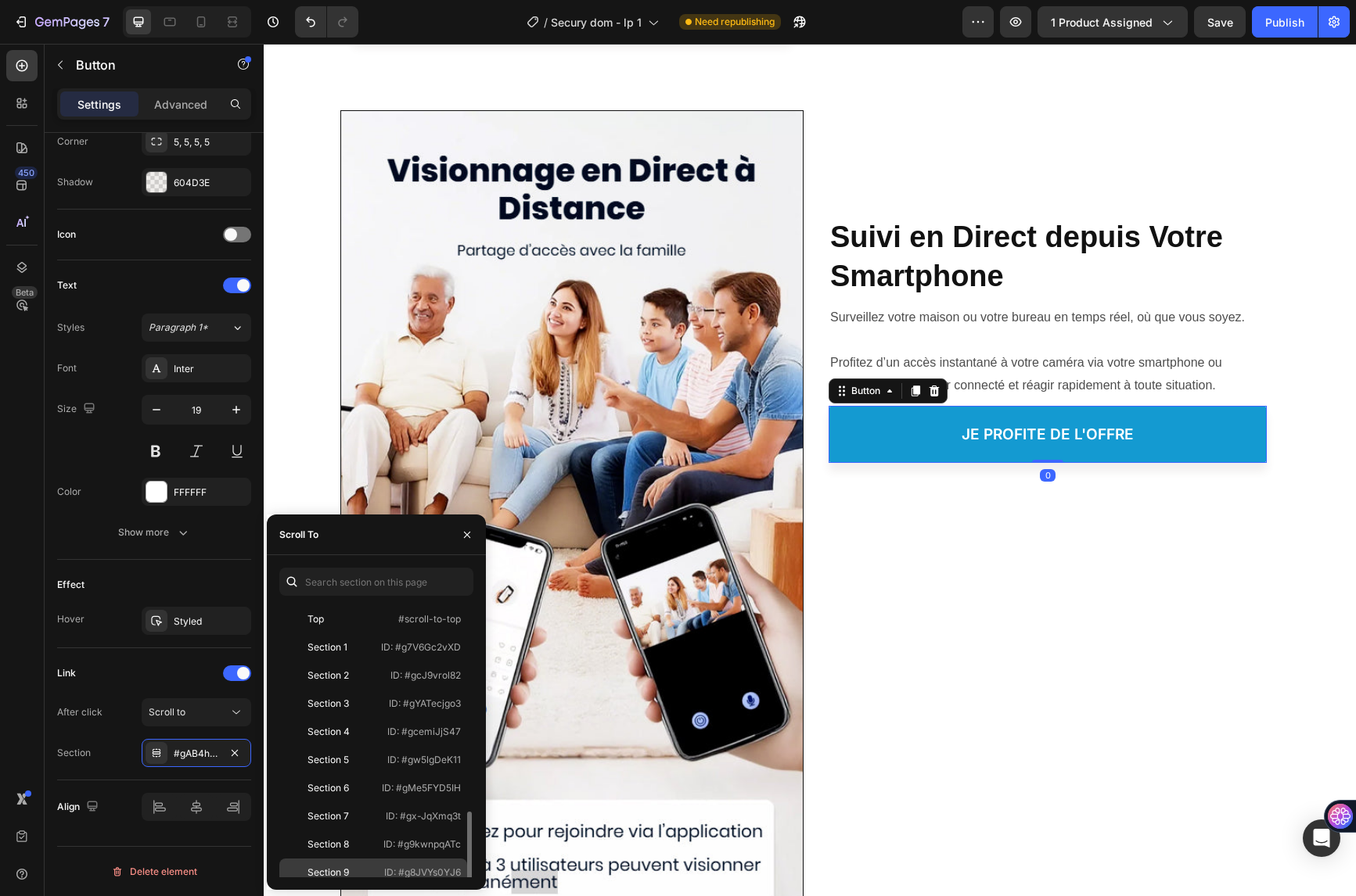
scroll to position [122, 0]
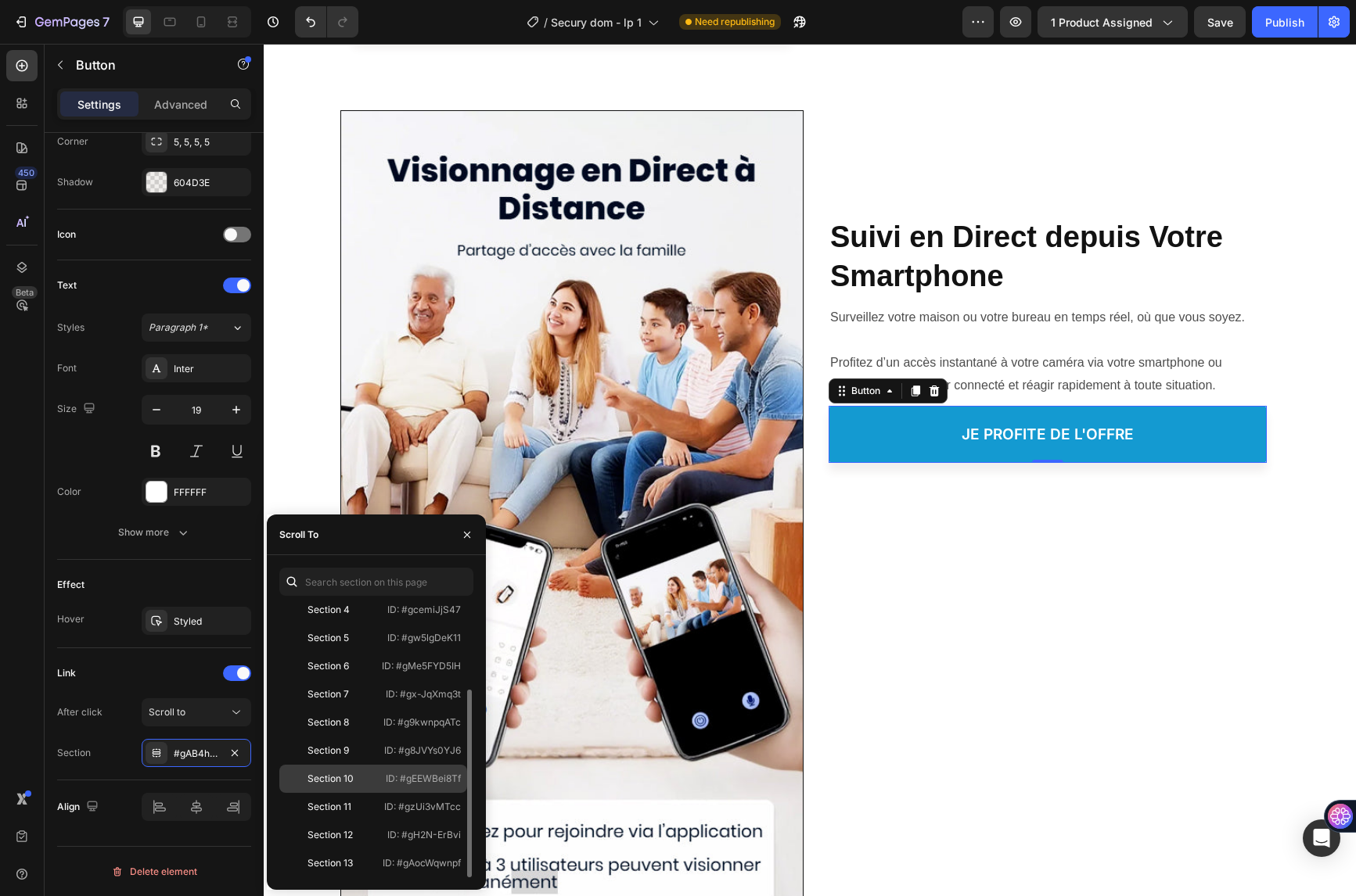
click at [362, 777] on div "Section 10" at bounding box center [331, 779] width 90 height 14
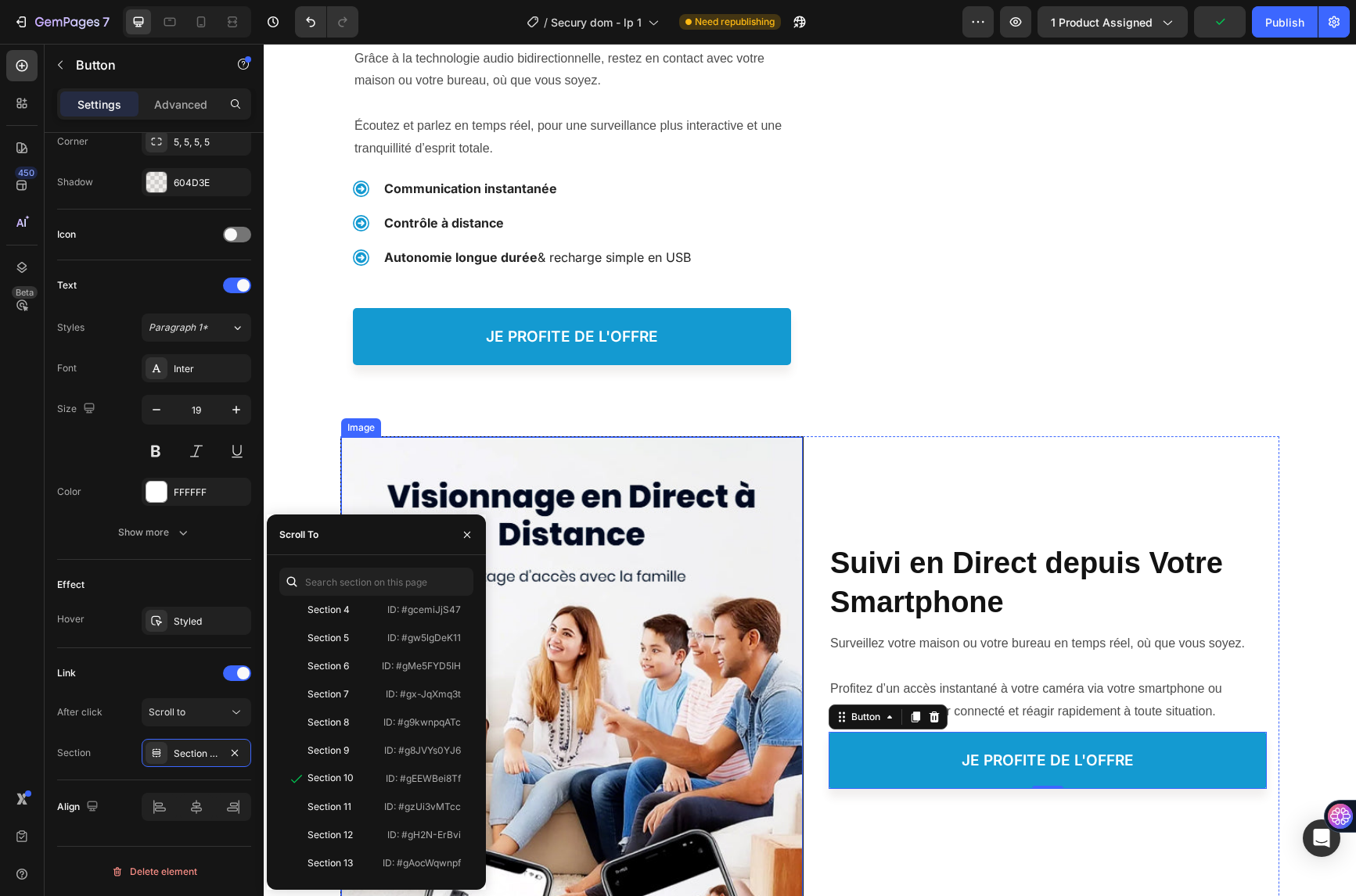
scroll to position [3050, 0]
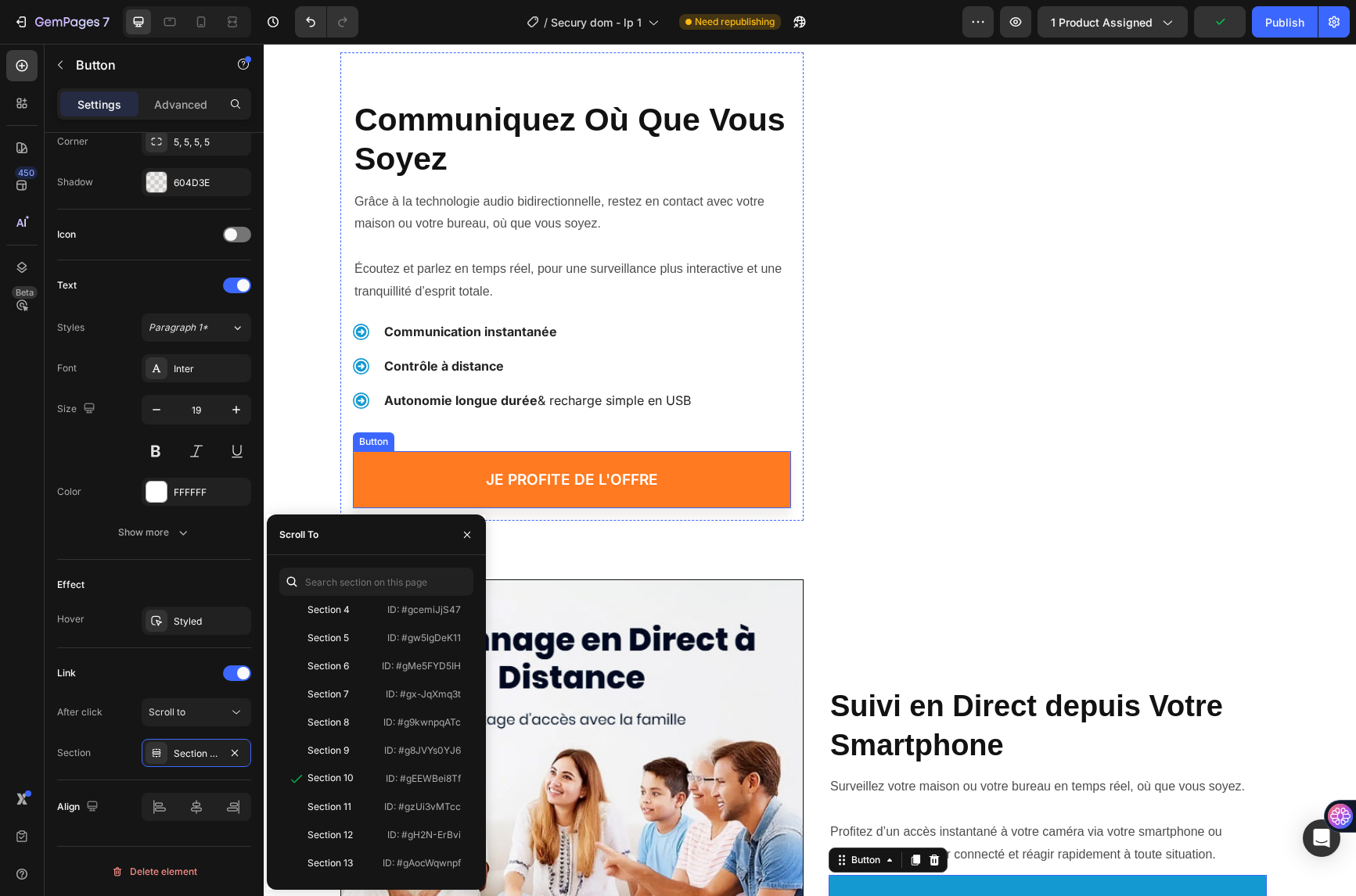
click at [404, 463] on link "je profite de l'offre" at bounding box center [572, 479] width 438 height 57
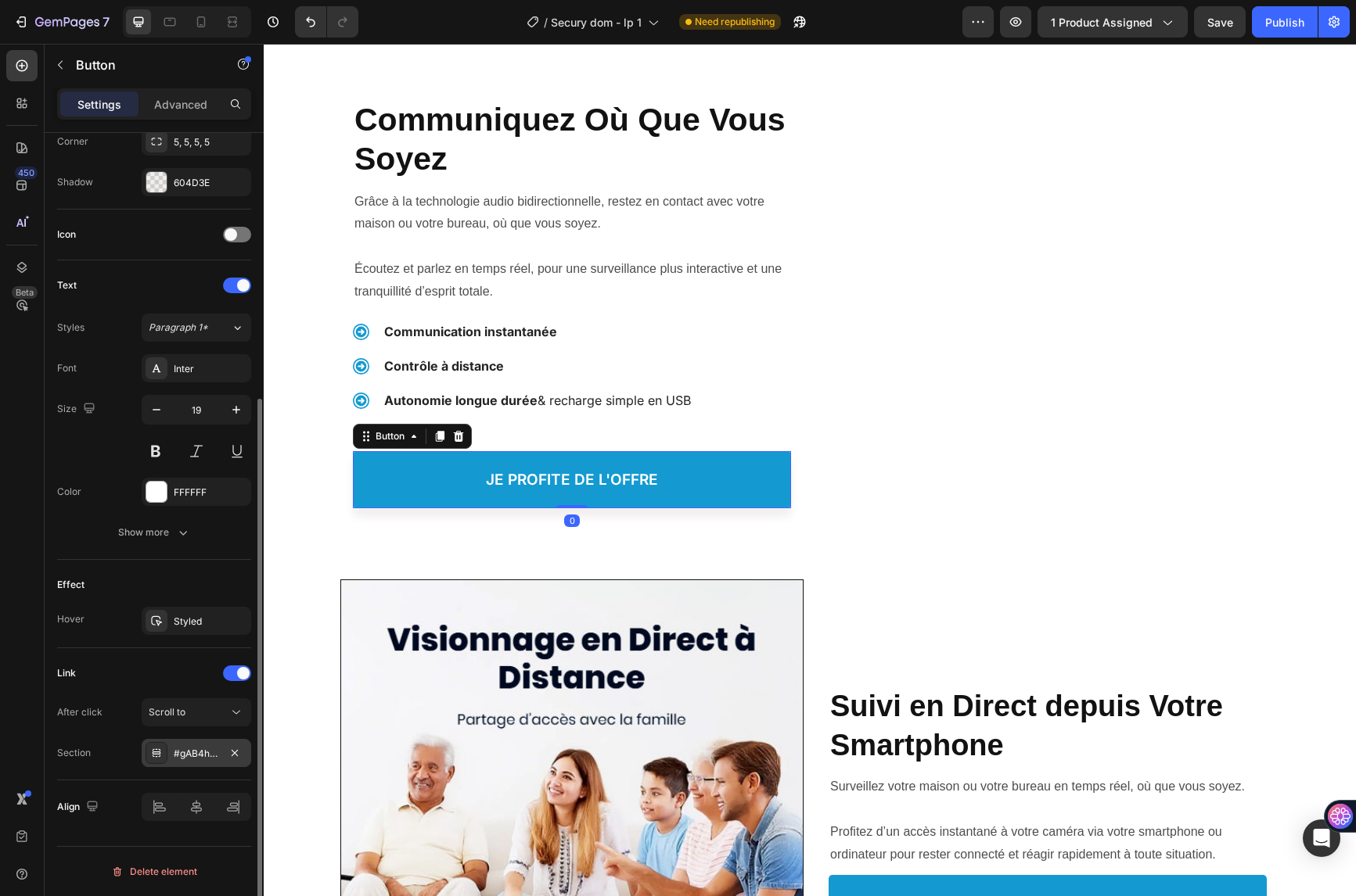
click at [175, 759] on div "#gAB4hwEOR4" at bounding box center [197, 754] width 45 height 14
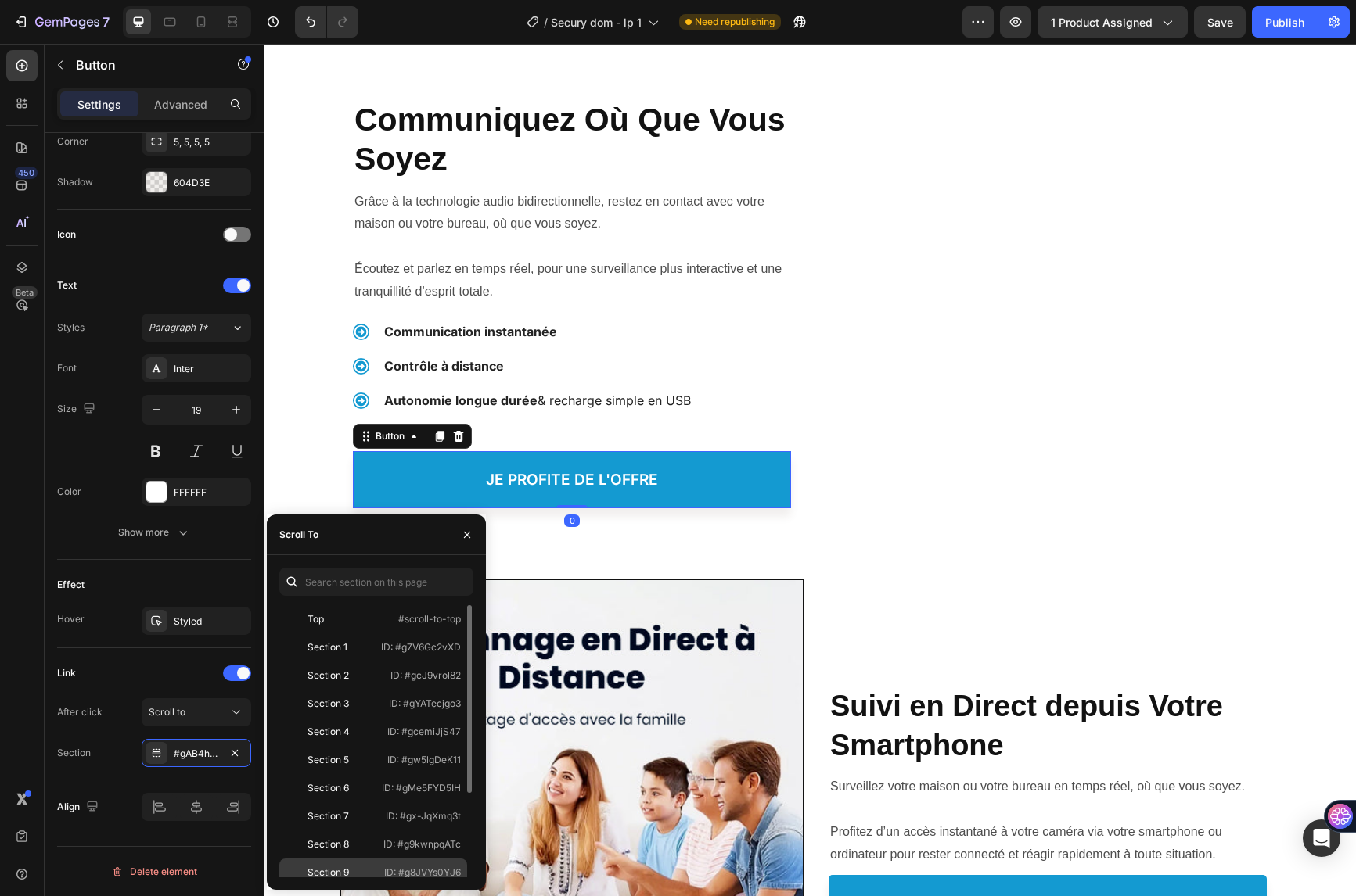
scroll to position [122, 0]
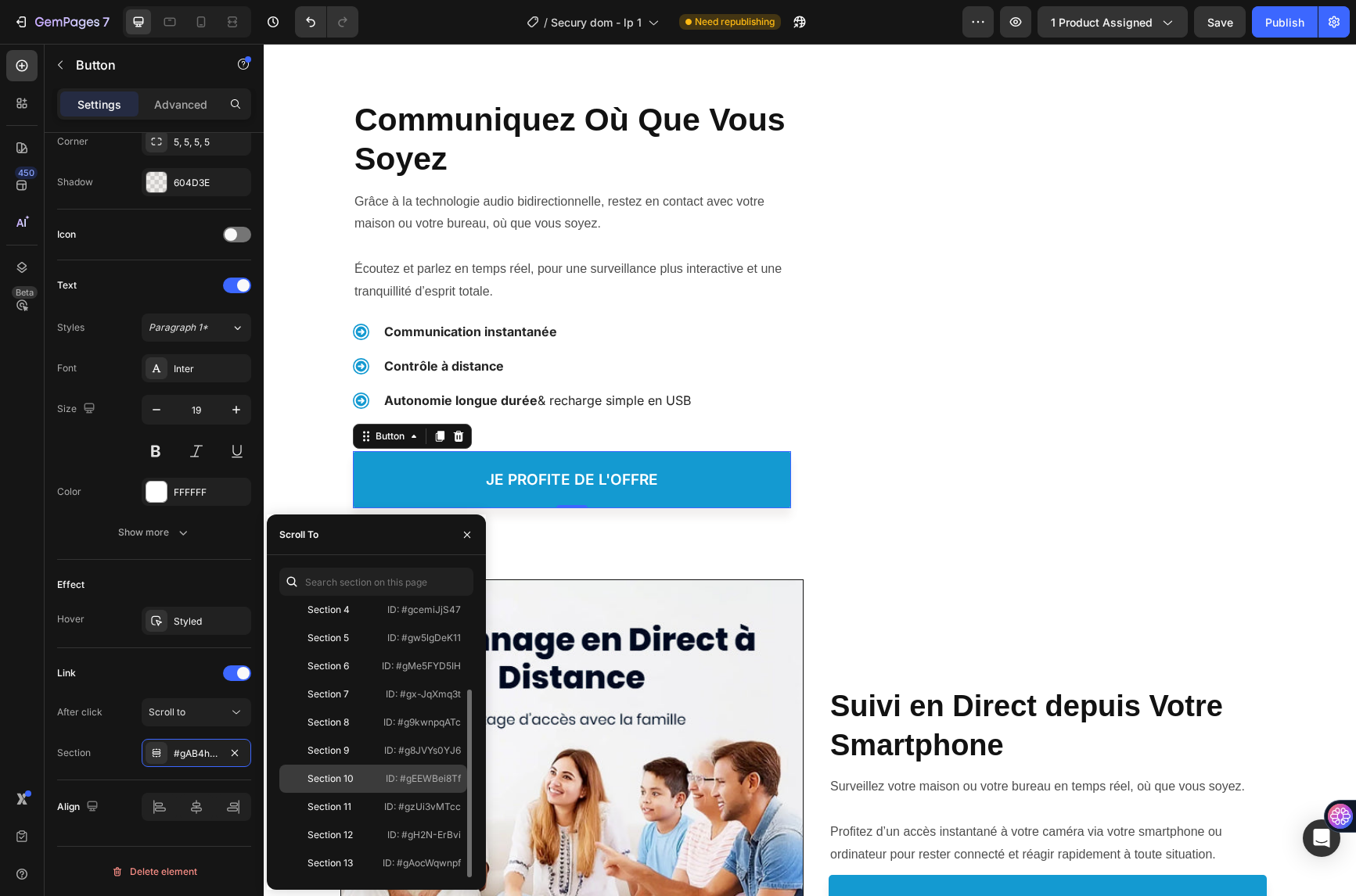
click at [339, 787] on div "Section 10 ID: #gEEWBei8Tf" at bounding box center [373, 779] width 187 height 28
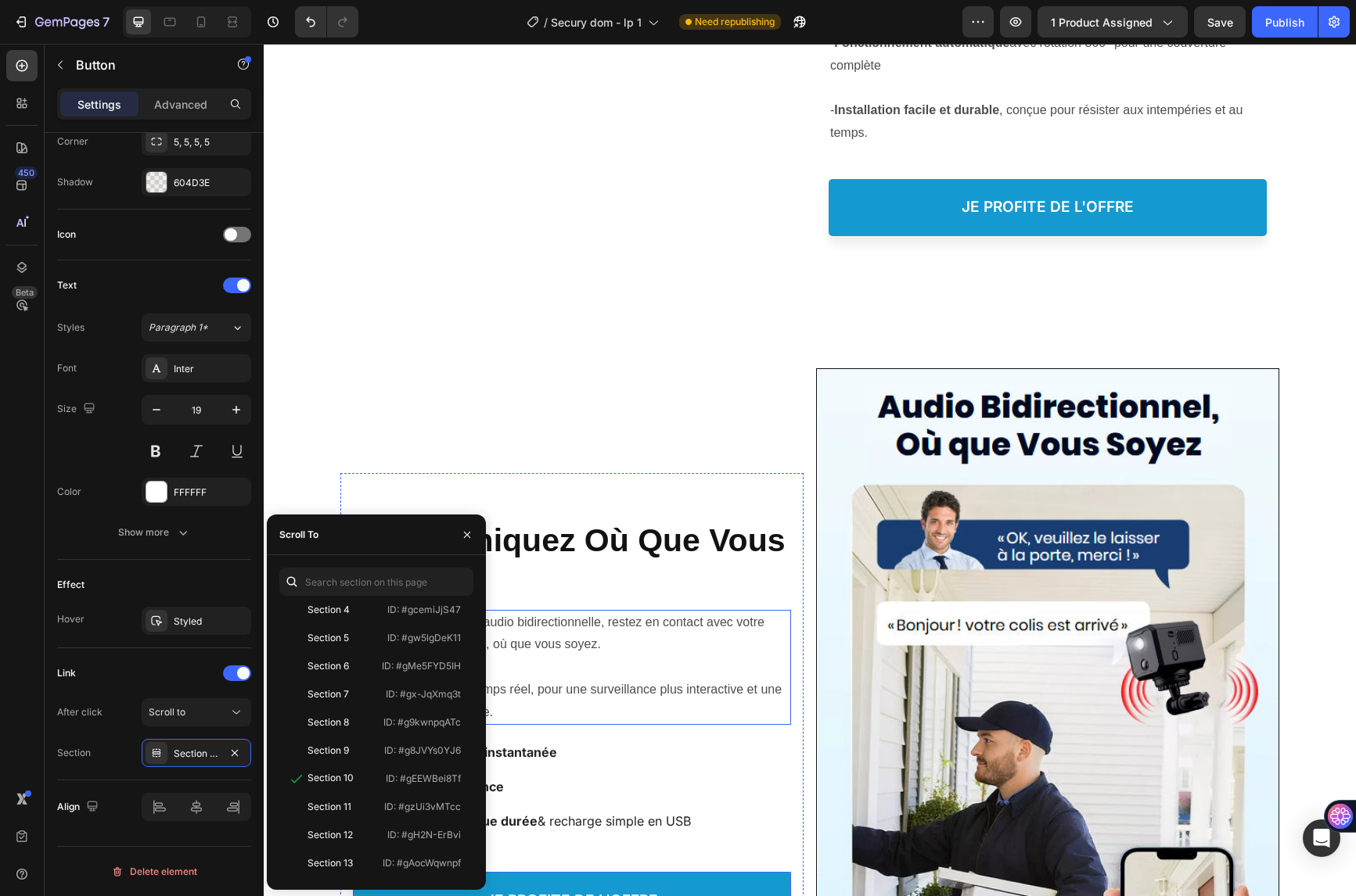
scroll to position [2581, 0]
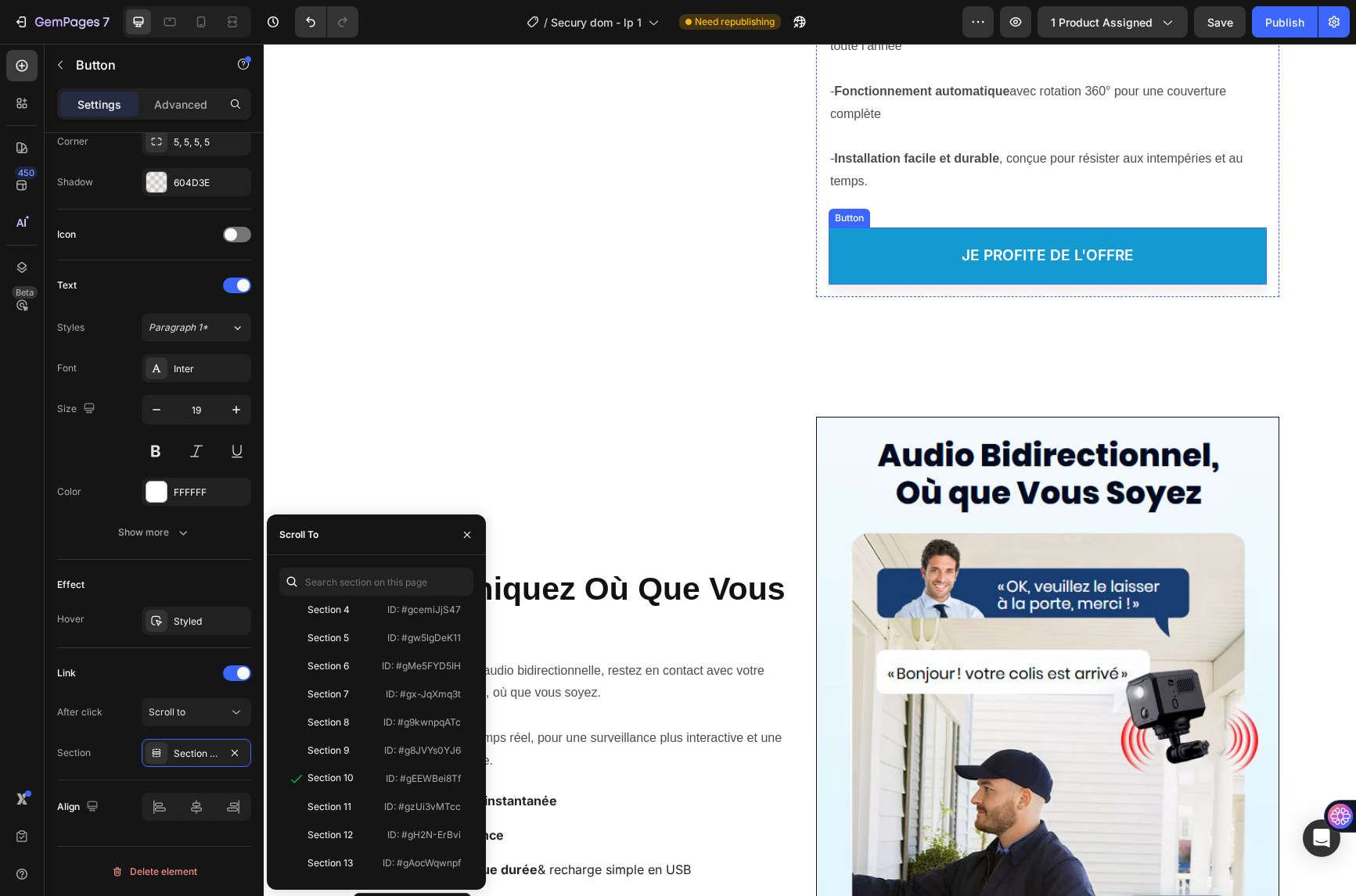
click at [889, 247] on link "je profite de l'offre" at bounding box center [1047, 256] width 438 height 57
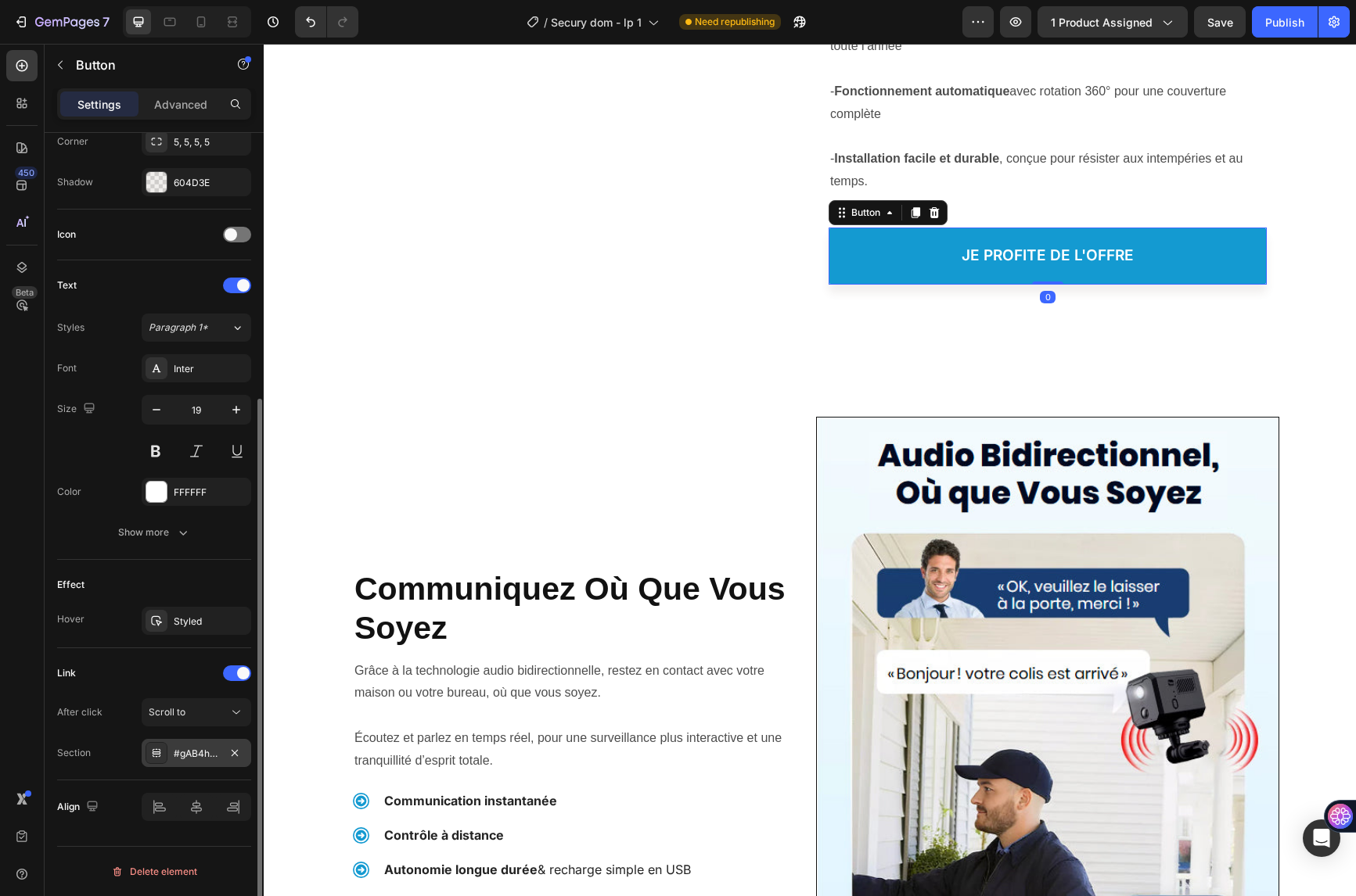
click at [195, 753] on div "#gAB4hwEOR4" at bounding box center [197, 754] width 45 height 14
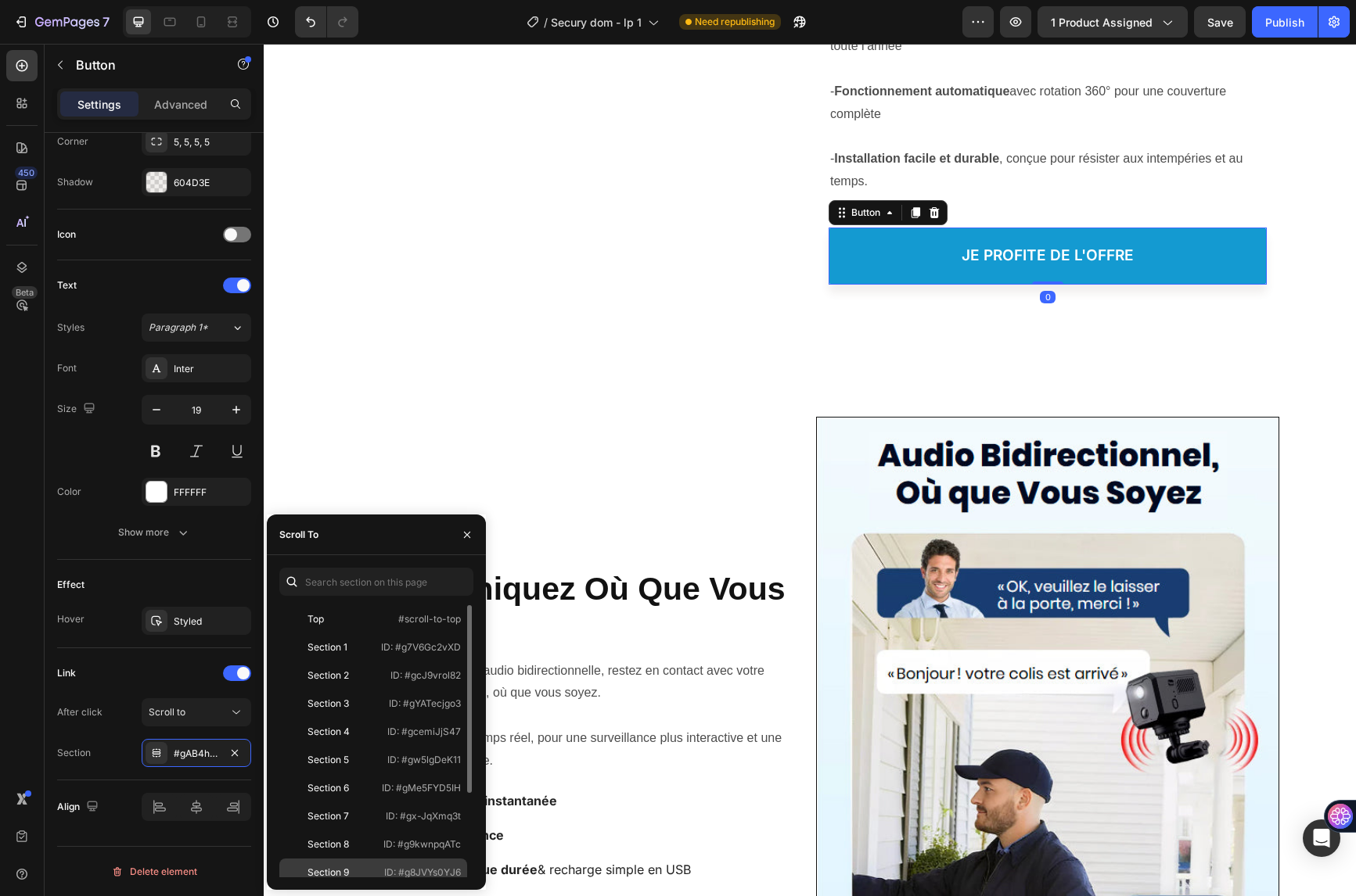
scroll to position [122, 0]
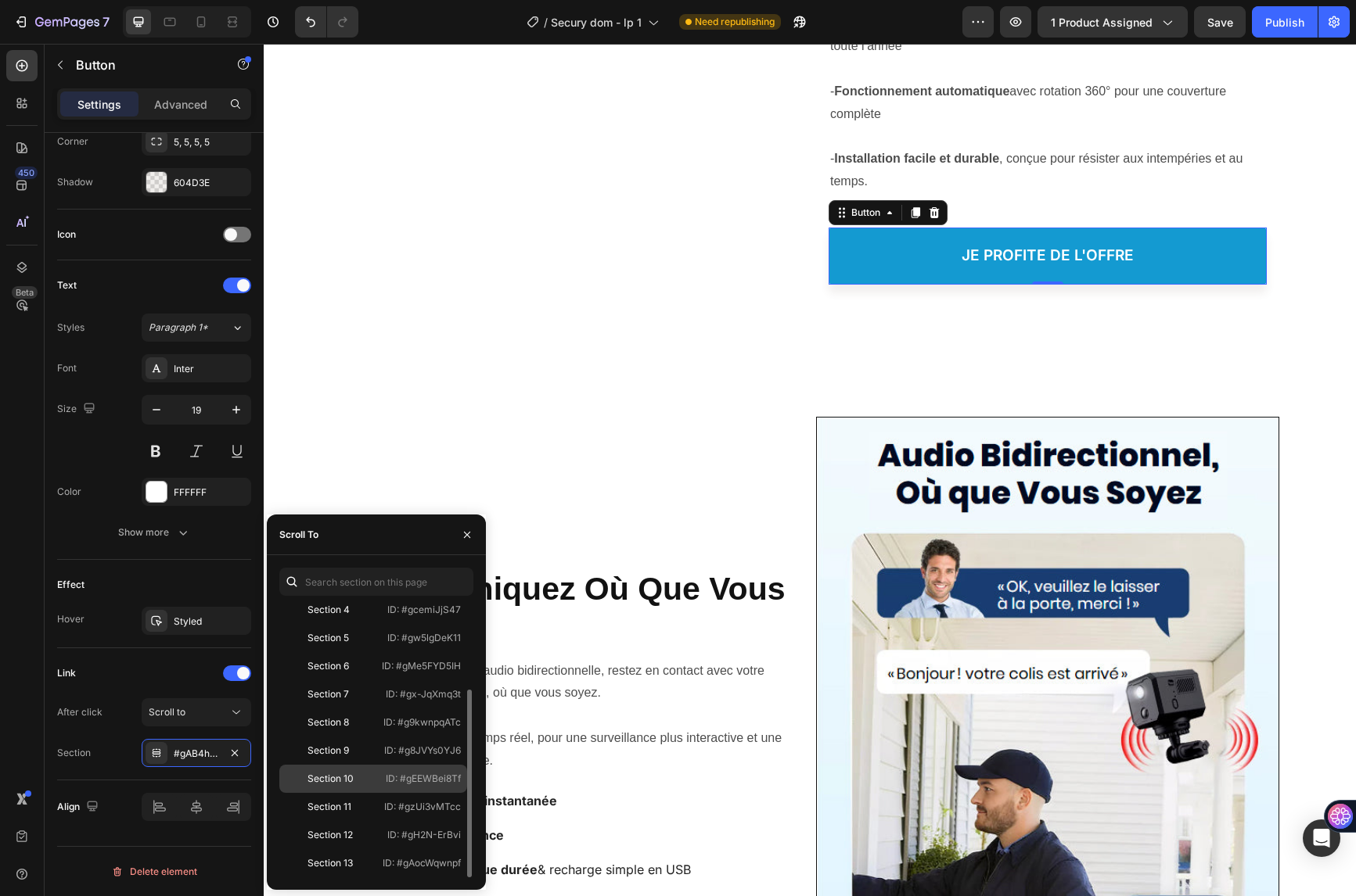
click at [330, 773] on div "Section 10" at bounding box center [330, 779] width 46 height 14
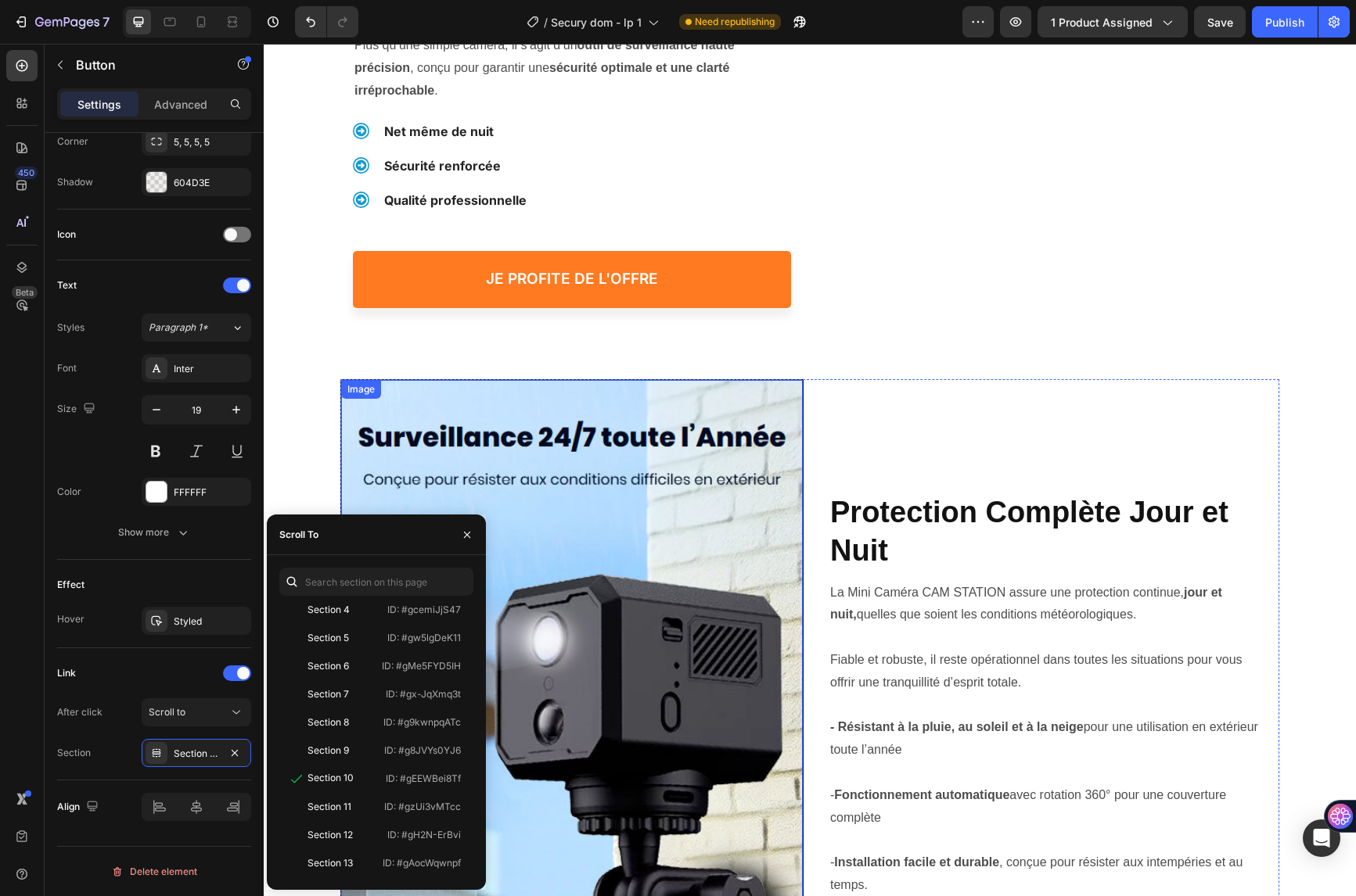
scroll to position [1642, 0]
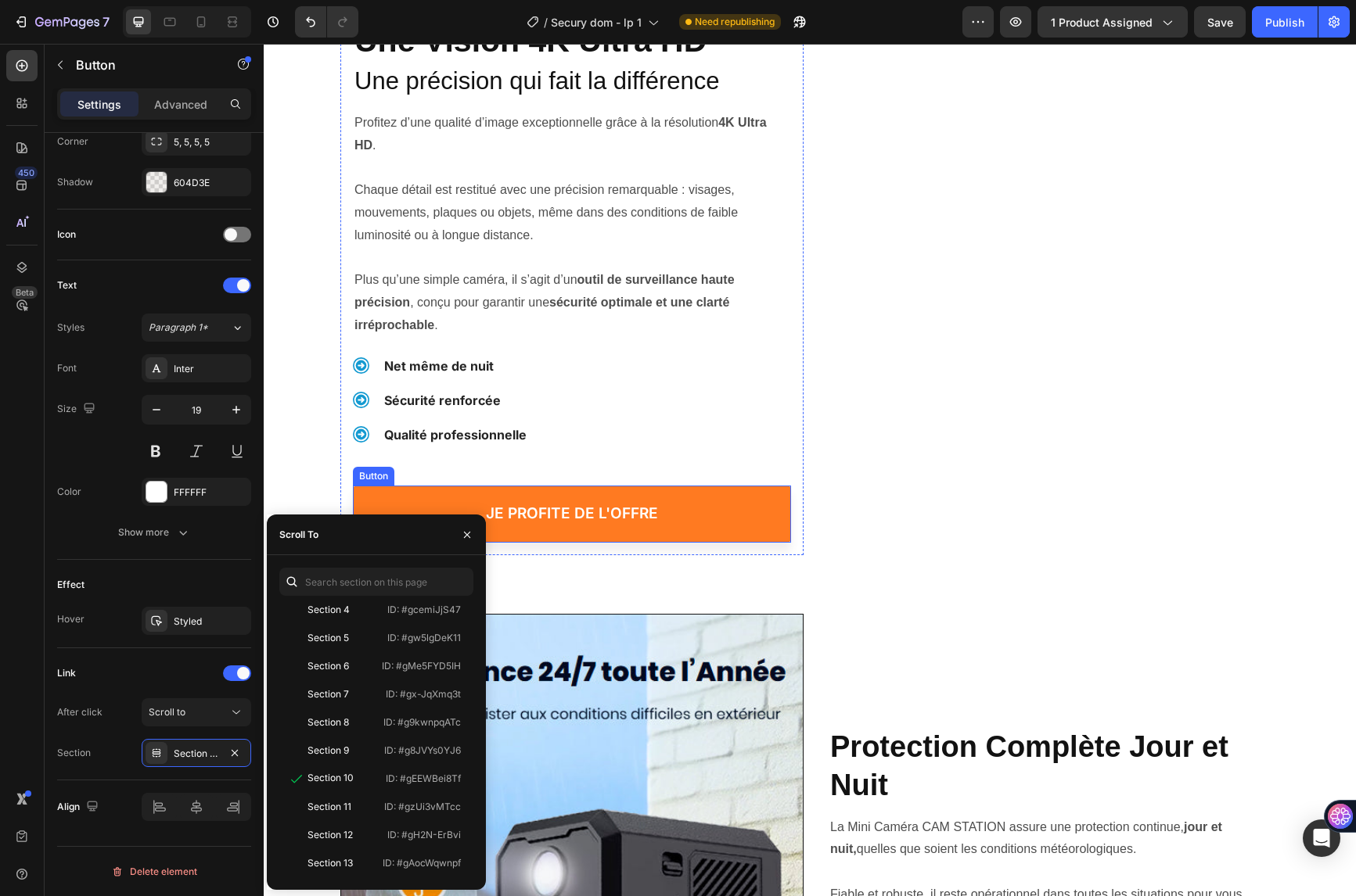
drag, startPoint x: 462, startPoint y: 501, endPoint x: 446, endPoint y: 535, distance: 37.6
click at [462, 500] on link "je profite de l'offre" at bounding box center [572, 515] width 438 height 57
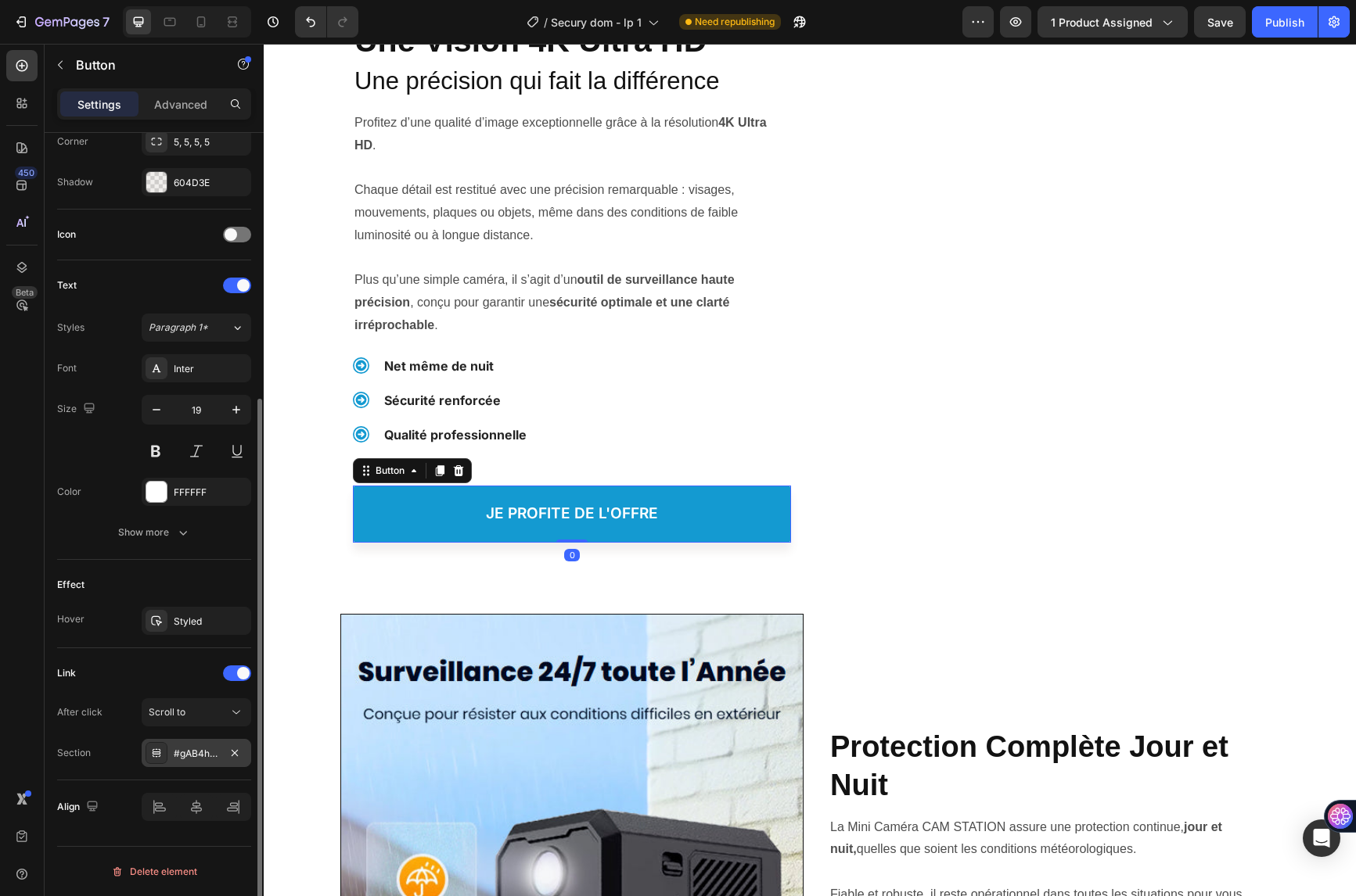
click at [201, 760] on div "#gAB4hwEOR4" at bounding box center [197, 754] width 45 height 14
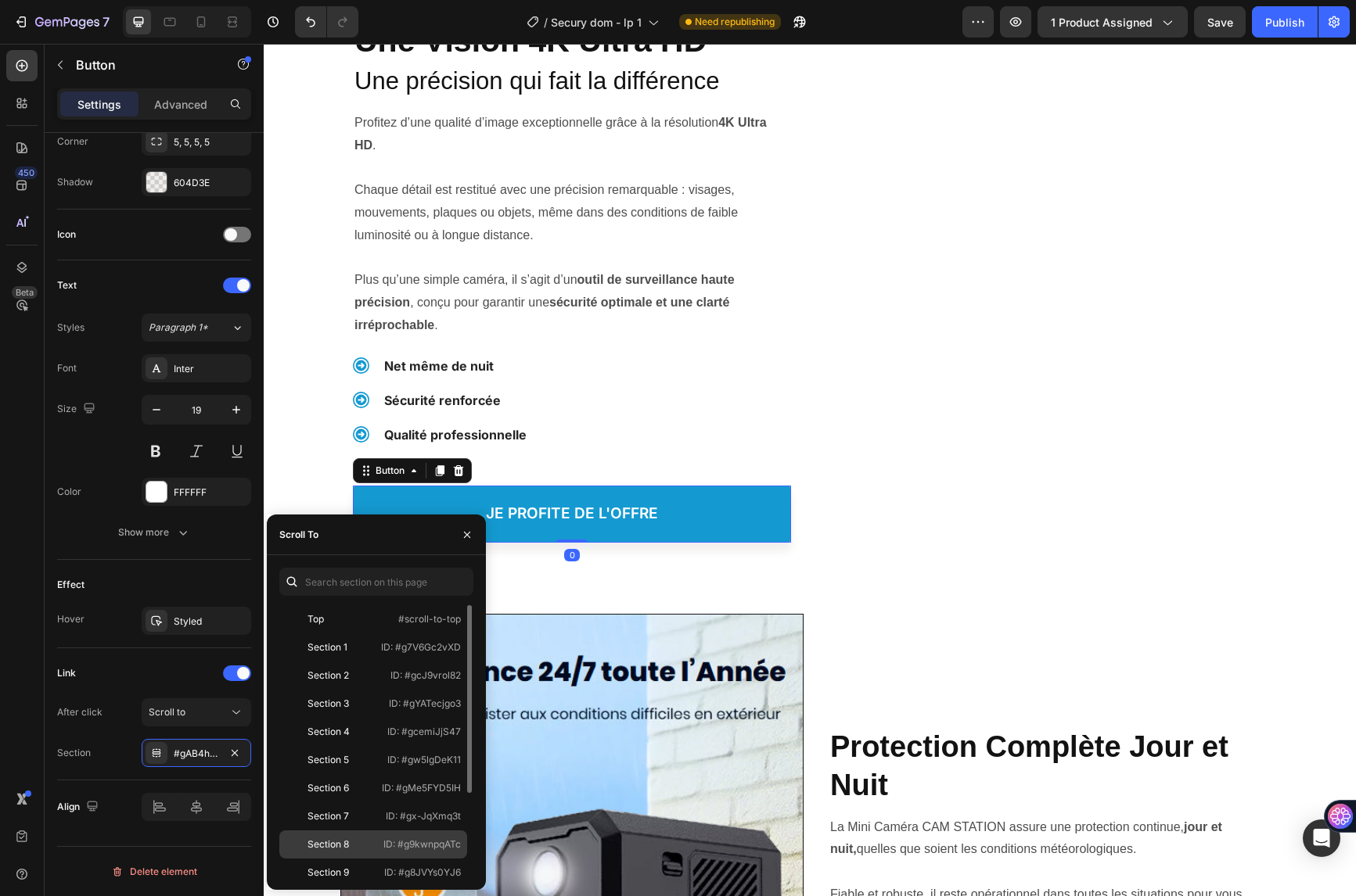
scroll to position [122, 0]
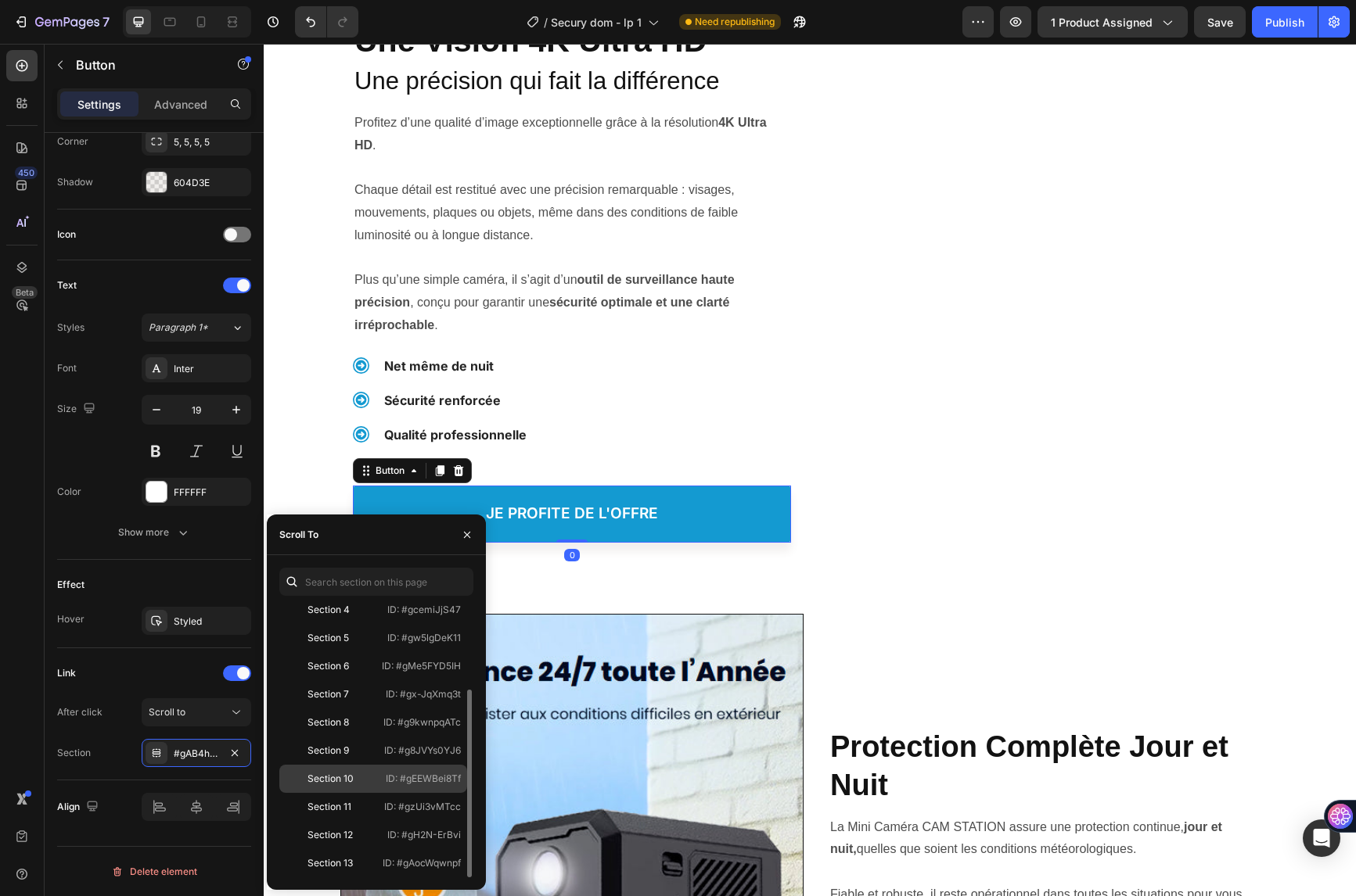
click at [342, 776] on div "Section 10" at bounding box center [330, 779] width 46 height 14
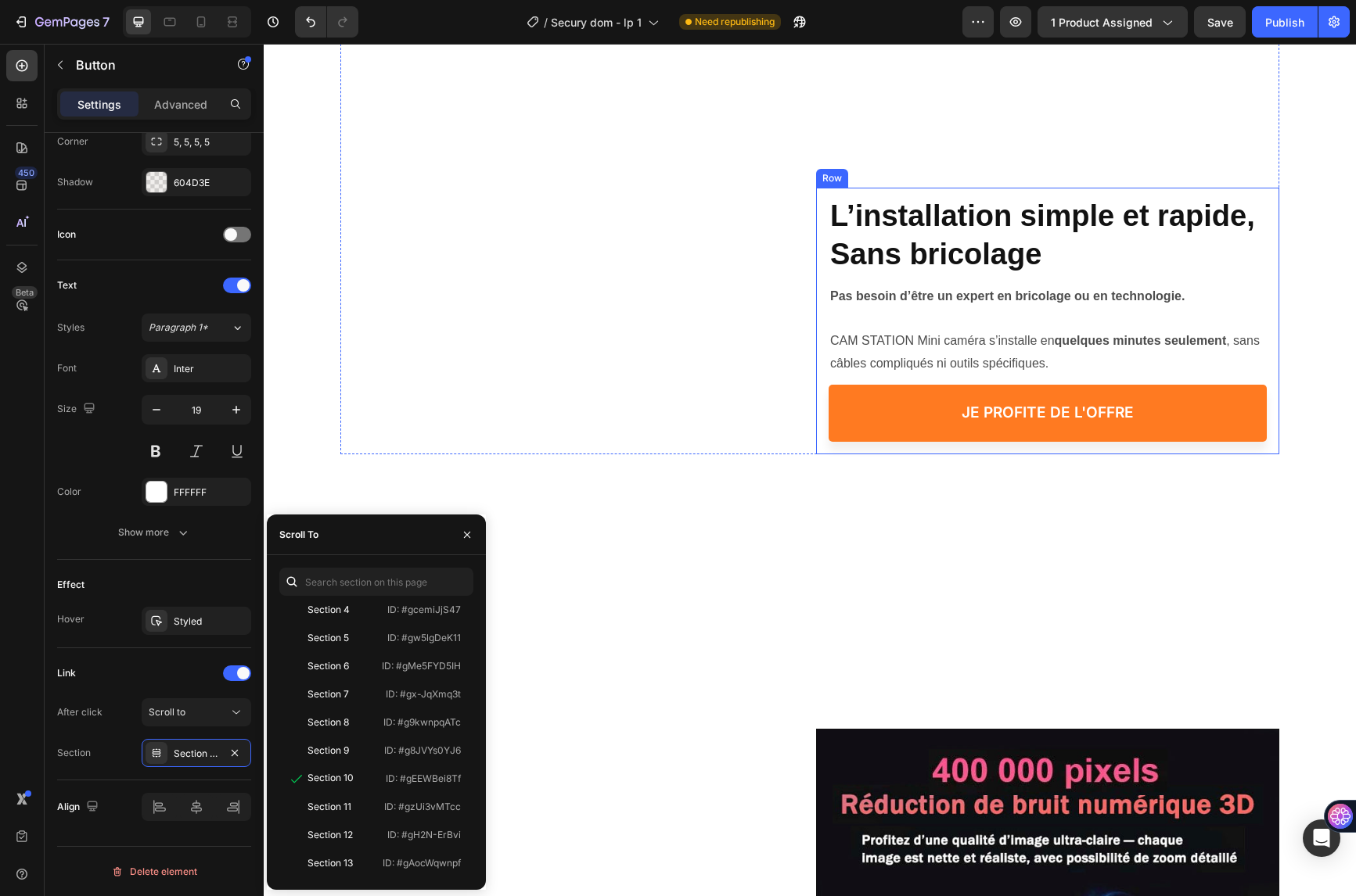
scroll to position [626, 0]
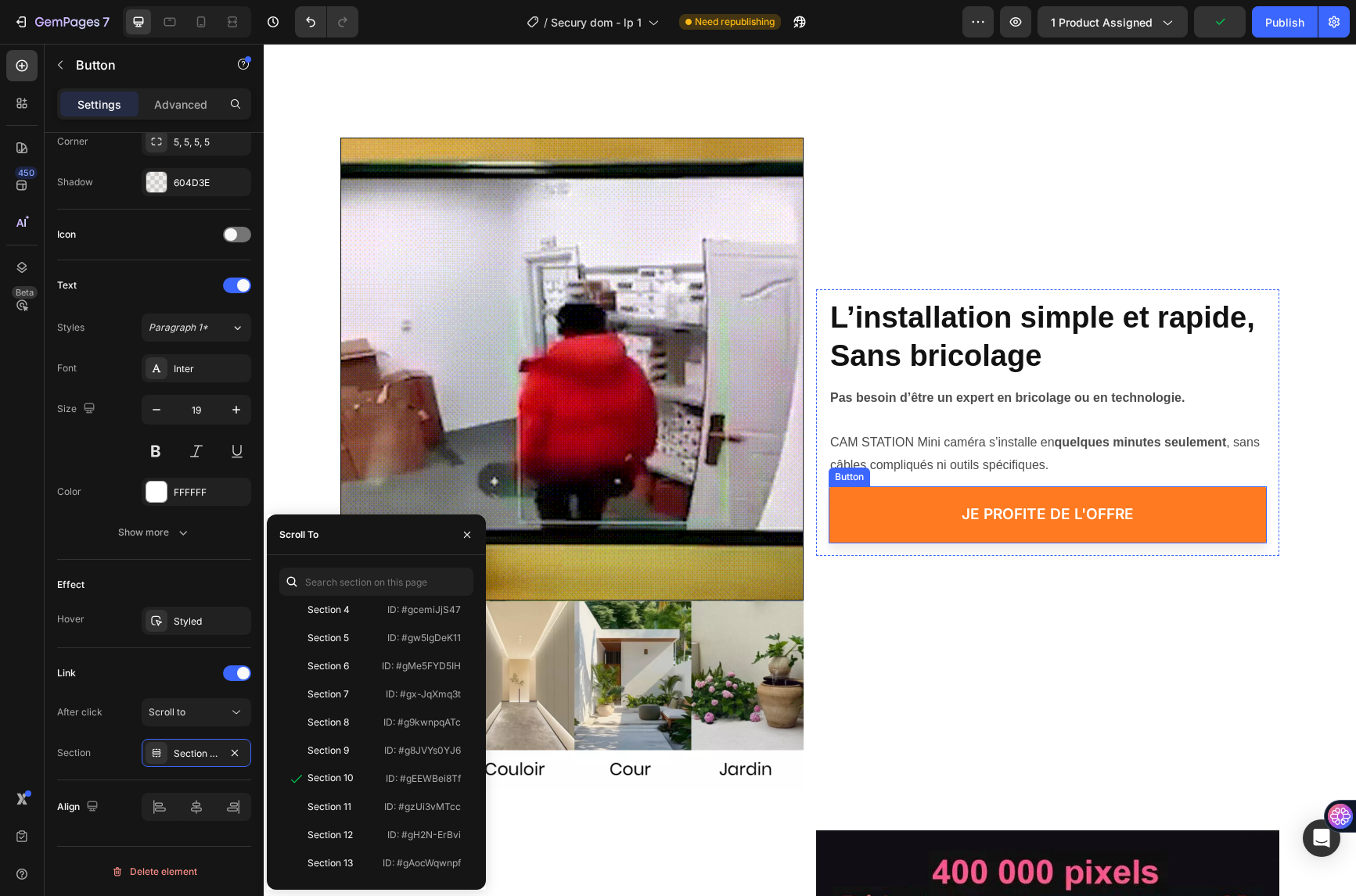
click at [898, 515] on link "je profite de l'offre" at bounding box center [1047, 515] width 438 height 57
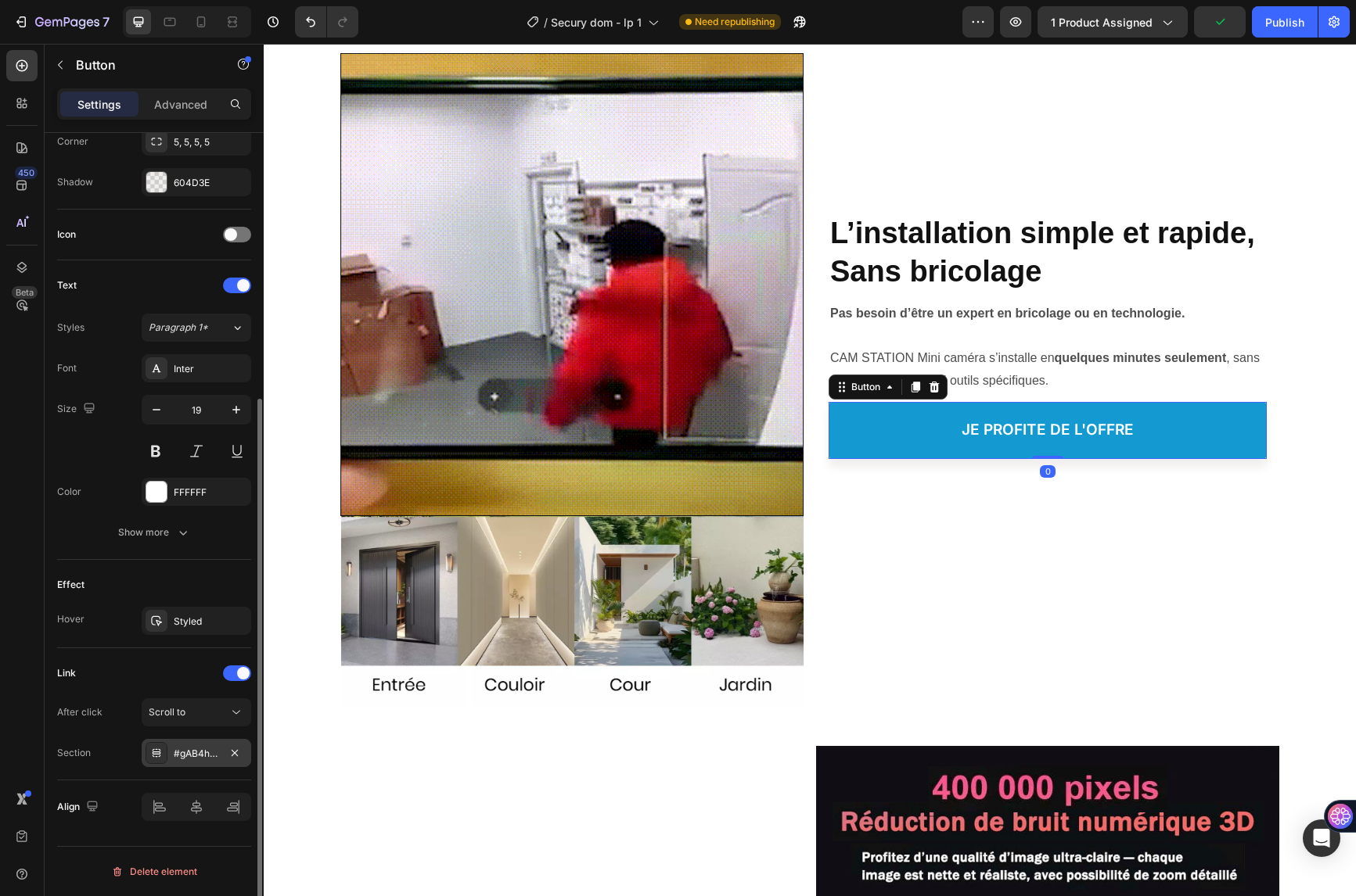
click at [199, 757] on div "#gAB4hwEOR4" at bounding box center [197, 754] width 45 height 14
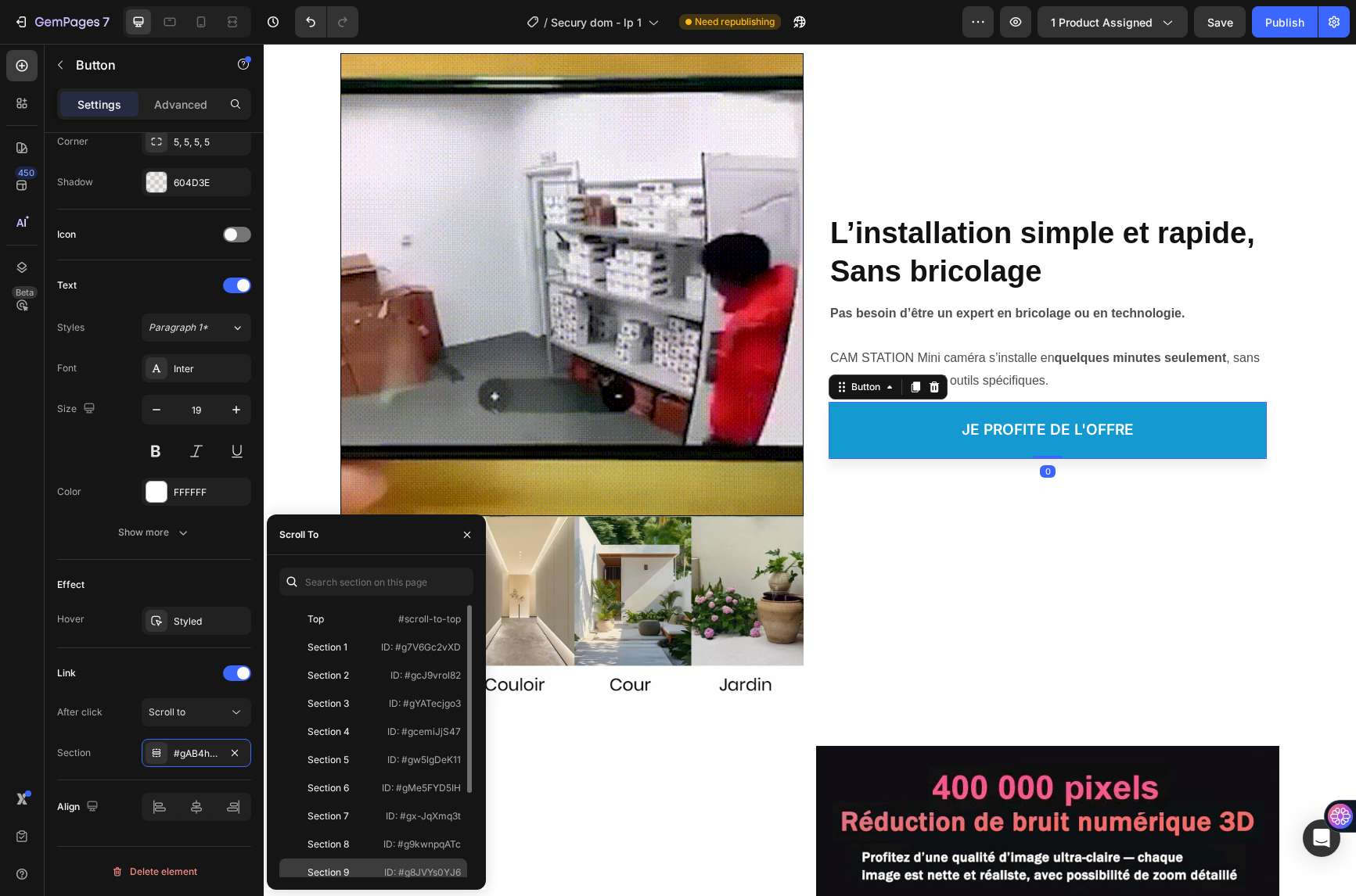
scroll to position [122, 0]
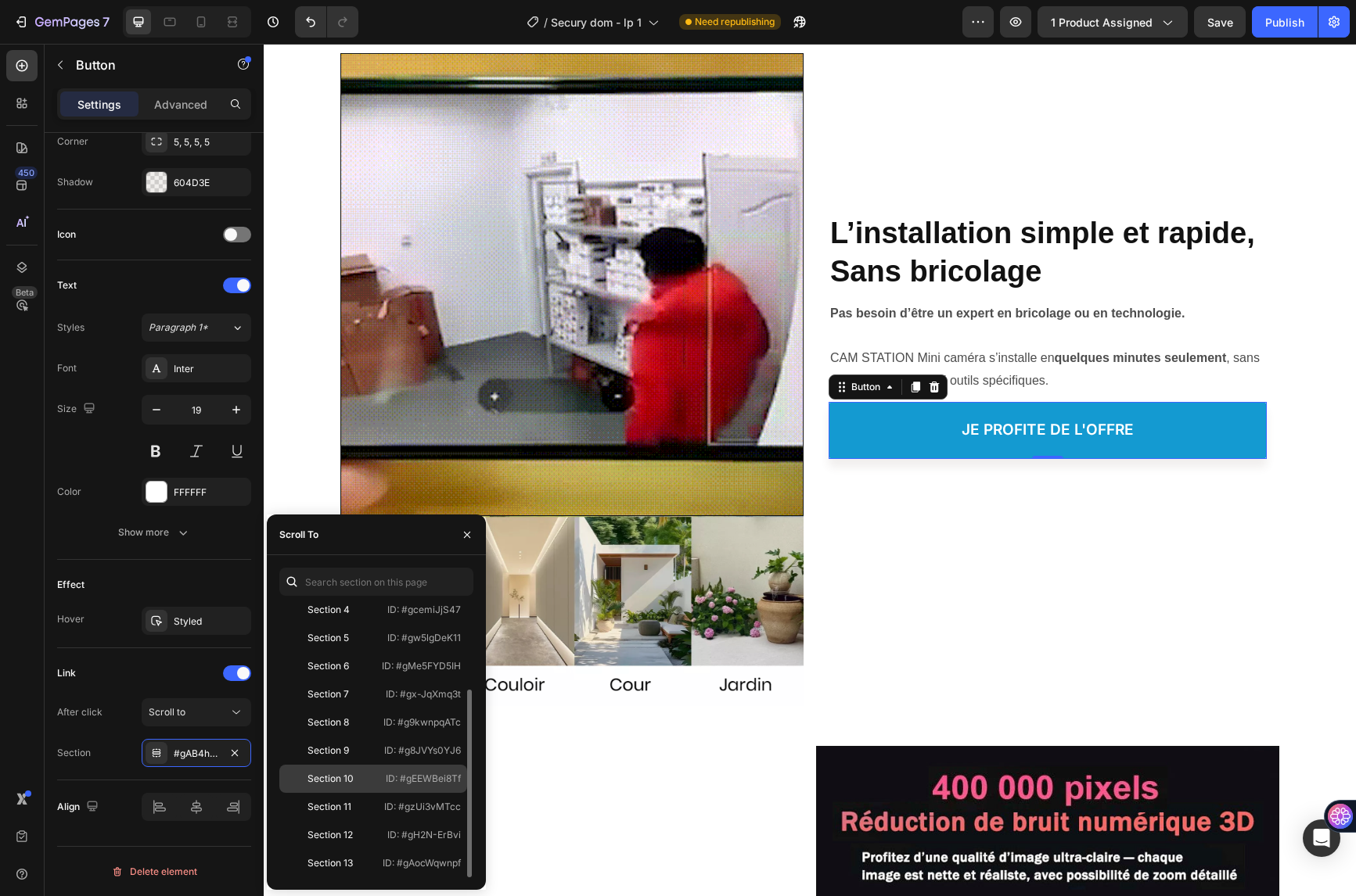
click at [343, 779] on div "Section 10" at bounding box center [330, 779] width 46 height 14
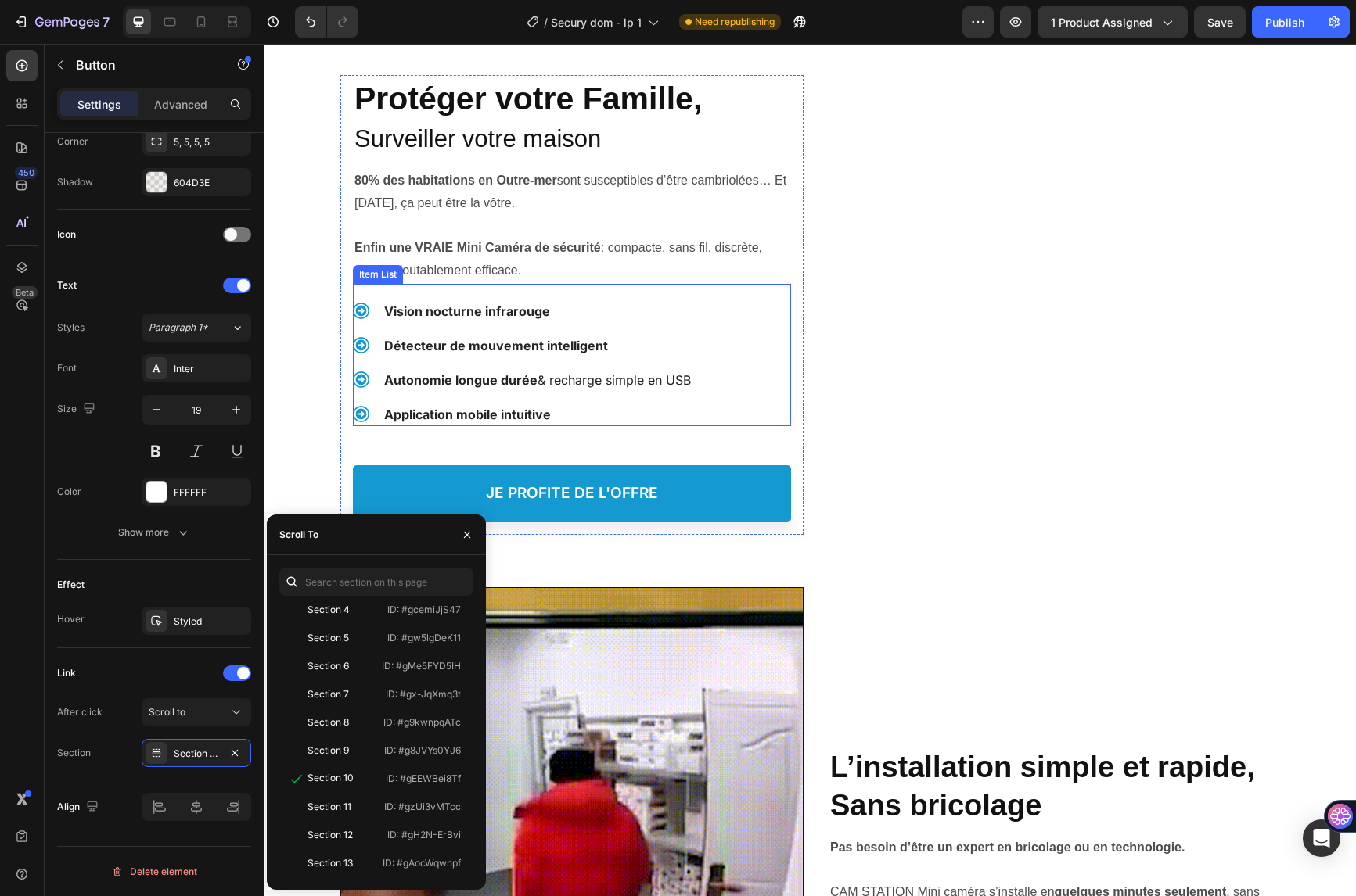
scroll to position [0, 0]
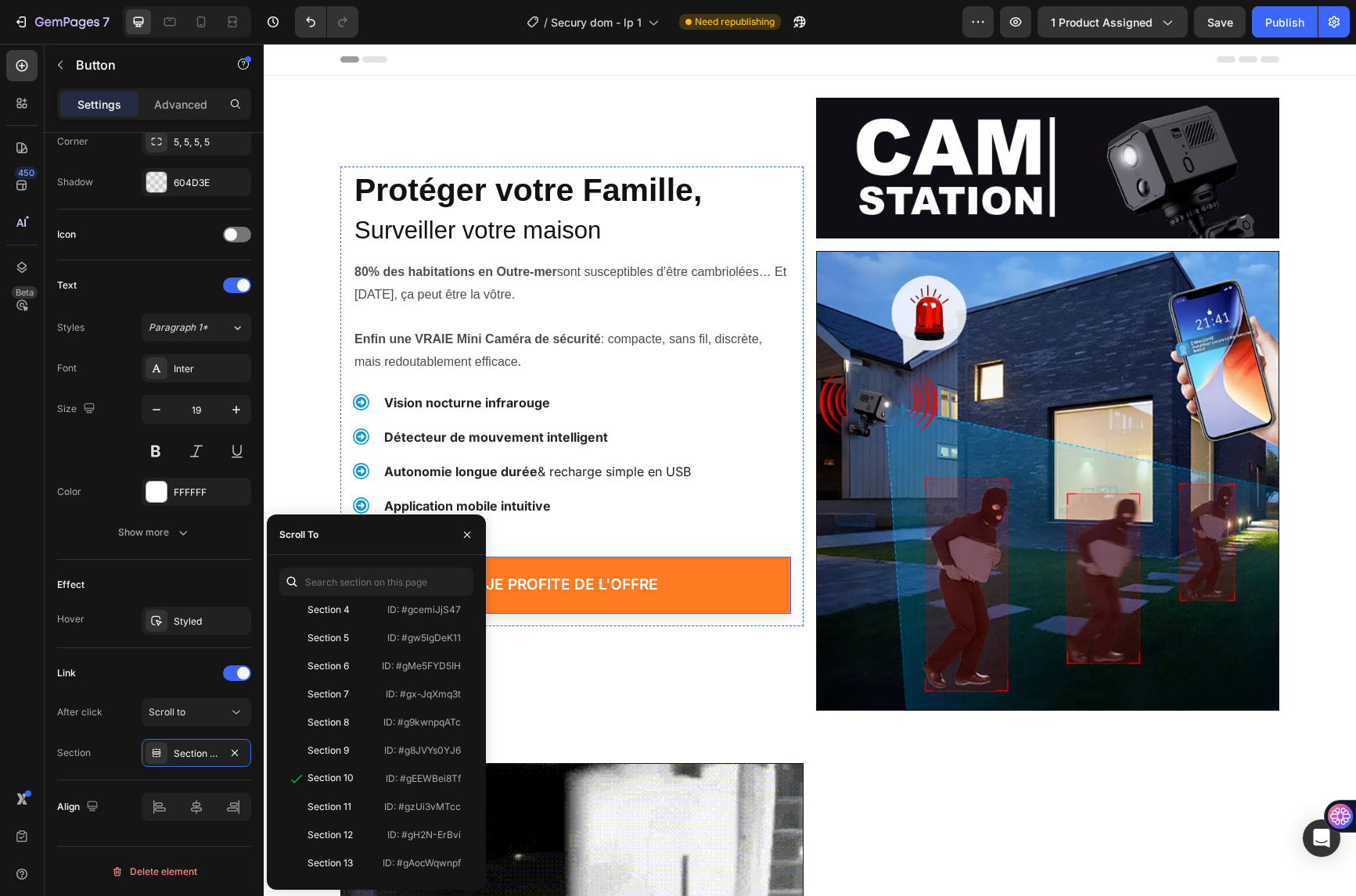
click at [675, 585] on link "je profite de l'offre" at bounding box center [572, 586] width 438 height 57
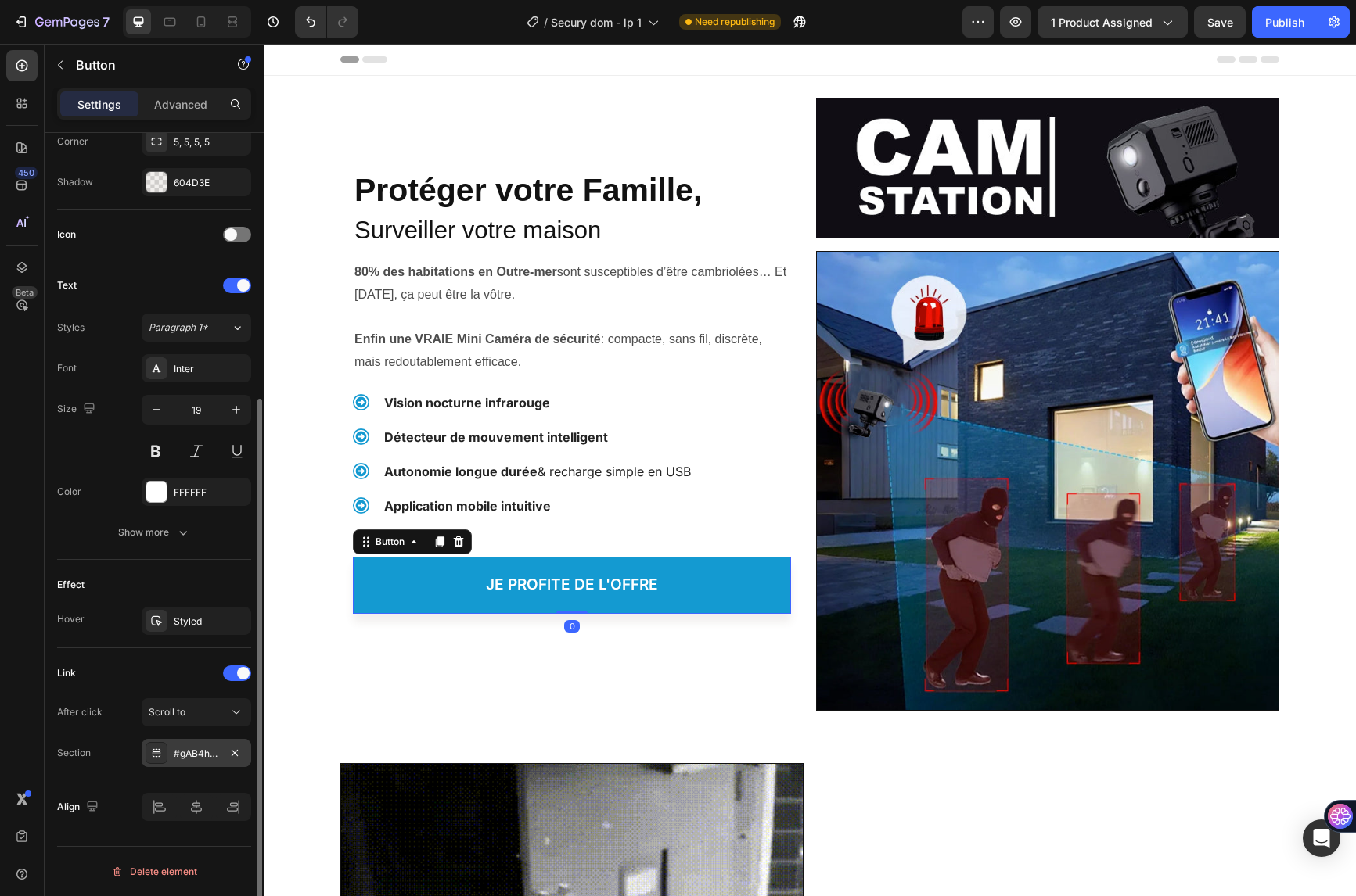
click at [181, 745] on div "#gAB4hwEOR4" at bounding box center [196, 753] width 110 height 28
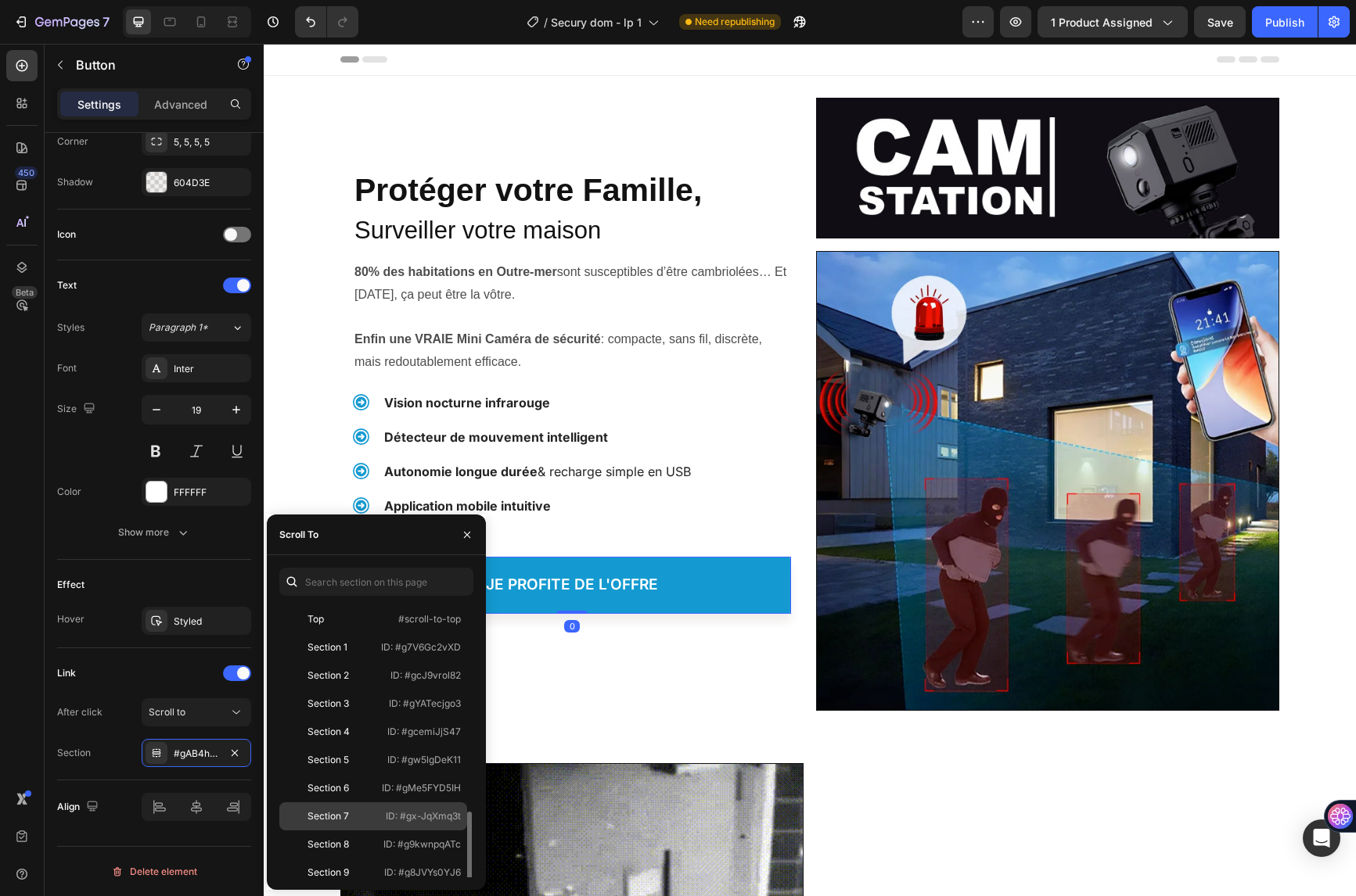
scroll to position [122, 0]
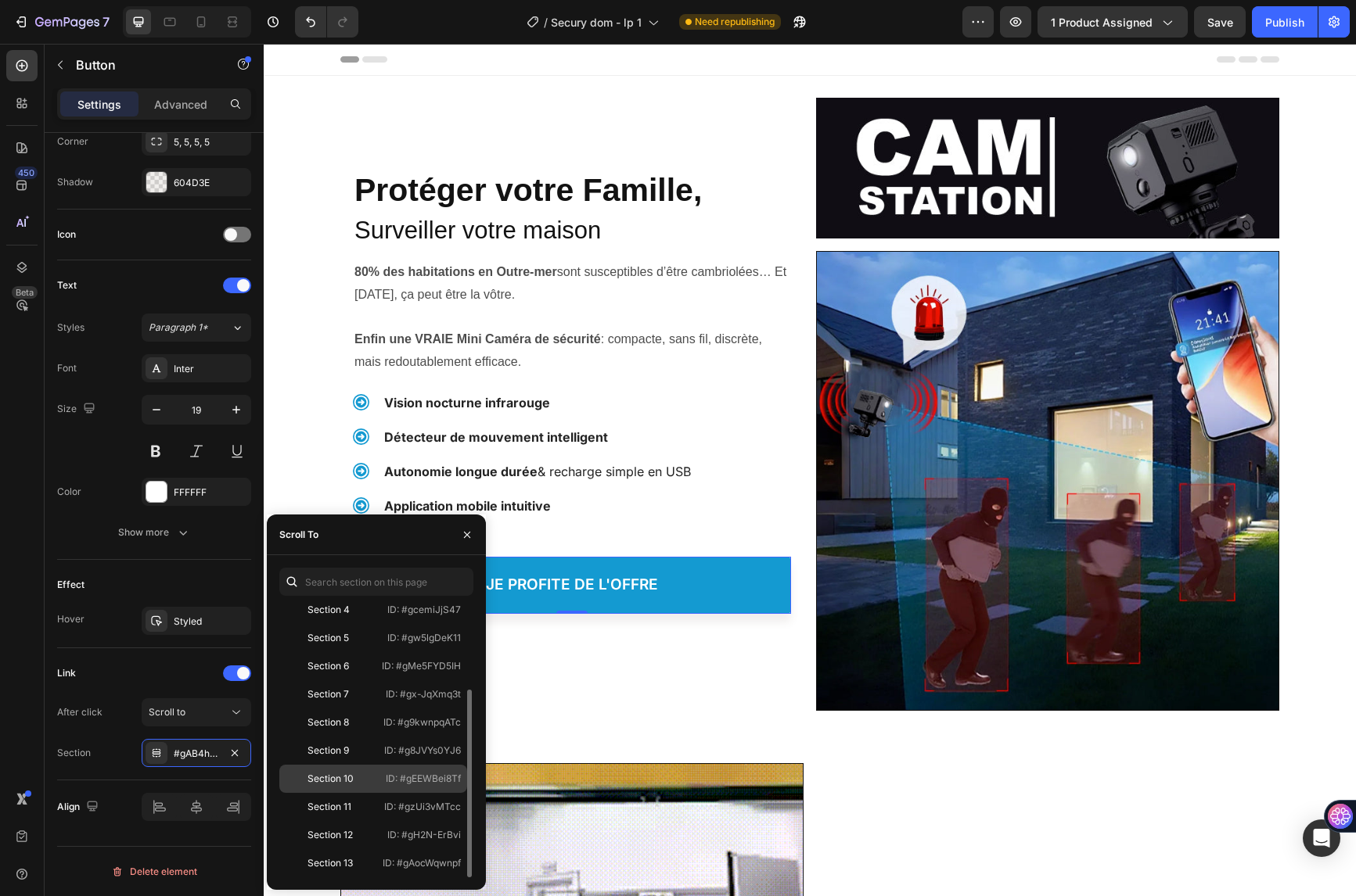
click at [414, 773] on p "ID: #gEEWBei8Tf" at bounding box center [424, 779] width 75 height 14
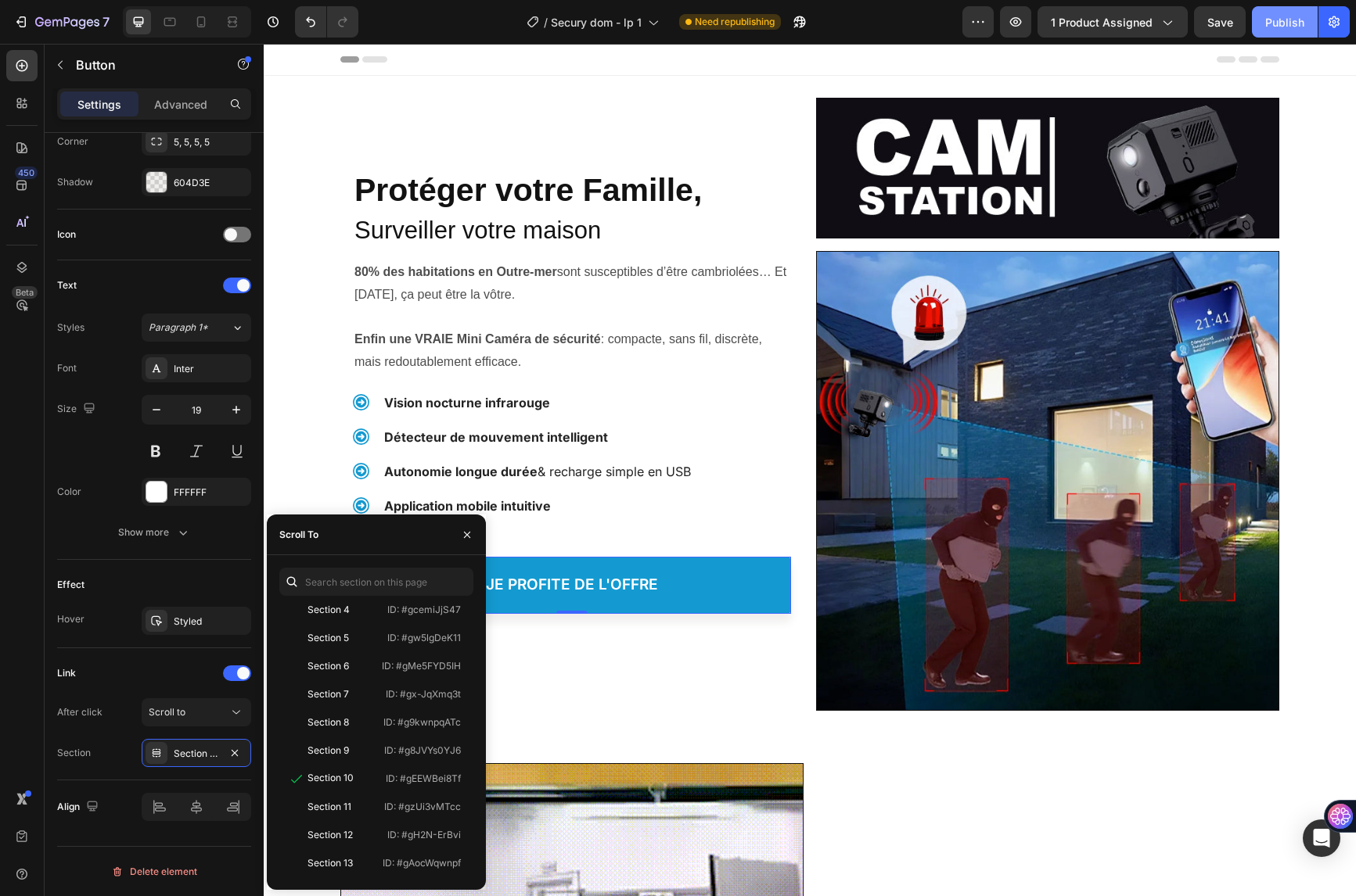
click at [1294, 19] on div "Publish" at bounding box center [1285, 23] width 39 height 17
